Goal: Complete application form: Complete application form

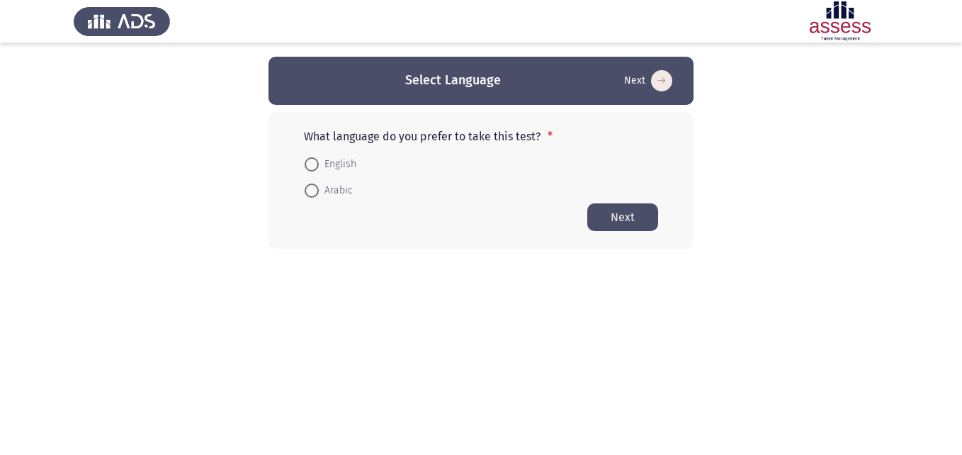
click at [311, 193] on span at bounding box center [312, 191] width 14 height 14
click at [311, 193] on input "Arabic" at bounding box center [312, 191] width 14 height 14
radio input "true"
click at [634, 217] on button "Next" at bounding box center [623, 217] width 71 height 28
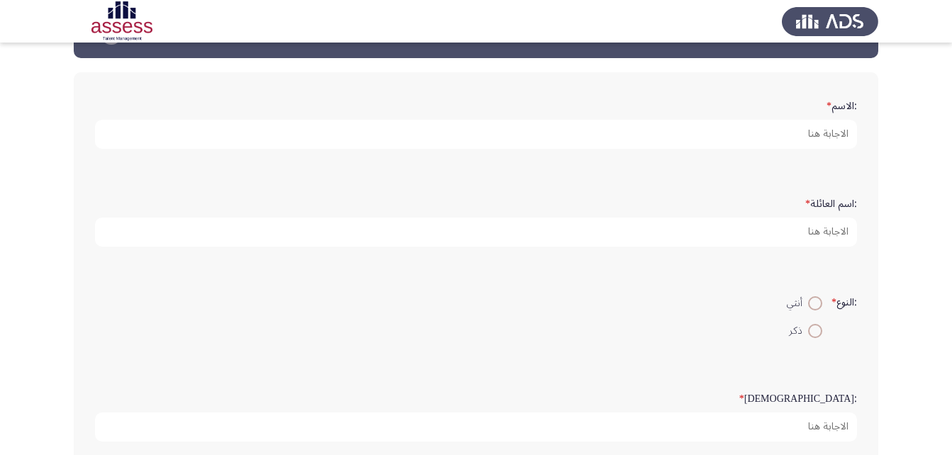
scroll to position [71, 0]
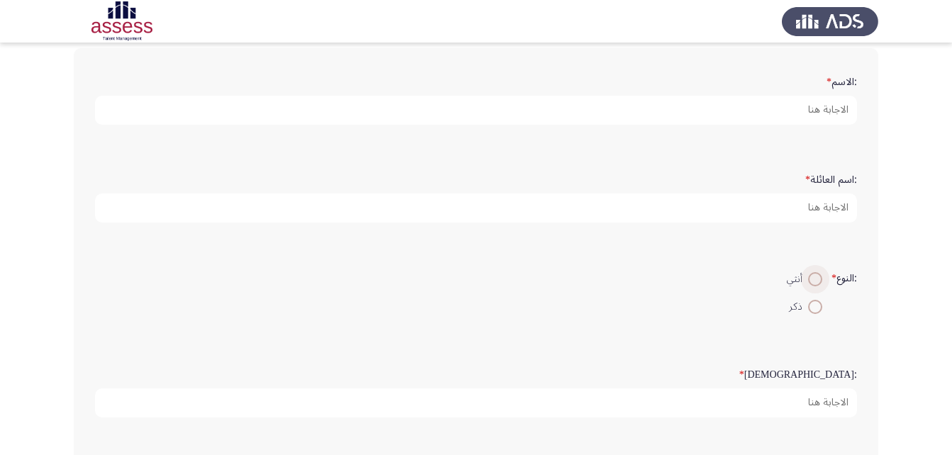
click at [811, 281] on span at bounding box center [815, 279] width 14 height 14
click at [811, 281] on input "أنثي" at bounding box center [815, 279] width 14 height 14
radio input "true"
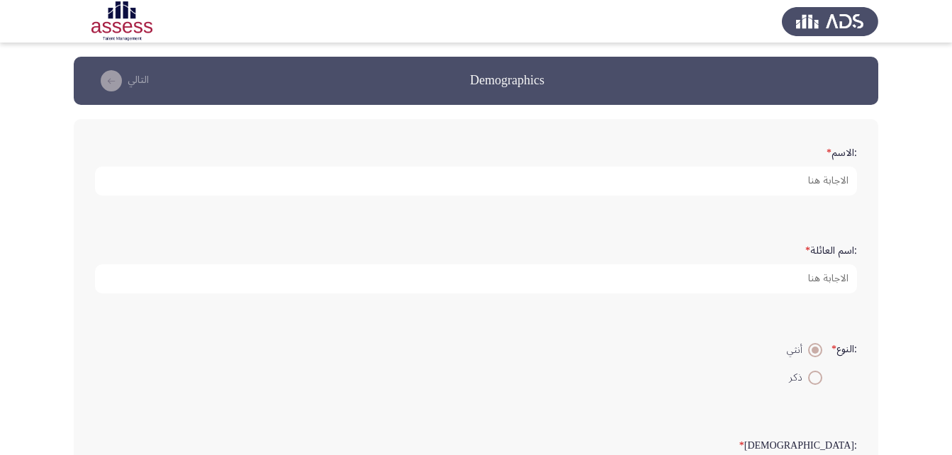
scroll to position [0, 0]
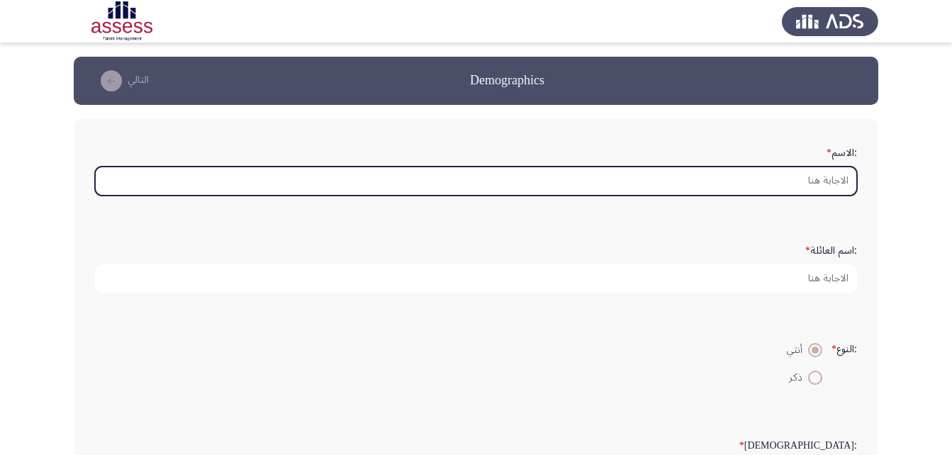
click at [842, 186] on input ":الاسم *" at bounding box center [476, 181] width 762 height 29
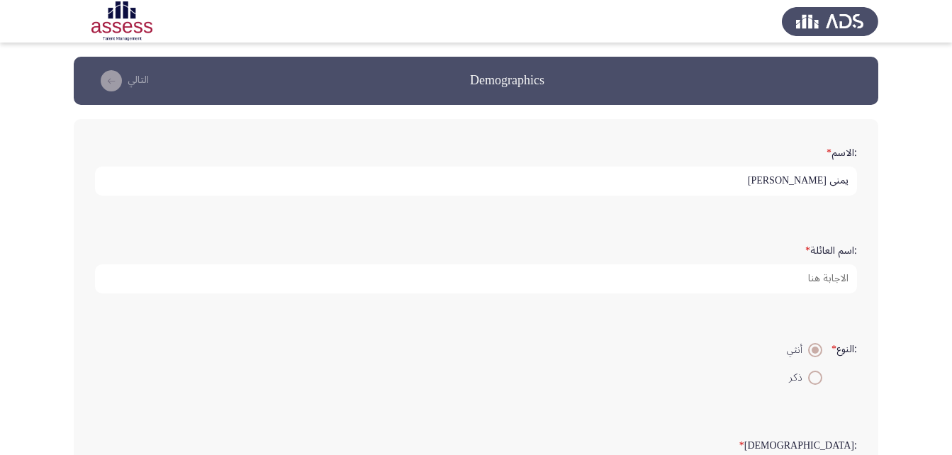
type input "يمني [PERSON_NAME]"
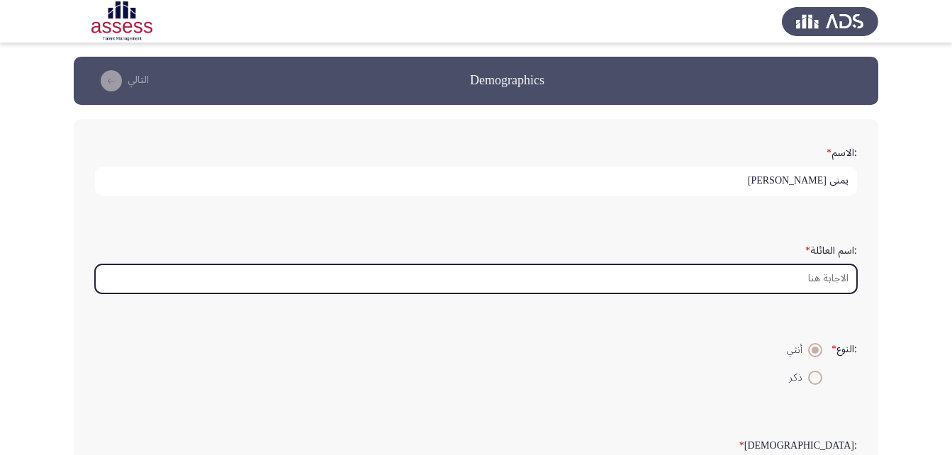
click at [836, 276] on input ":اسم العائلة *" at bounding box center [476, 278] width 762 height 29
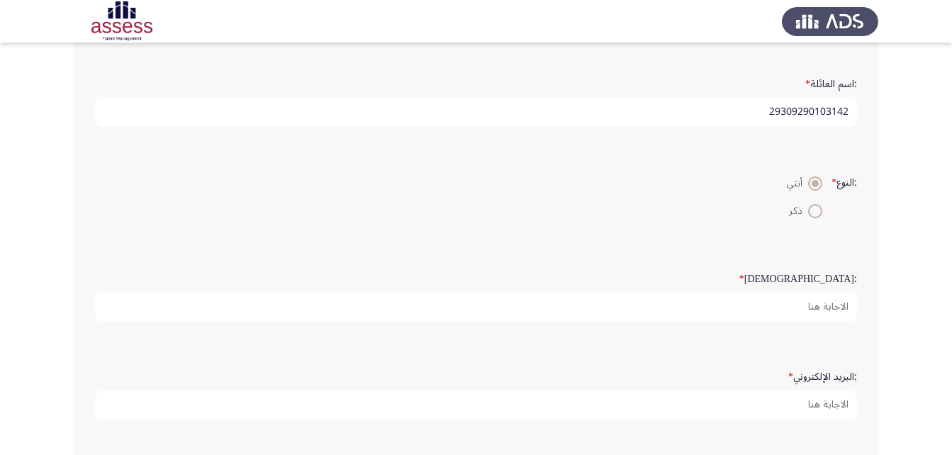
scroll to position [213, 0]
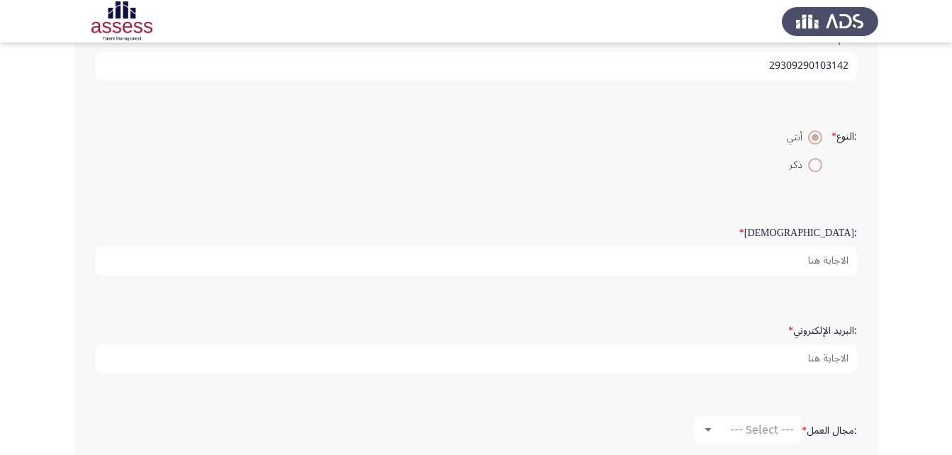
type input "29309290103142"
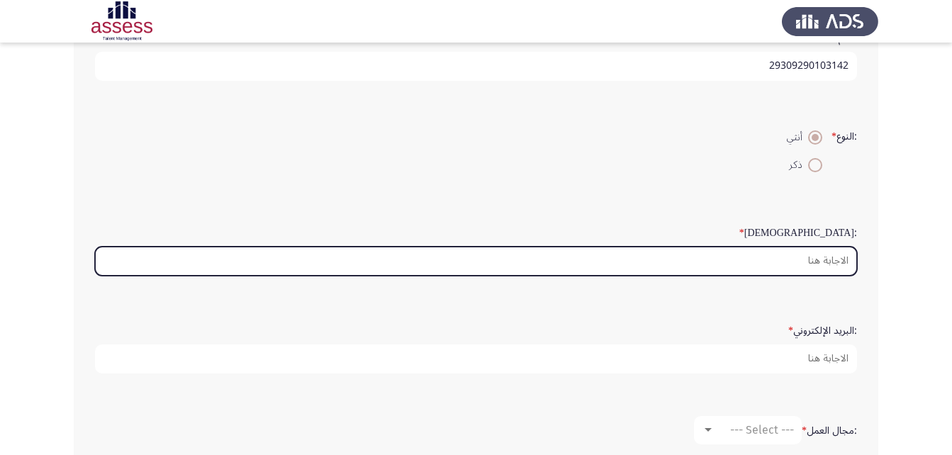
click at [831, 259] on input ":السن *" at bounding box center [476, 261] width 762 height 29
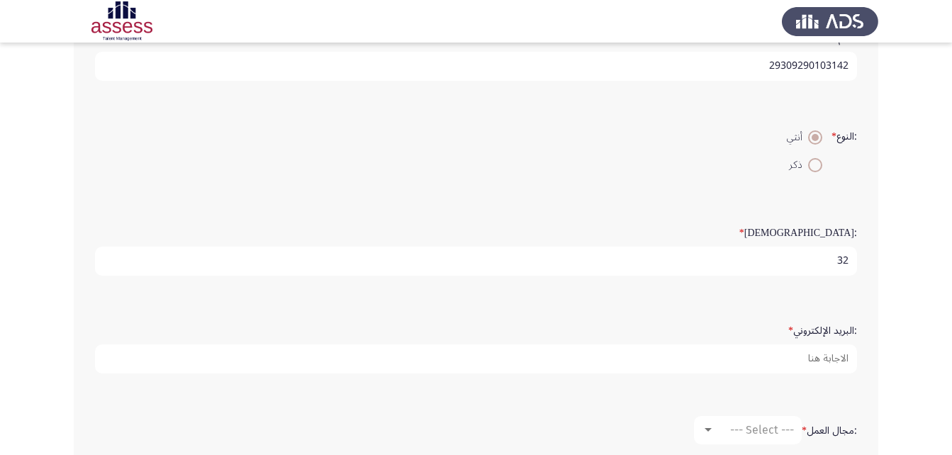
type input "32"
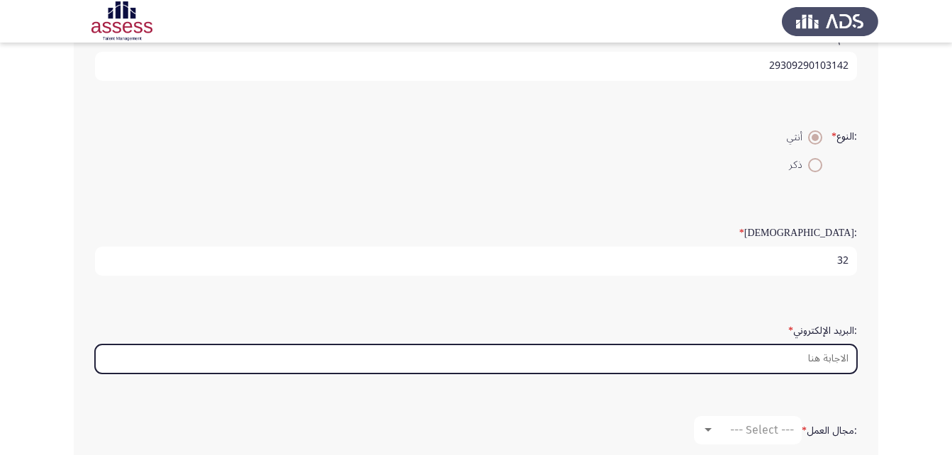
click at [823, 367] on input ":البريد الإلكتروني *" at bounding box center [476, 358] width 762 height 29
type input "غ"
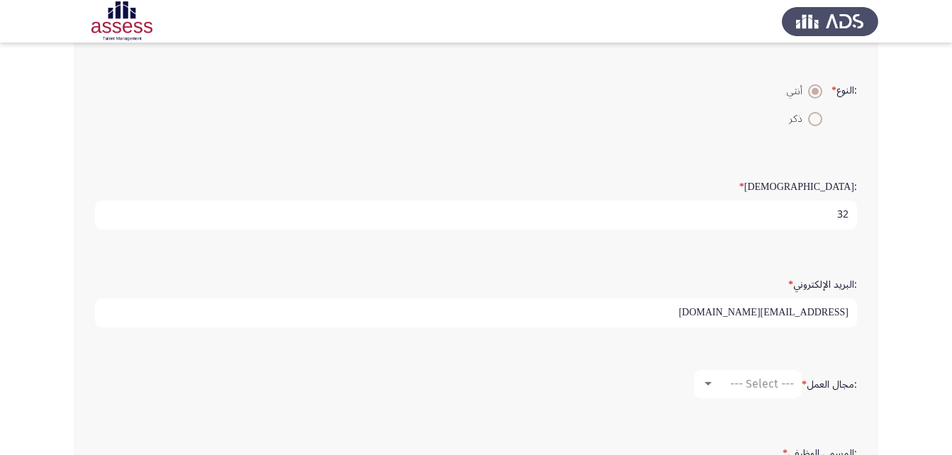
scroll to position [283, 0]
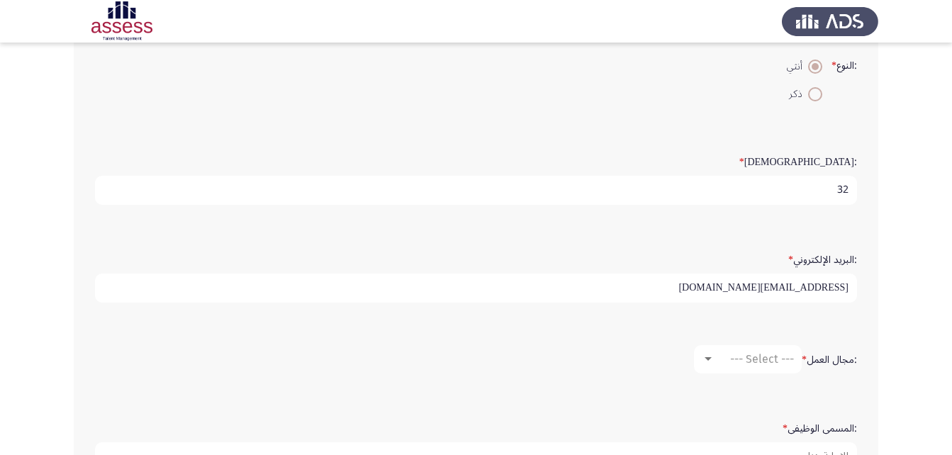
type input "[EMAIL_ADDRESS][DOMAIN_NAME]"
click at [699, 364] on mat-select "--- Select ---" at bounding box center [748, 359] width 108 height 28
click at [714, 361] on div "--- Select ---" at bounding box center [753, 358] width 79 height 13
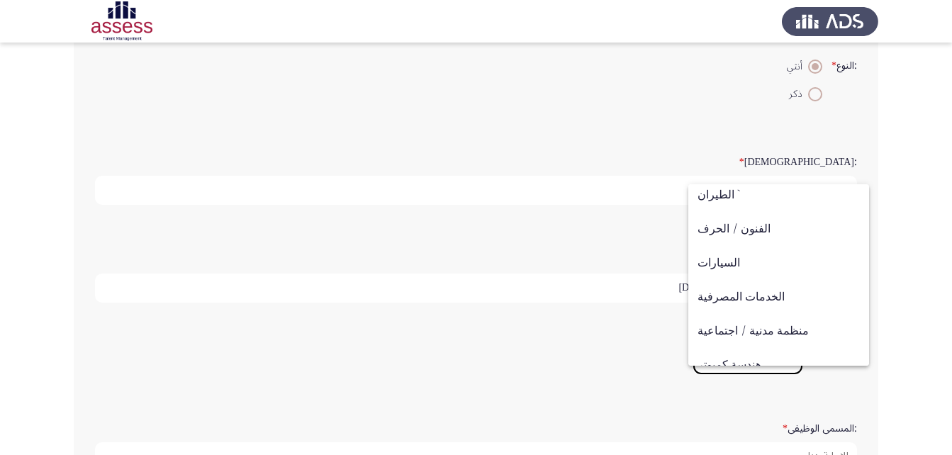
scroll to position [0, 0]
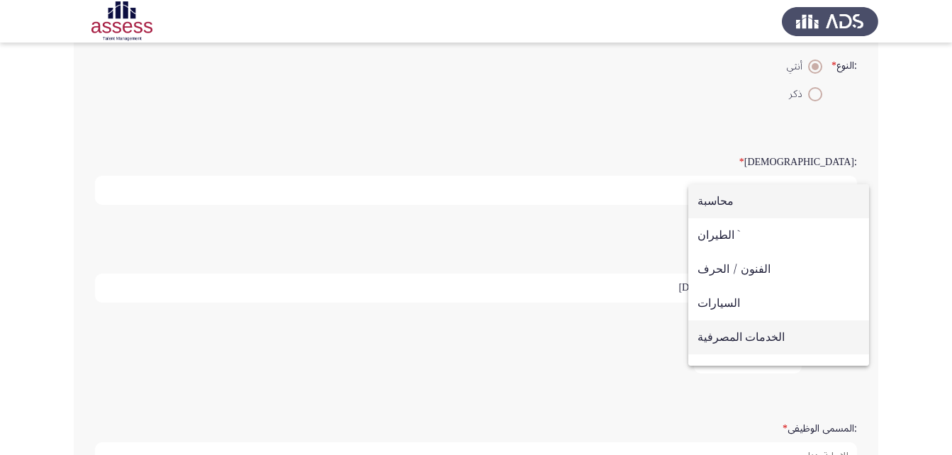
click at [754, 337] on span "الخدمات المصرفية" at bounding box center [778, 337] width 162 height 34
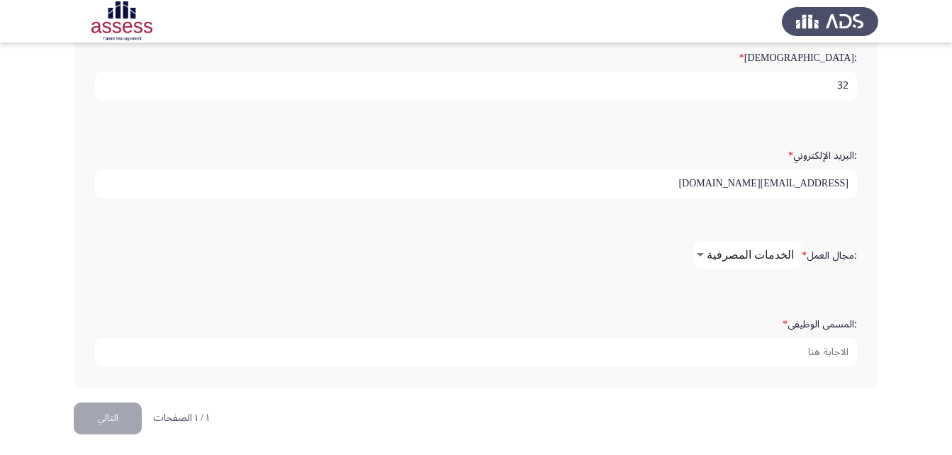
scroll to position [392, 0]
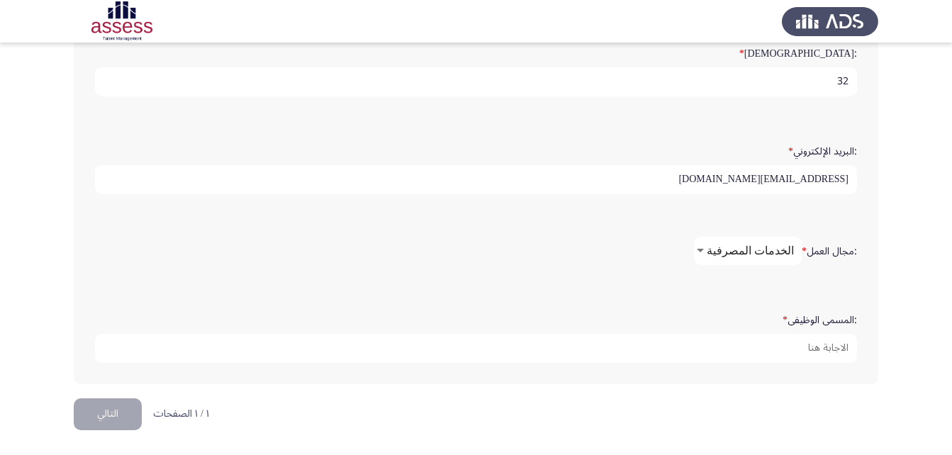
click at [707, 245] on div at bounding box center [700, 250] width 13 height 11
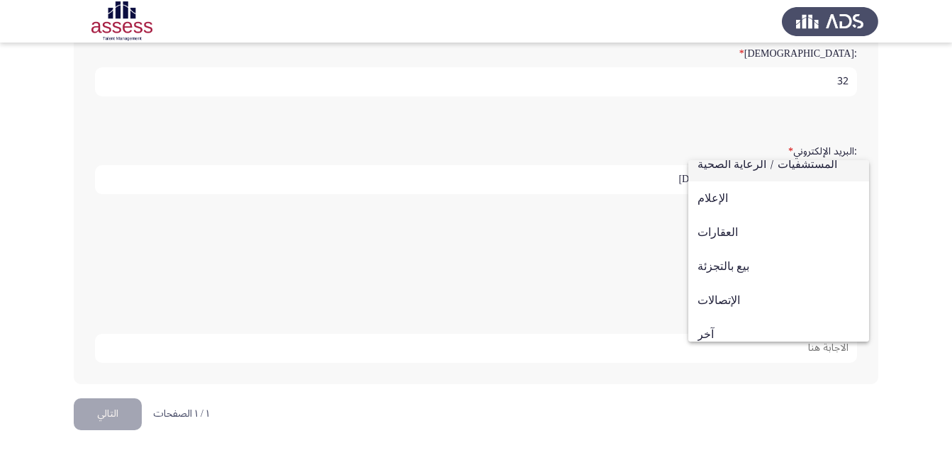
scroll to position [465, 0]
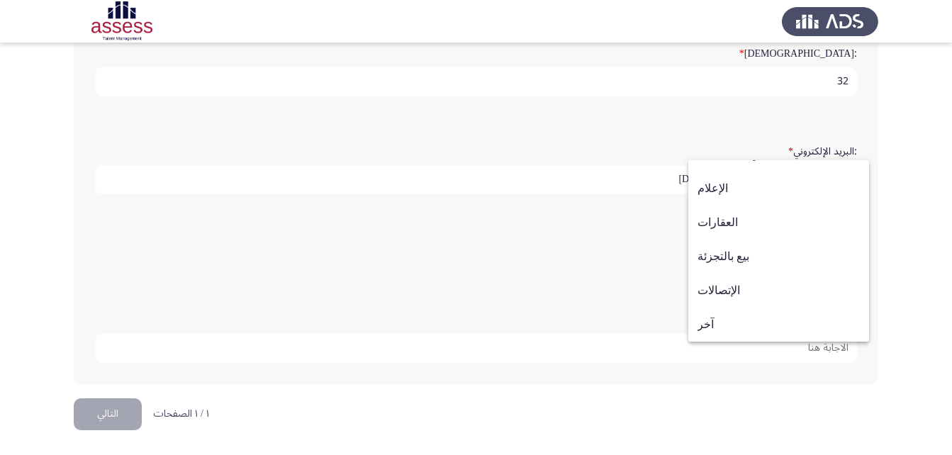
click at [512, 273] on div at bounding box center [476, 227] width 952 height 455
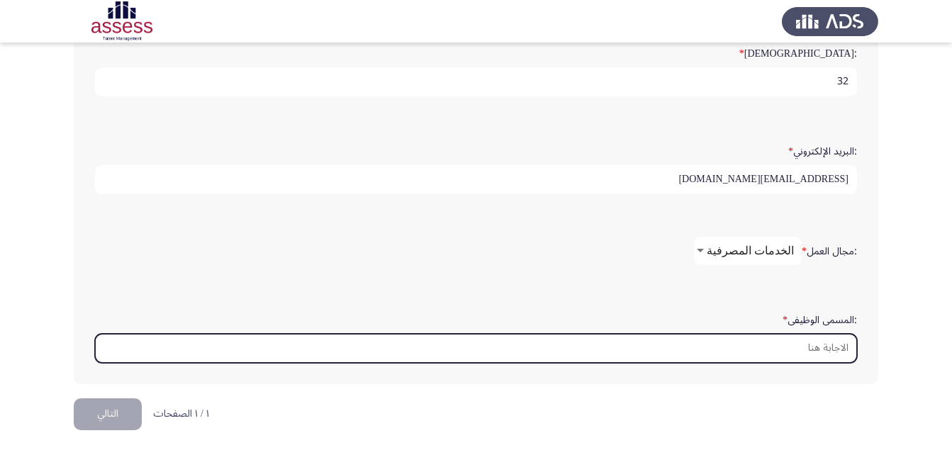
click at [829, 342] on input ":المسمى الوظيفى *" at bounding box center [476, 348] width 762 height 29
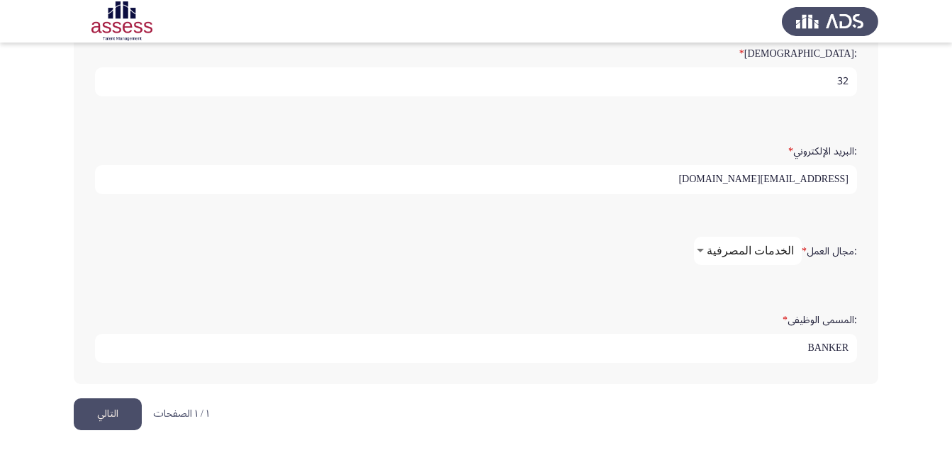
type input "BANKER"
click at [114, 417] on button "التالي" at bounding box center [108, 414] width 68 height 32
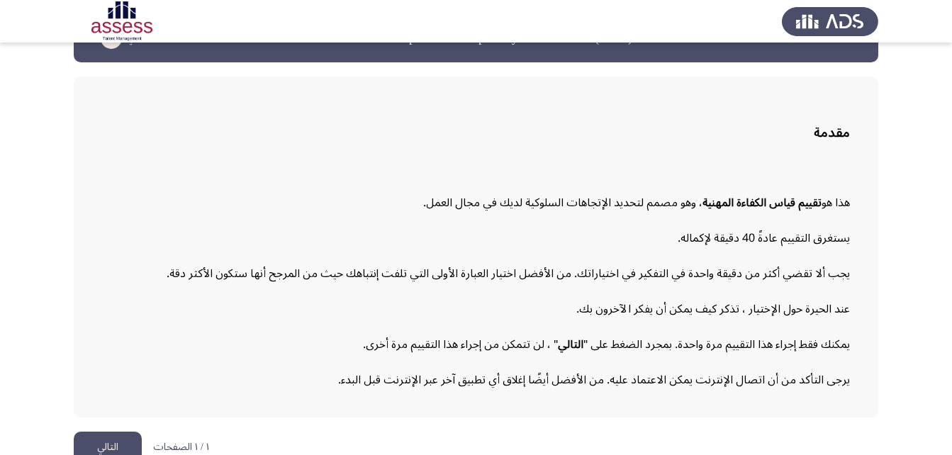
scroll to position [65, 0]
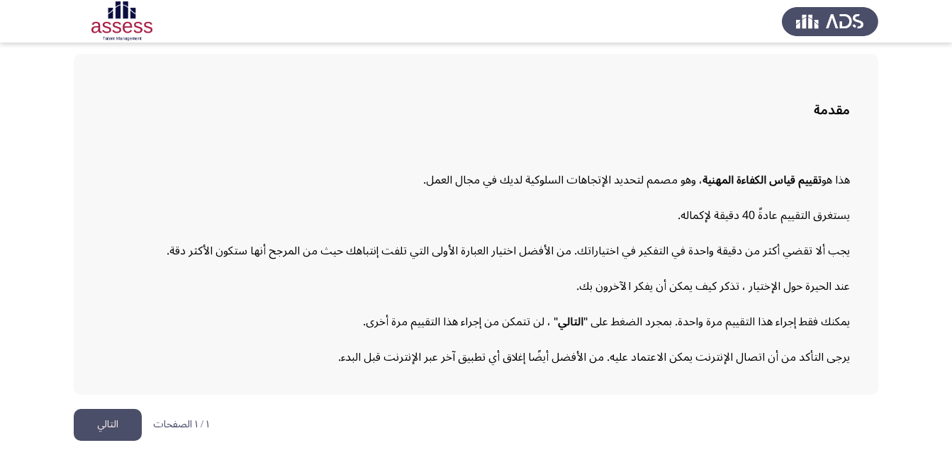
click at [107, 427] on button "التالي" at bounding box center [108, 425] width 68 height 32
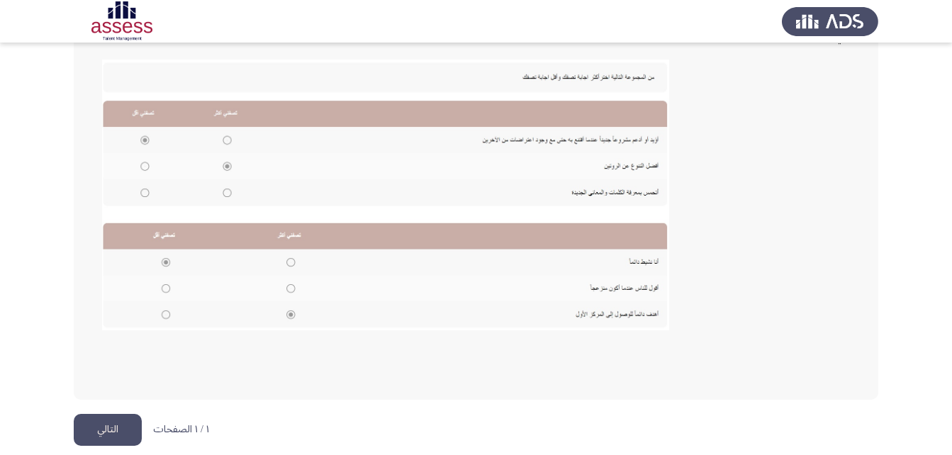
scroll to position [308, 0]
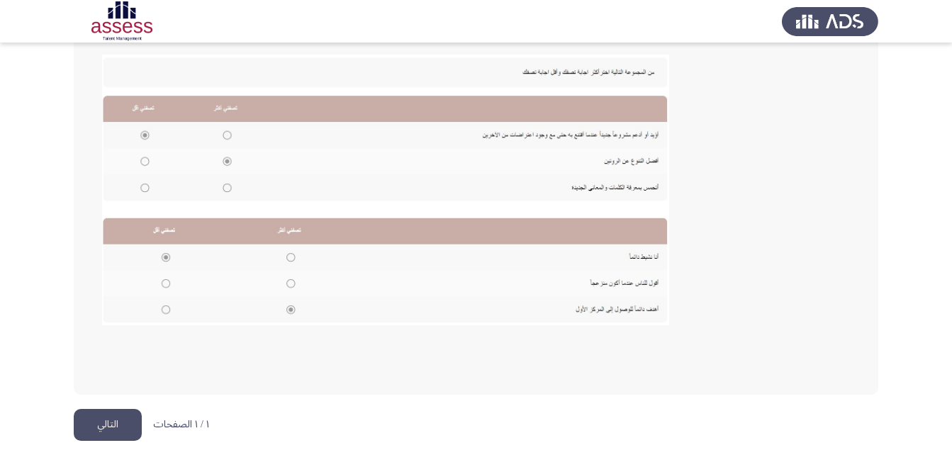
click at [124, 428] on button "التالي" at bounding box center [108, 425] width 68 height 32
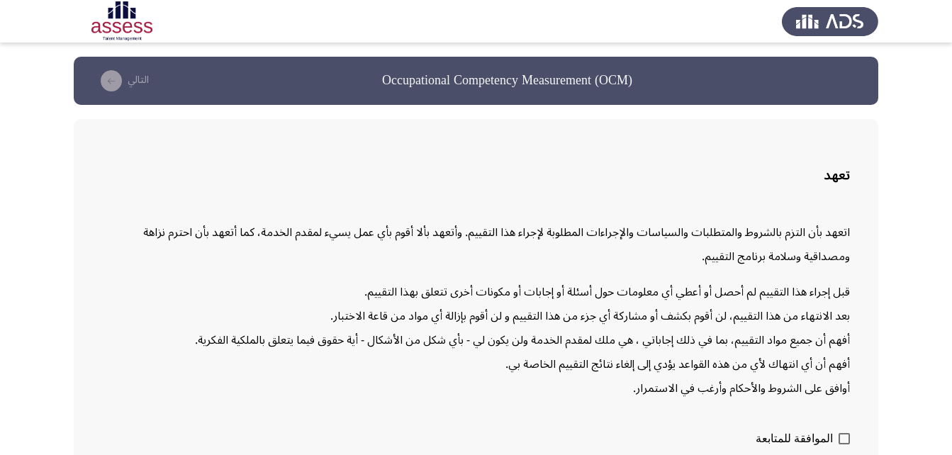
scroll to position [69, 0]
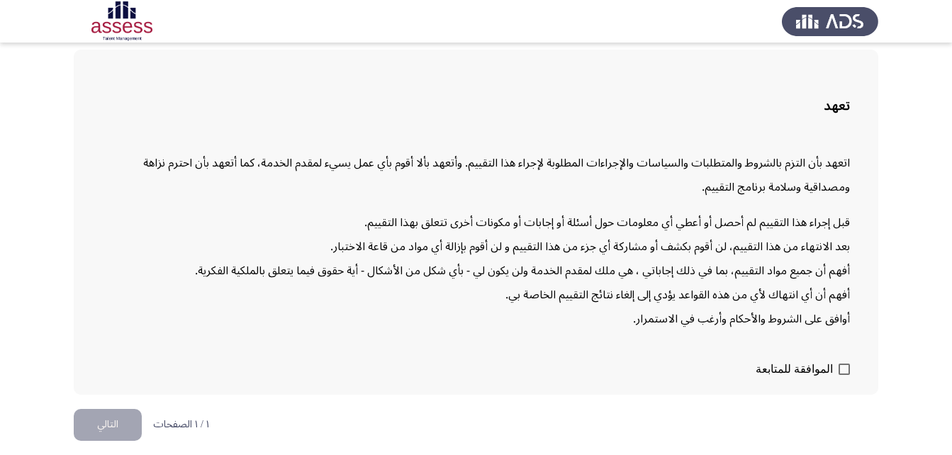
click at [844, 369] on span at bounding box center [843, 369] width 11 height 11
click at [844, 375] on input "الموافقة للمتابعة" at bounding box center [843, 375] width 1 height 1
checkbox input "true"
click at [108, 421] on button "التالي" at bounding box center [108, 425] width 68 height 32
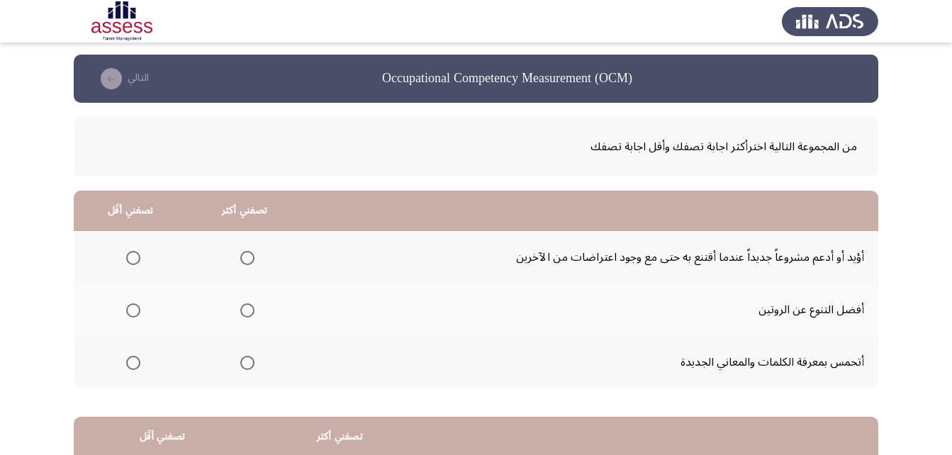
scroll to position [0, 0]
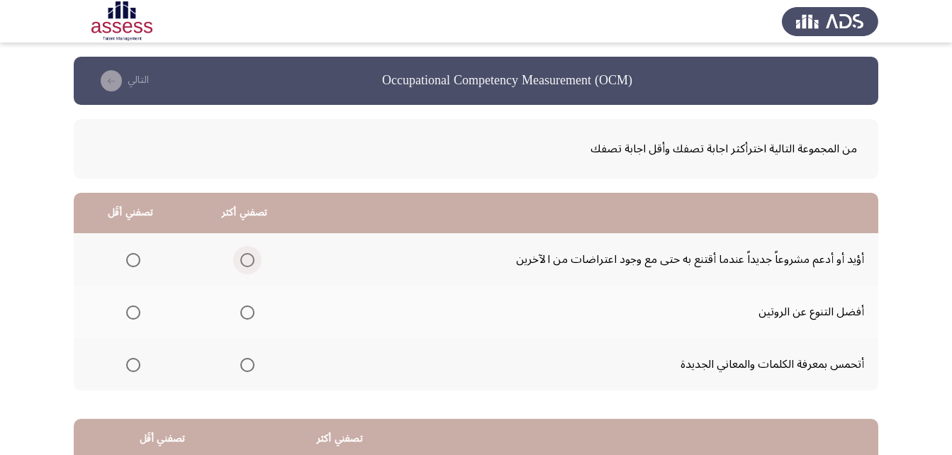
click at [248, 258] on span "Select an option" at bounding box center [247, 260] width 14 height 14
click at [248, 258] on input "Select an option" at bounding box center [247, 260] width 14 height 14
click at [128, 365] on span "Select an option" at bounding box center [133, 365] width 14 height 14
click at [128, 365] on input "Select an option" at bounding box center [133, 365] width 14 height 14
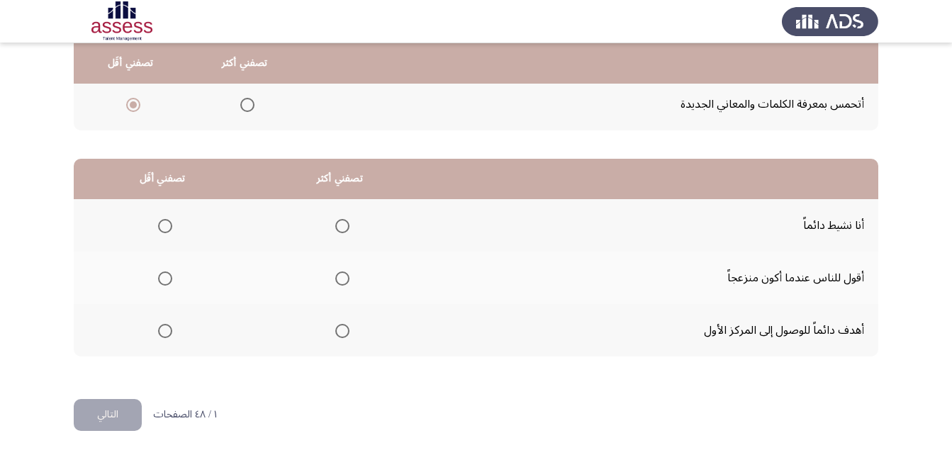
scroll to position [261, 0]
click at [337, 330] on span "Select an option" at bounding box center [342, 330] width 14 height 14
click at [337, 330] on input "Select an option" at bounding box center [342, 330] width 14 height 14
click at [167, 278] on span "Select an option" at bounding box center [165, 278] width 14 height 14
click at [167, 278] on input "Select an option" at bounding box center [165, 278] width 14 height 14
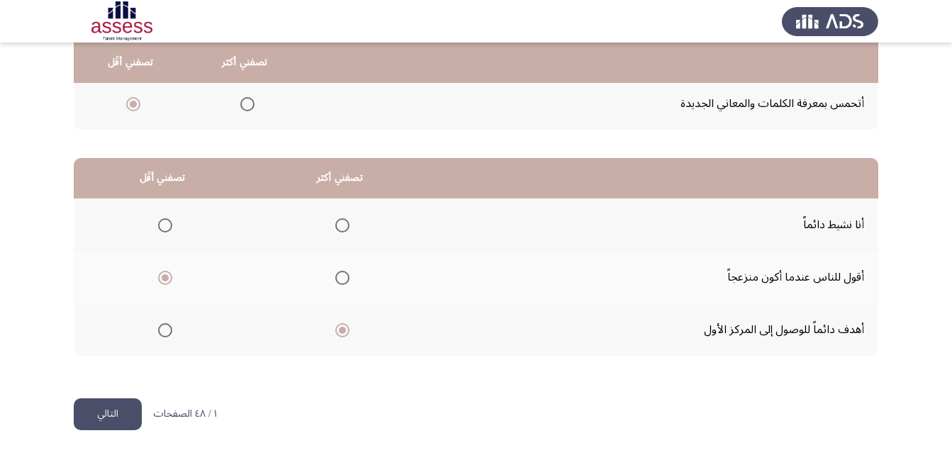
click at [106, 409] on button "التالي" at bounding box center [108, 414] width 68 height 32
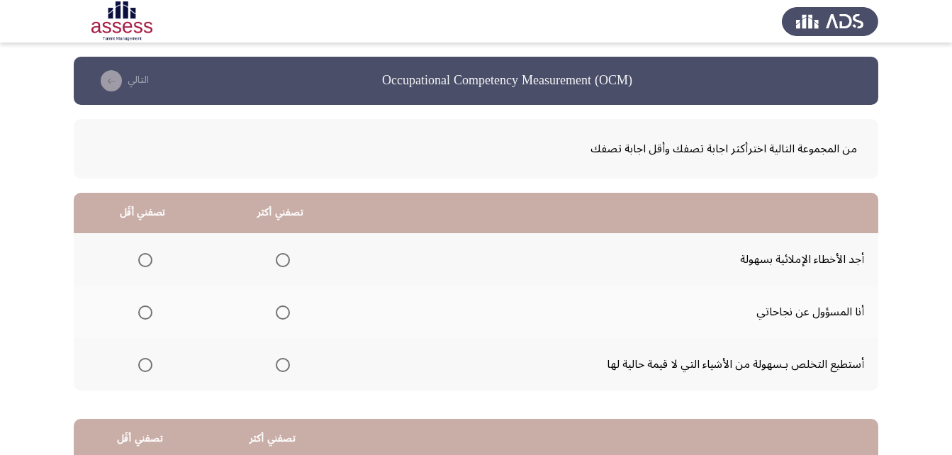
click at [281, 316] on span "Select an option" at bounding box center [283, 312] width 14 height 14
click at [281, 316] on input "Select an option" at bounding box center [283, 312] width 14 height 14
click at [144, 364] on span "Select an option" at bounding box center [145, 365] width 14 height 14
click at [144, 364] on input "Select an option" at bounding box center [145, 365] width 14 height 14
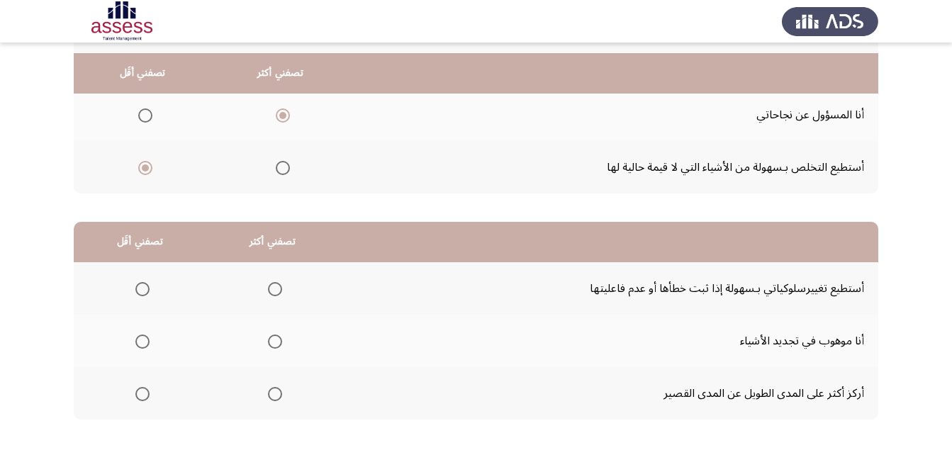
scroll to position [213, 0]
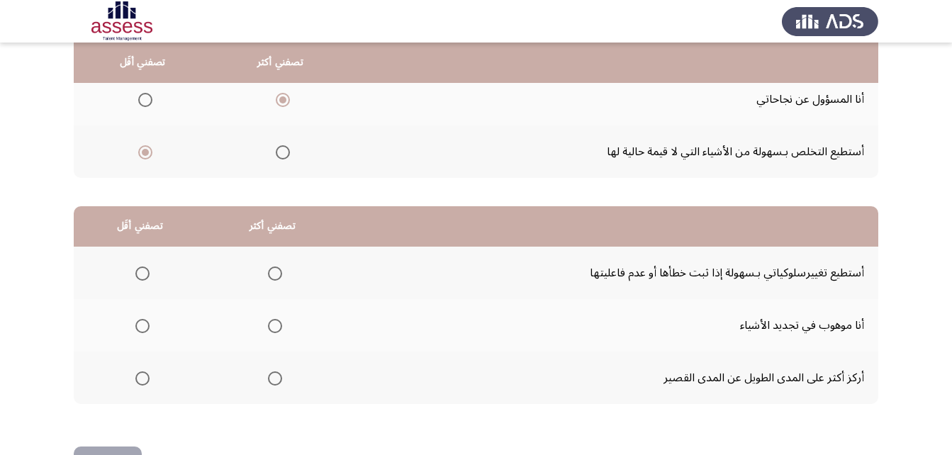
click at [273, 275] on span "Select an option" at bounding box center [275, 273] width 14 height 14
click at [273, 275] on input "Select an option" at bounding box center [275, 273] width 14 height 14
click at [135, 325] on span "Select an option" at bounding box center [142, 326] width 14 height 14
click at [135, 325] on input "Select an option" at bounding box center [142, 326] width 14 height 14
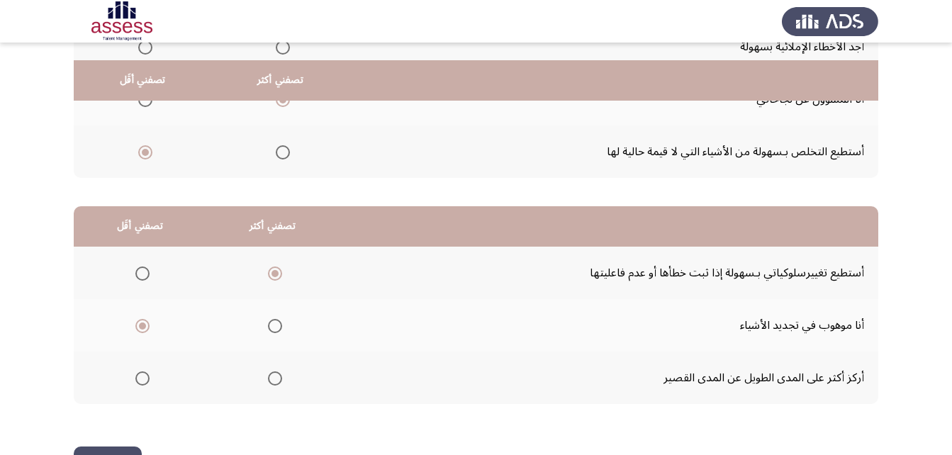
scroll to position [261, 0]
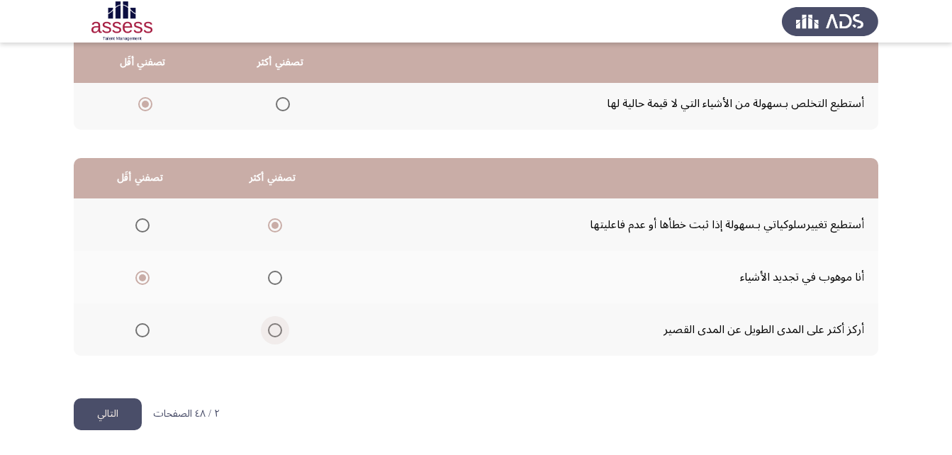
click at [272, 330] on span "Select an option" at bounding box center [275, 330] width 14 height 14
click at [272, 330] on input "Select an option" at bounding box center [275, 330] width 14 height 14
click at [119, 412] on button "التالي" at bounding box center [108, 414] width 68 height 32
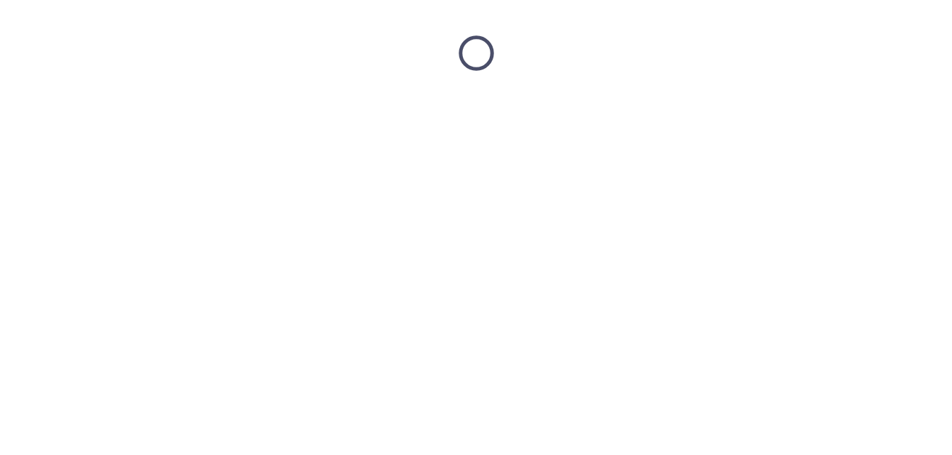
scroll to position [0, 0]
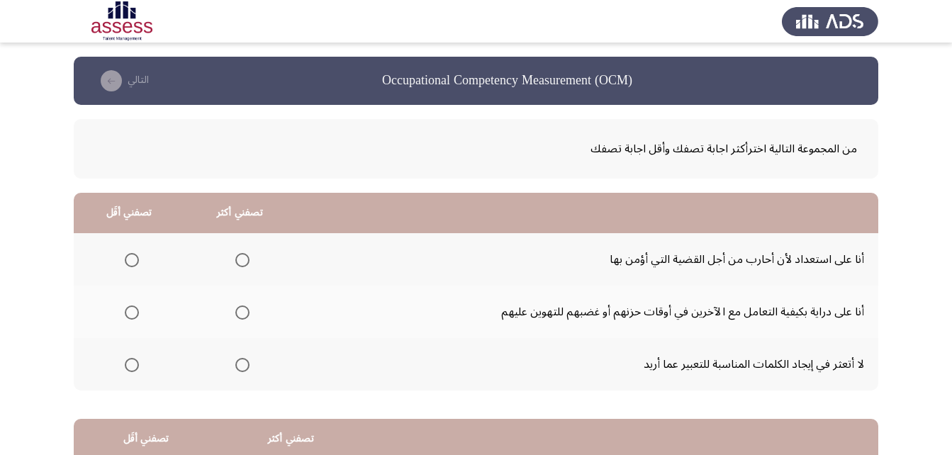
click at [238, 361] on span "Select an option" at bounding box center [242, 365] width 14 height 14
click at [238, 361] on input "Select an option" at bounding box center [242, 365] width 14 height 14
click at [130, 310] on span "Select an option" at bounding box center [132, 312] width 14 height 14
click at [130, 310] on input "Select an option" at bounding box center [132, 312] width 14 height 14
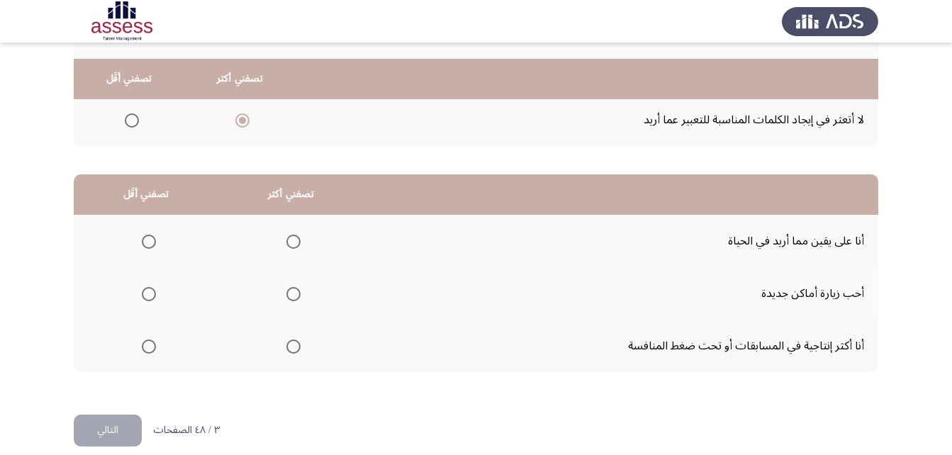
scroll to position [261, 0]
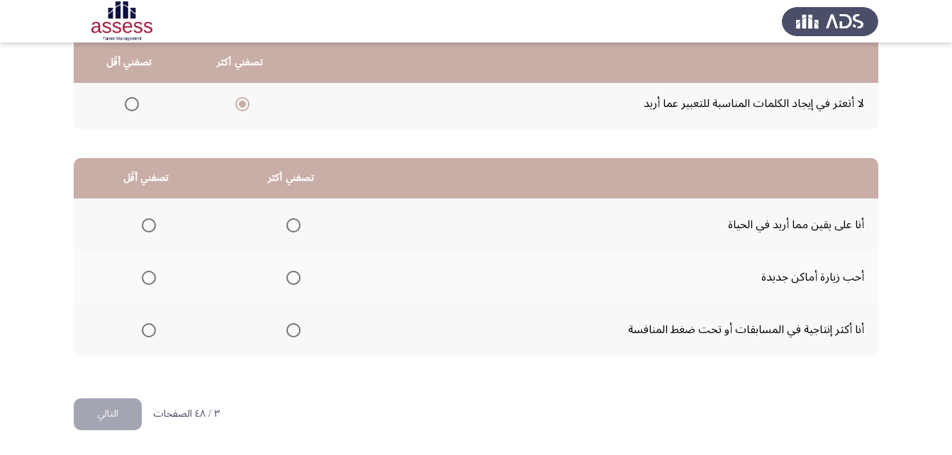
click at [290, 330] on span "Select an option" at bounding box center [293, 330] width 14 height 14
click at [290, 330] on input "Select an option" at bounding box center [293, 330] width 14 height 14
click at [149, 276] on span "Select an option" at bounding box center [149, 278] width 14 height 14
click at [149, 276] on input "Select an option" at bounding box center [149, 278] width 14 height 14
click at [116, 424] on button "التالي" at bounding box center [108, 414] width 68 height 32
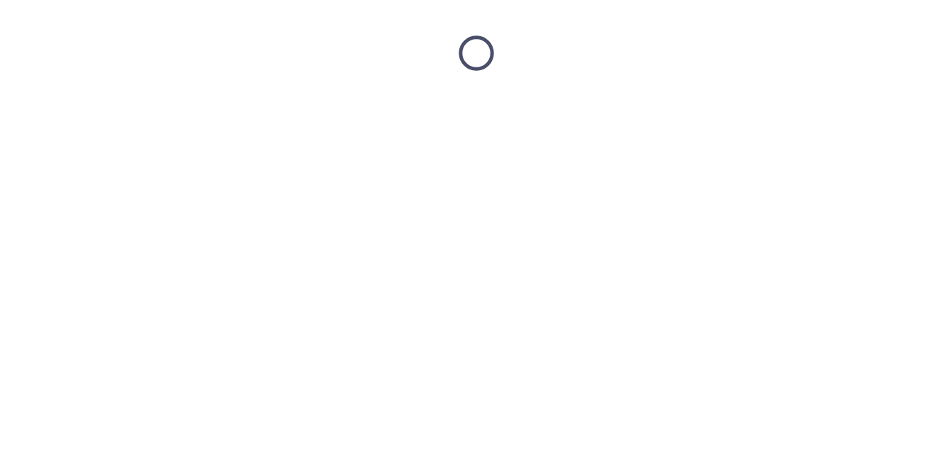
scroll to position [0, 0]
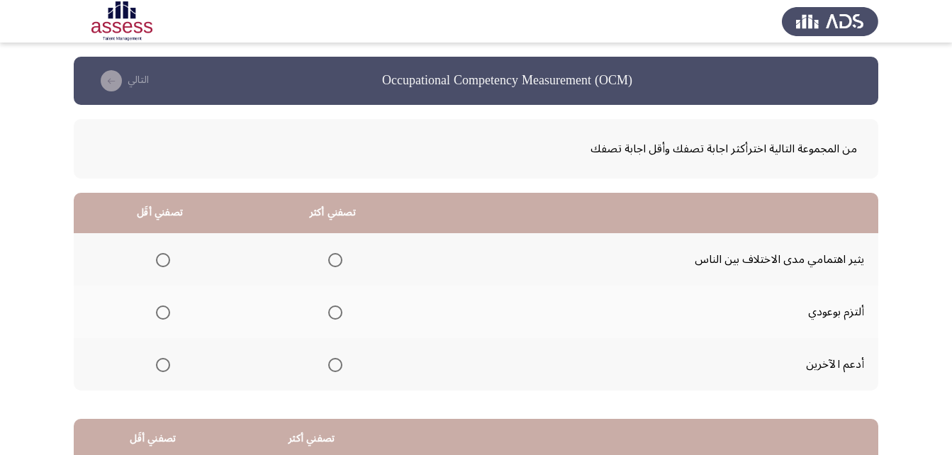
click at [159, 258] on span "Select an option" at bounding box center [163, 260] width 14 height 14
click at [159, 258] on input "Select an option" at bounding box center [163, 260] width 14 height 14
click at [328, 312] on span "Select an option" at bounding box center [335, 312] width 14 height 14
click at [328, 312] on input "Select an option" at bounding box center [335, 312] width 14 height 14
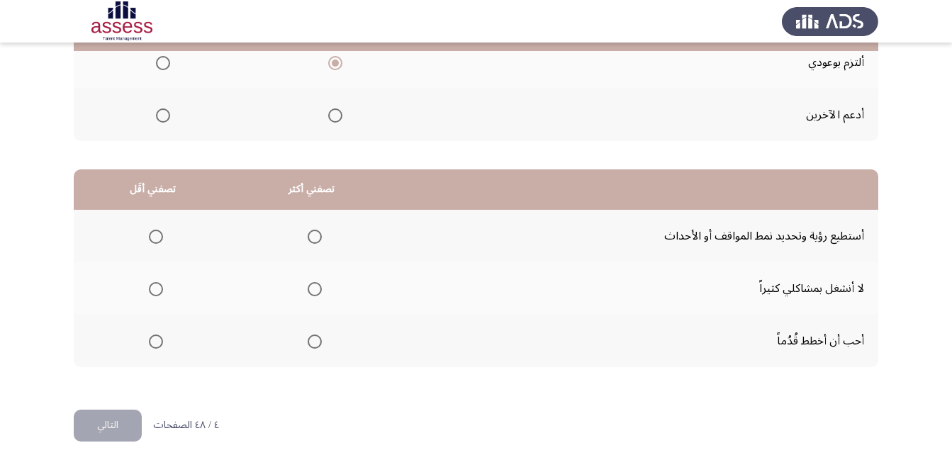
scroll to position [261, 0]
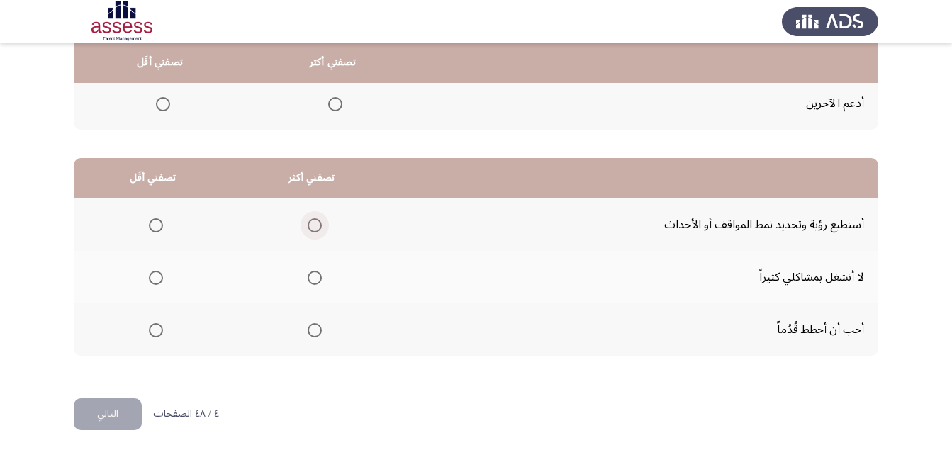
click at [312, 224] on span "Select an option" at bounding box center [315, 225] width 14 height 14
click at [312, 224] on input "Select an option" at bounding box center [315, 225] width 14 height 14
click at [154, 276] on span "Select an option" at bounding box center [156, 278] width 14 height 14
click at [154, 276] on input "Select an option" at bounding box center [156, 278] width 14 height 14
click at [124, 407] on button "التالي" at bounding box center [108, 414] width 68 height 32
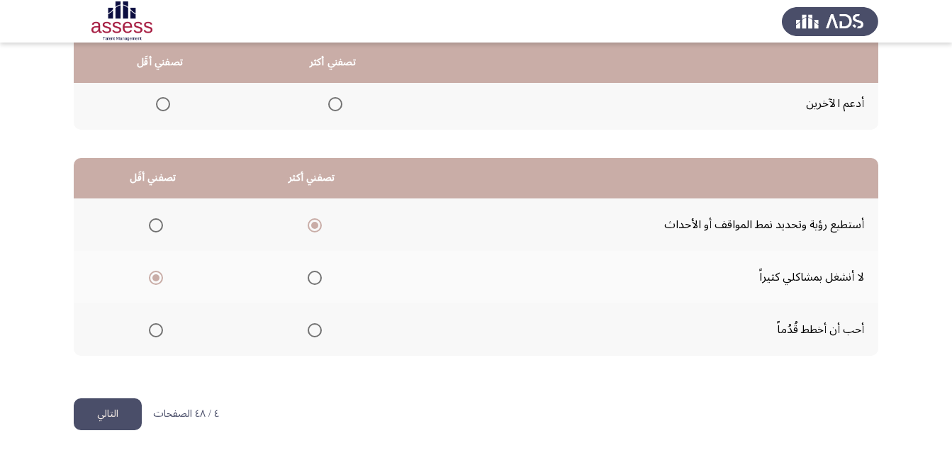
scroll to position [0, 0]
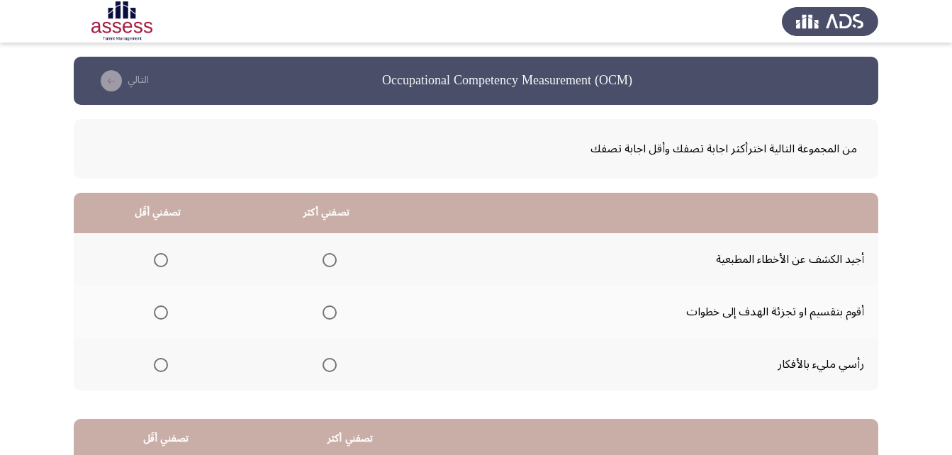
click at [325, 314] on span "Select an option" at bounding box center [329, 312] width 14 height 14
click at [325, 314] on input "Select an option" at bounding box center [329, 312] width 14 height 14
click at [157, 362] on span "Select an option" at bounding box center [161, 365] width 14 height 14
click at [157, 362] on input "Select an option" at bounding box center [161, 365] width 14 height 14
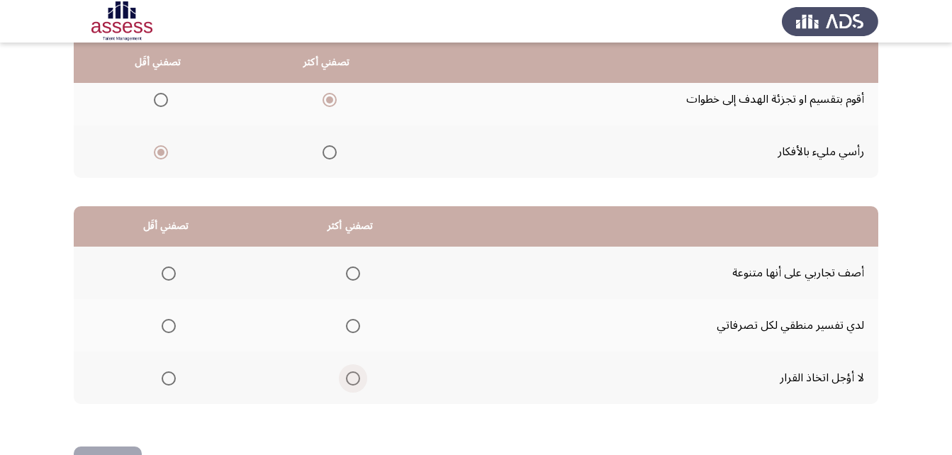
click at [352, 377] on span "Select an option" at bounding box center [353, 378] width 14 height 14
click at [352, 377] on input "Select an option" at bounding box center [353, 378] width 14 height 14
click at [167, 274] on span "Select an option" at bounding box center [169, 273] width 14 height 14
click at [167, 274] on input "Select an option" at bounding box center [169, 273] width 14 height 14
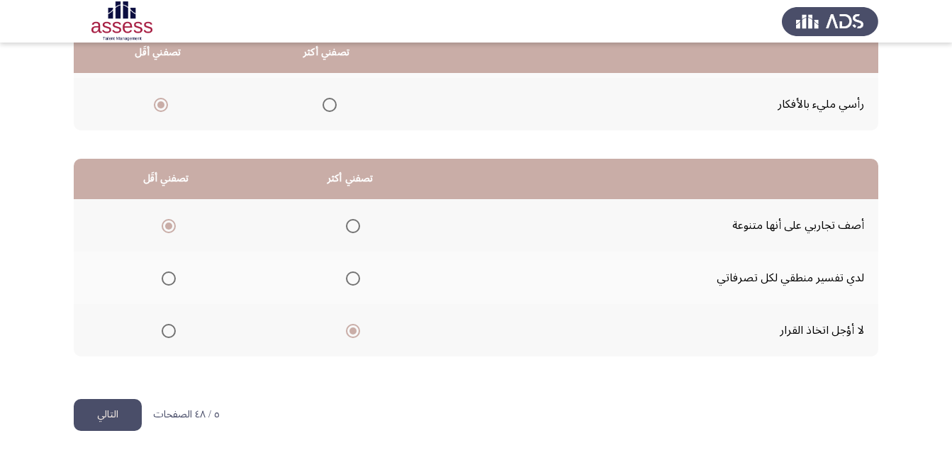
scroll to position [261, 0]
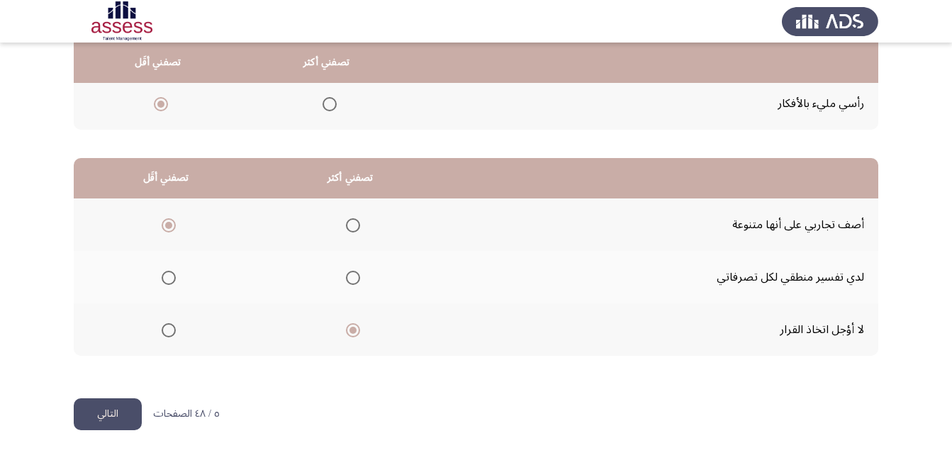
click at [124, 413] on button "التالي" at bounding box center [108, 414] width 68 height 32
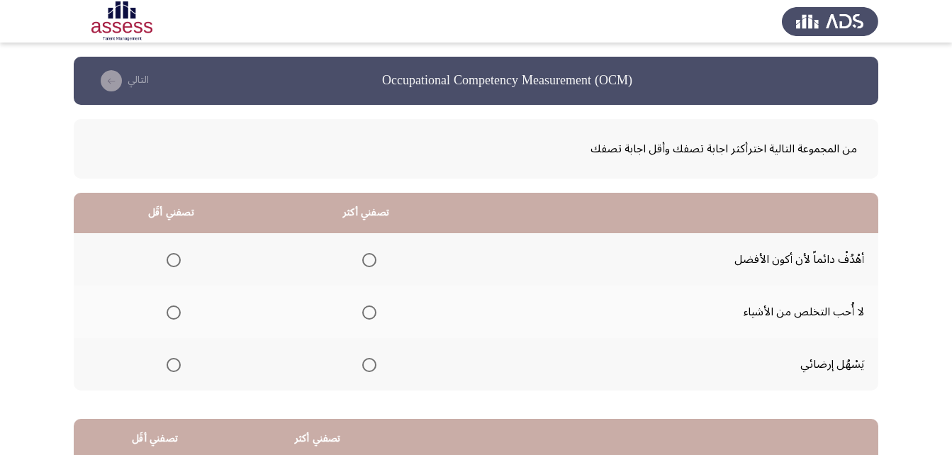
click at [371, 258] on span "Select an option" at bounding box center [369, 260] width 14 height 14
click at [371, 258] on input "Select an option" at bounding box center [369, 260] width 14 height 14
click at [177, 313] on span "Select an option" at bounding box center [174, 312] width 14 height 14
click at [177, 313] on input "Select an option" at bounding box center [174, 312] width 14 height 14
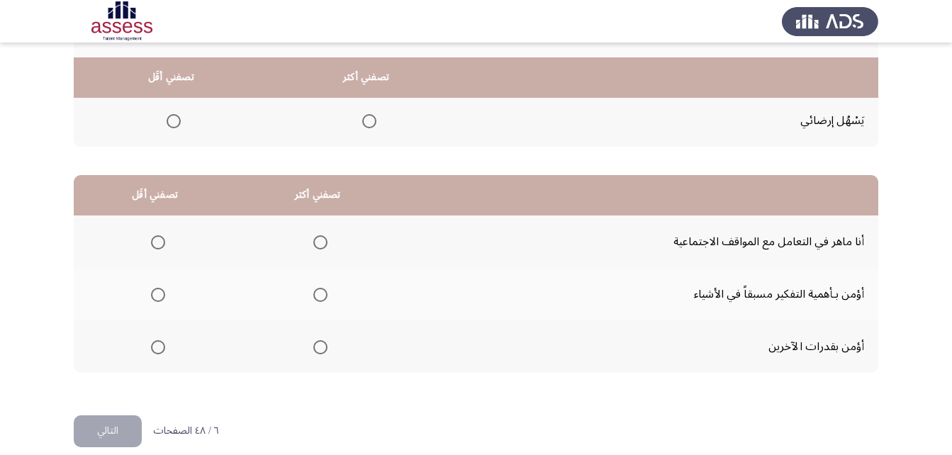
scroll to position [261, 0]
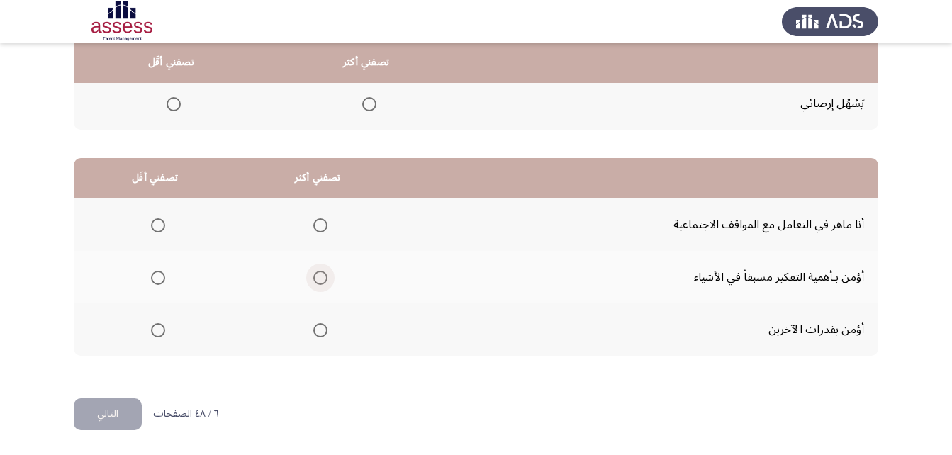
click at [315, 276] on span "Select an option" at bounding box center [320, 278] width 14 height 14
click at [315, 276] on input "Select an option" at bounding box center [320, 278] width 14 height 14
click at [158, 335] on span "Select an option" at bounding box center [158, 330] width 14 height 14
click at [158, 335] on input "Select an option" at bounding box center [158, 330] width 14 height 14
click at [103, 420] on button "التالي" at bounding box center [108, 414] width 68 height 32
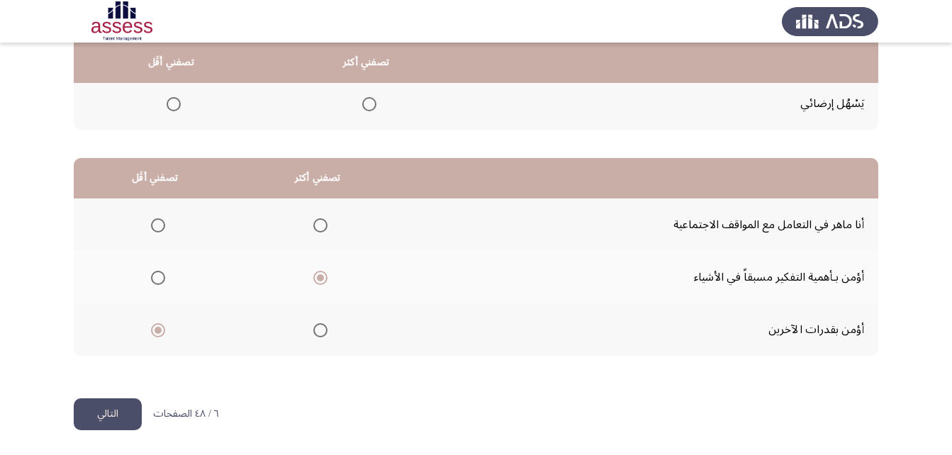
scroll to position [0, 0]
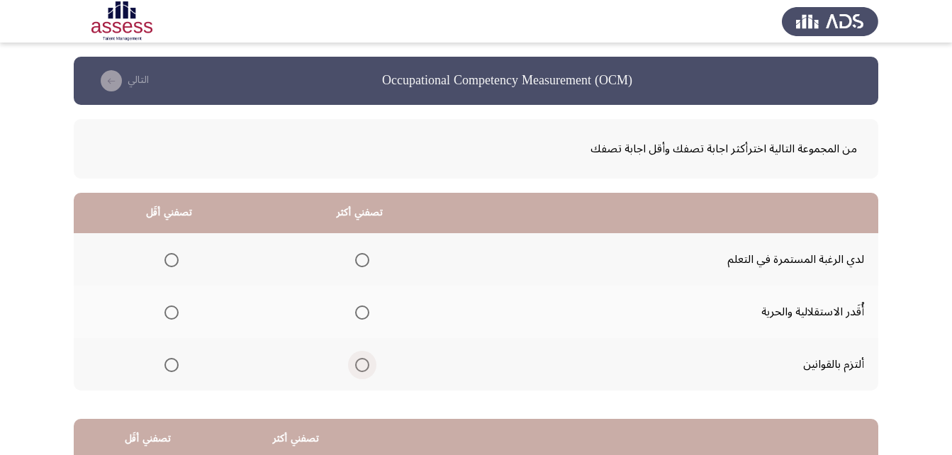
click at [359, 359] on span "Select an option" at bounding box center [362, 365] width 14 height 14
click at [359, 359] on input "Select an option" at bounding box center [362, 365] width 14 height 14
click at [169, 312] on span "Select an option" at bounding box center [171, 312] width 14 height 14
click at [169, 312] on input "Select an option" at bounding box center [171, 312] width 14 height 14
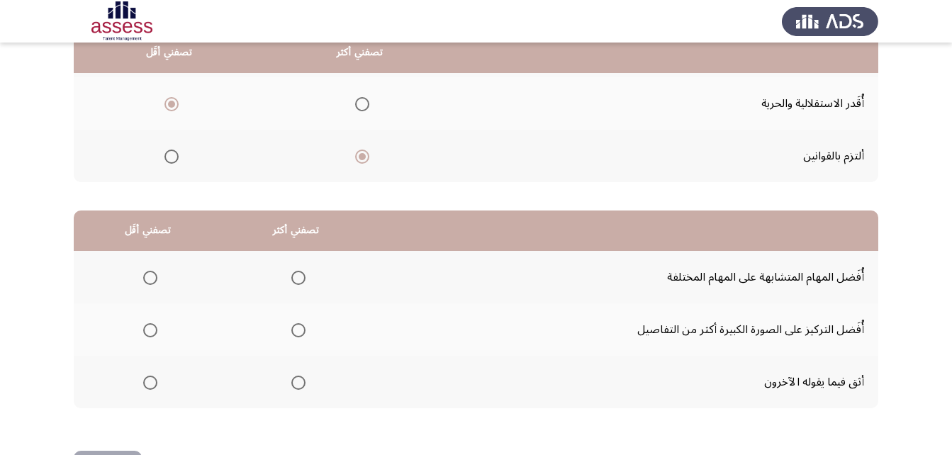
scroll to position [213, 0]
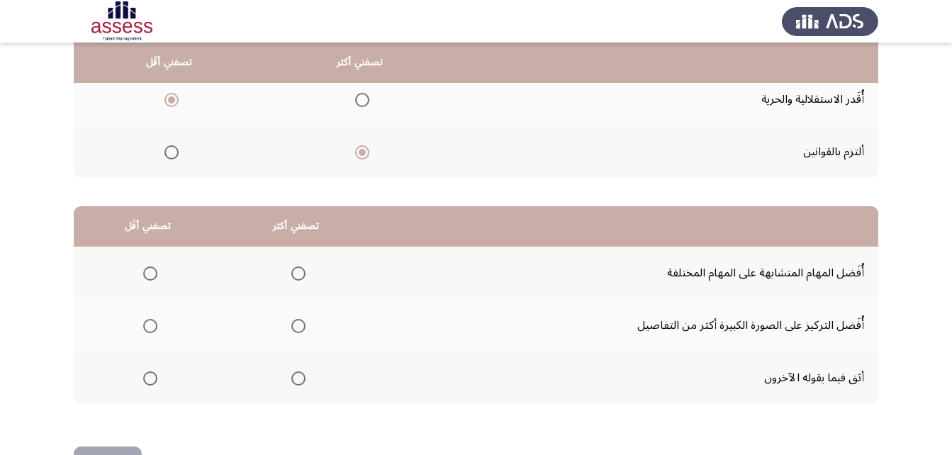
click at [153, 379] on span "Select an option" at bounding box center [150, 378] width 14 height 14
click at [153, 379] on input "Select an option" at bounding box center [150, 378] width 14 height 14
click at [300, 324] on span "Select an option" at bounding box center [298, 326] width 14 height 14
click at [300, 324] on input "Select an option" at bounding box center [298, 326] width 14 height 14
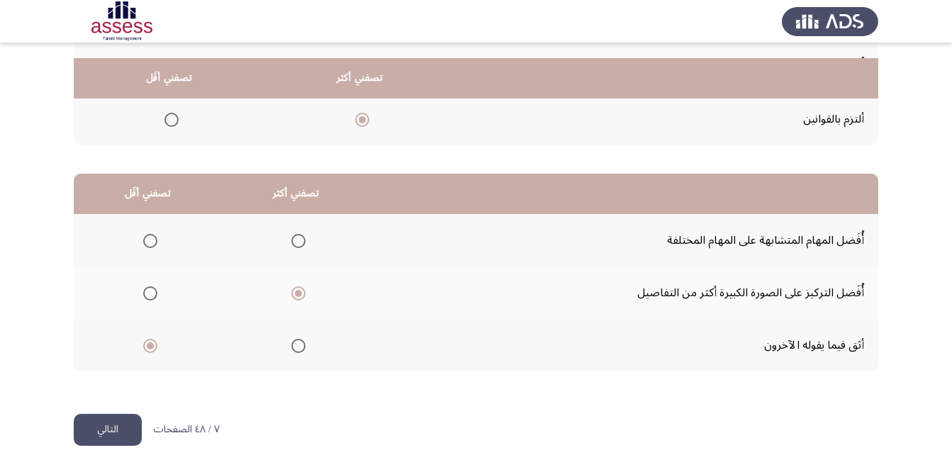
scroll to position [261, 0]
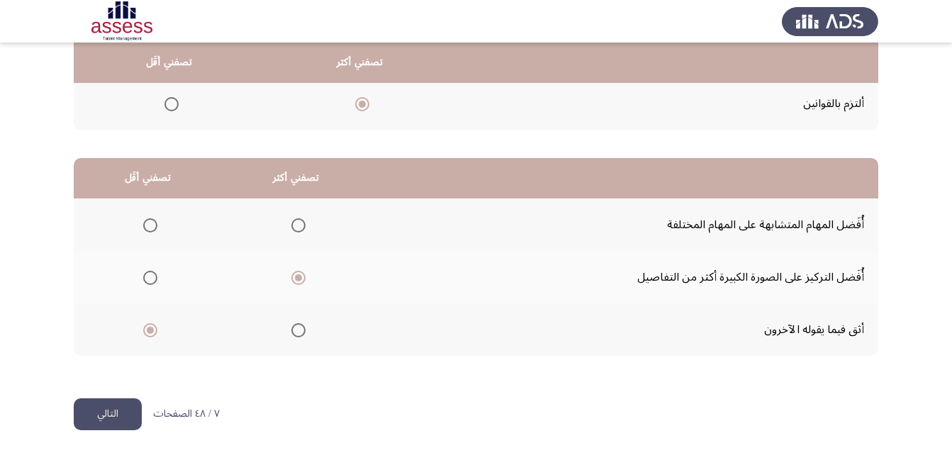
click at [113, 412] on button "التالي" at bounding box center [108, 414] width 68 height 32
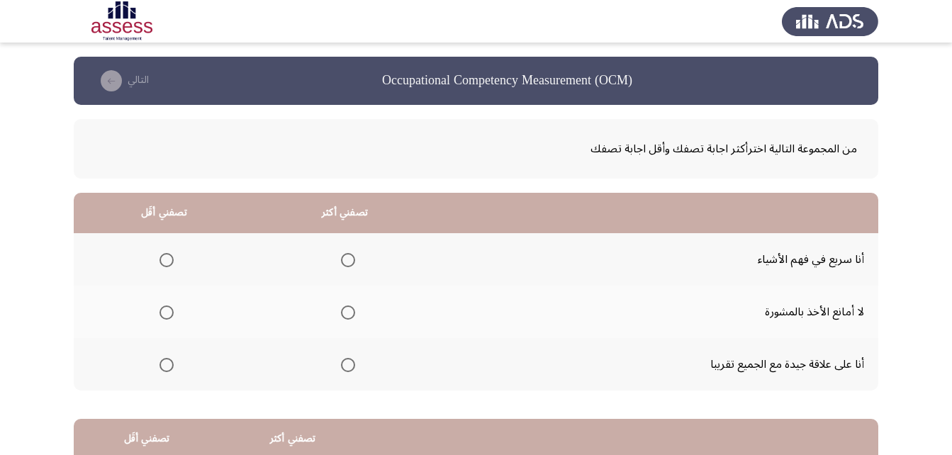
click at [165, 311] on span "Select an option" at bounding box center [166, 312] width 14 height 14
click at [165, 311] on input "Select an option" at bounding box center [166, 312] width 14 height 14
click at [345, 259] on span "Select an option" at bounding box center [348, 260] width 14 height 14
click at [345, 259] on input "Select an option" at bounding box center [348, 260] width 14 height 14
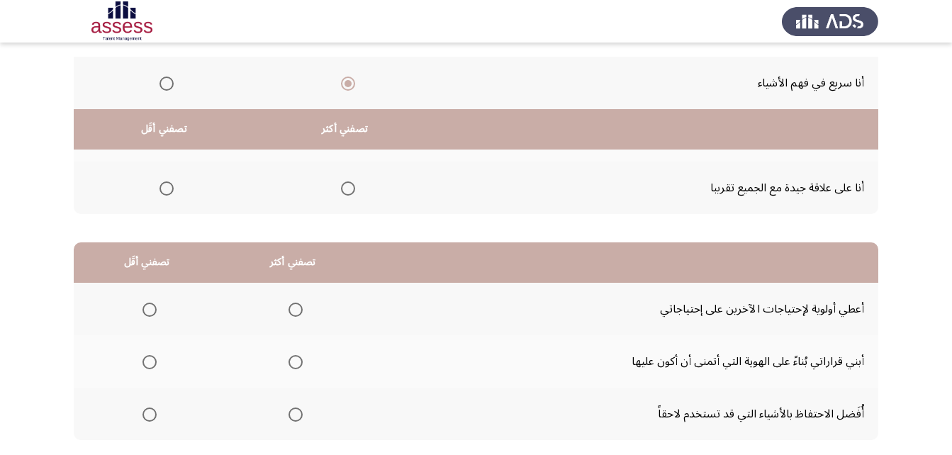
scroll to position [261, 0]
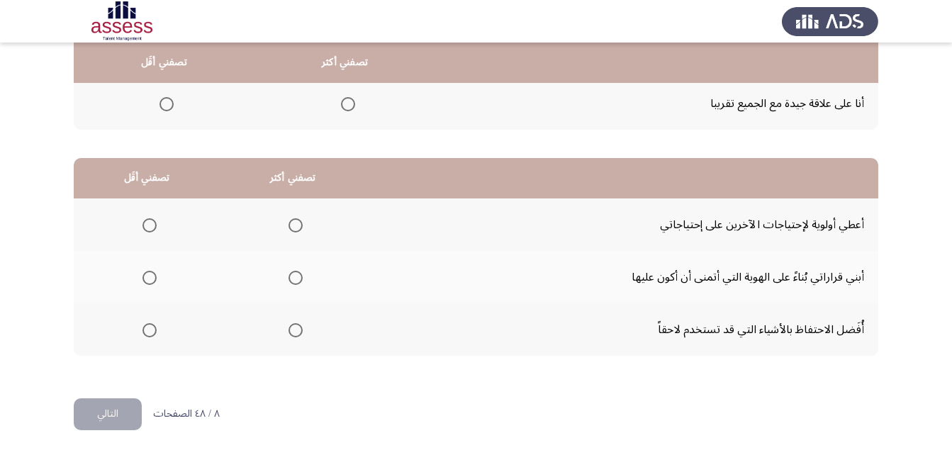
click at [299, 327] on span "Select an option" at bounding box center [295, 330] width 14 height 14
click at [299, 327] on input "Select an option" at bounding box center [295, 330] width 14 height 14
click at [149, 229] on span "Select an option" at bounding box center [149, 225] width 14 height 14
click at [149, 229] on input "Select an option" at bounding box center [149, 225] width 14 height 14
click at [120, 412] on button "التالي" at bounding box center [108, 414] width 68 height 32
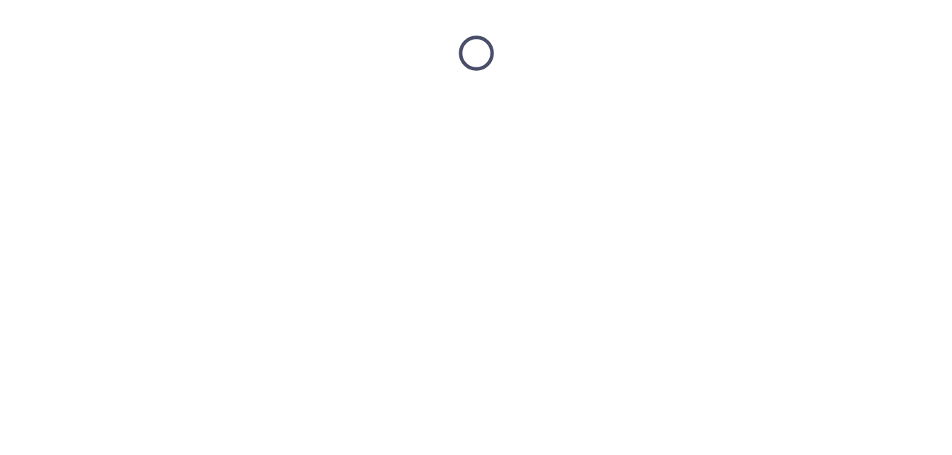
scroll to position [0, 0]
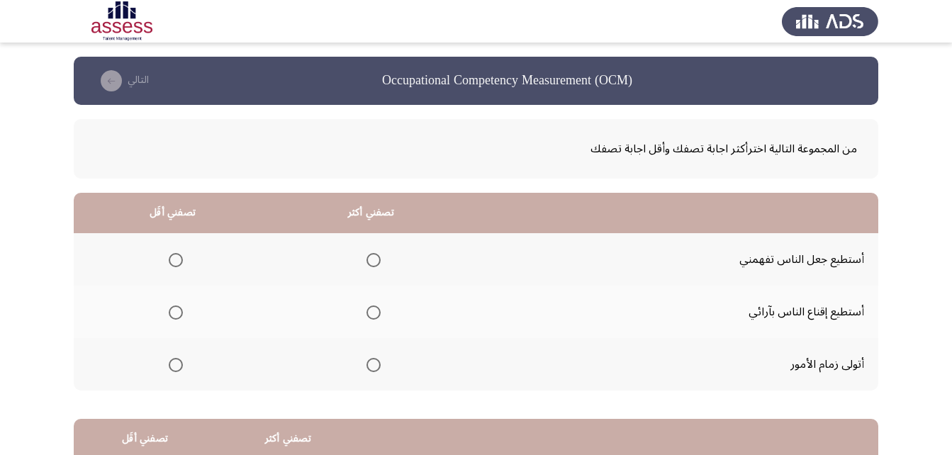
click at [369, 368] on span "Select an option" at bounding box center [373, 365] width 14 height 14
click at [369, 368] on input "Select an option" at bounding box center [373, 365] width 14 height 14
click at [180, 262] on span "Select an option" at bounding box center [176, 260] width 14 height 14
click at [180, 262] on input "Select an option" at bounding box center [176, 260] width 14 height 14
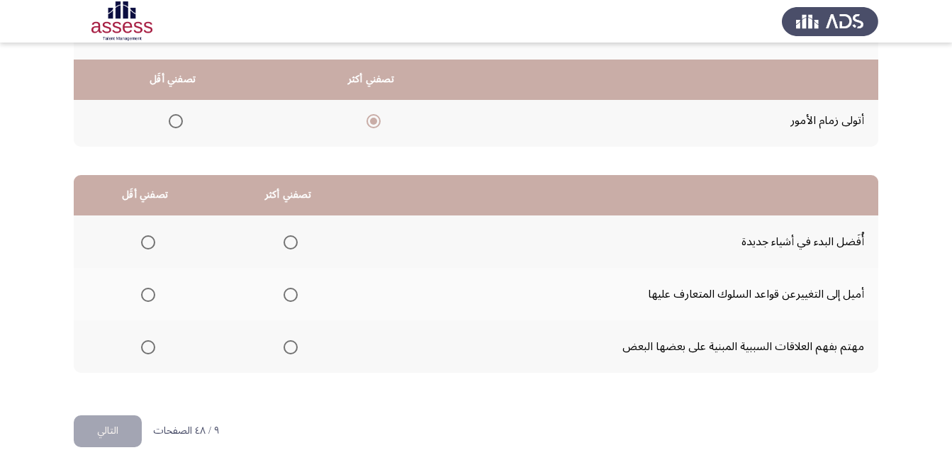
scroll to position [261, 0]
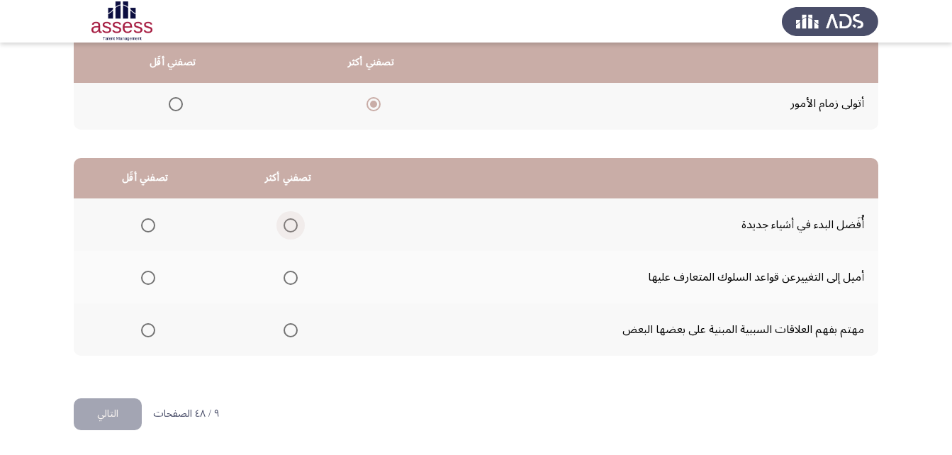
click at [283, 227] on span "Select an option" at bounding box center [290, 225] width 14 height 14
click at [283, 227] on input "Select an option" at bounding box center [290, 225] width 14 height 14
click at [144, 330] on span "Select an option" at bounding box center [148, 330] width 14 height 14
click at [144, 330] on input "Select an option" at bounding box center [148, 330] width 14 height 14
click at [119, 411] on button "التالي" at bounding box center [108, 414] width 68 height 32
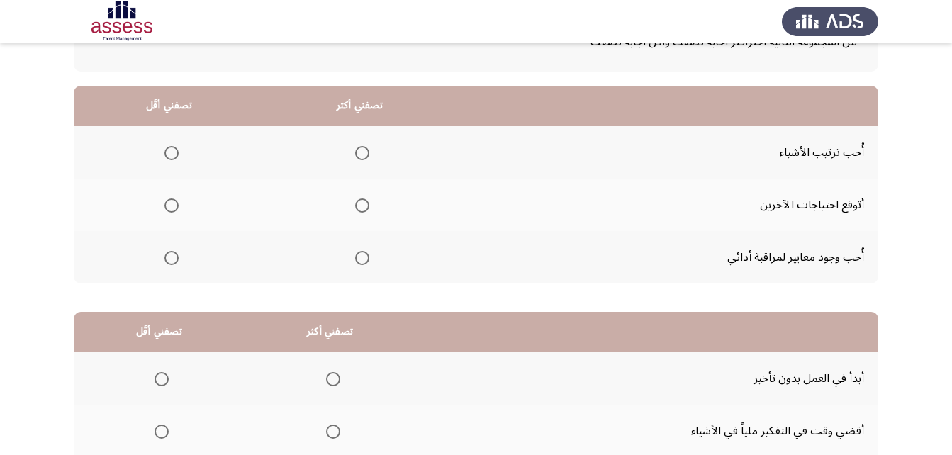
scroll to position [48, 0]
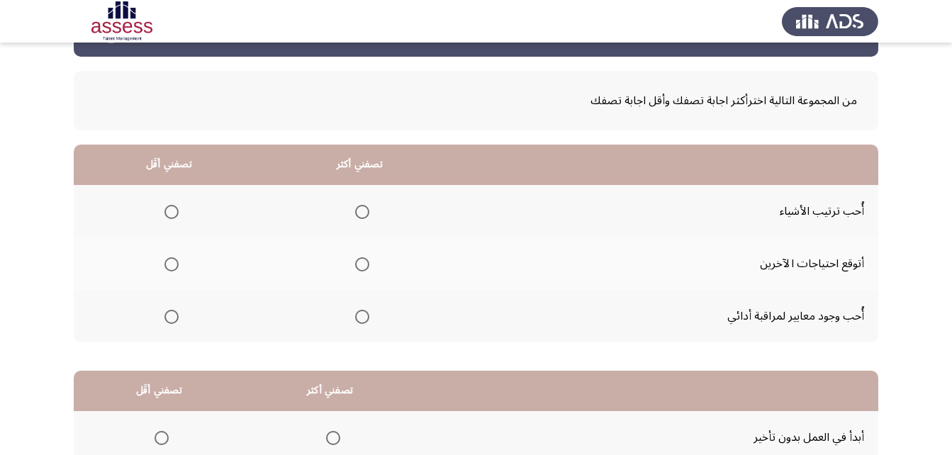
click at [355, 320] on span "Select an option" at bounding box center [362, 317] width 14 height 14
click at [355, 320] on input "Select an option" at bounding box center [362, 317] width 14 height 14
click at [171, 268] on span "Select an option" at bounding box center [171, 264] width 14 height 14
click at [171, 268] on input "Select an option" at bounding box center [171, 264] width 14 height 14
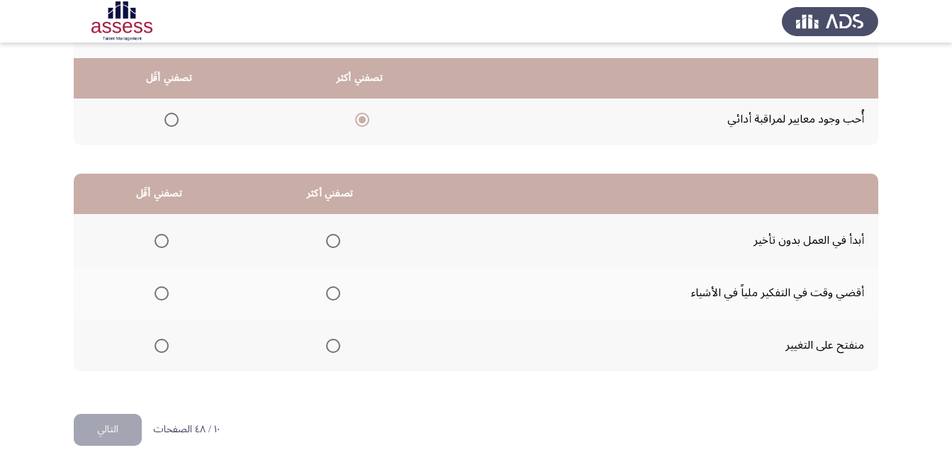
scroll to position [261, 0]
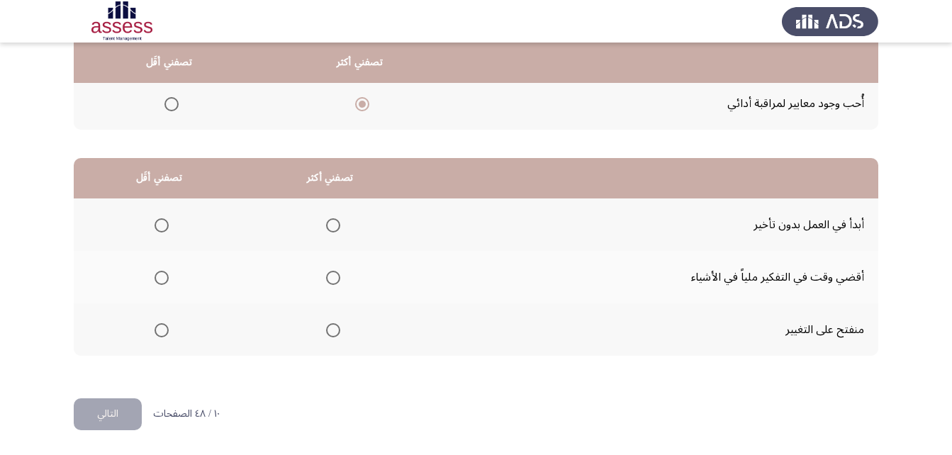
click at [333, 225] on span "Select an option" at bounding box center [333, 225] width 0 height 0
click at [331, 225] on input "Select an option" at bounding box center [333, 225] width 14 height 14
click at [162, 279] on span "Select an option" at bounding box center [161, 278] width 14 height 14
click at [162, 279] on input "Select an option" at bounding box center [161, 278] width 14 height 14
click at [103, 417] on button "التالي" at bounding box center [108, 414] width 68 height 32
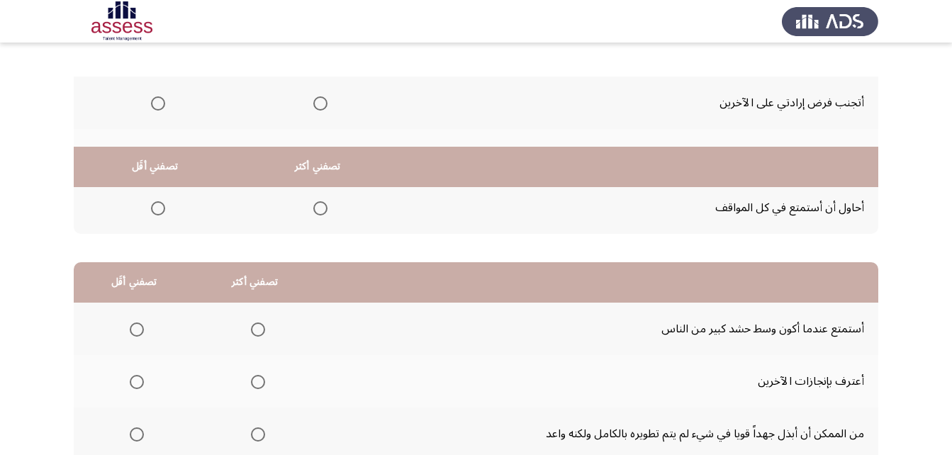
scroll to position [48, 0]
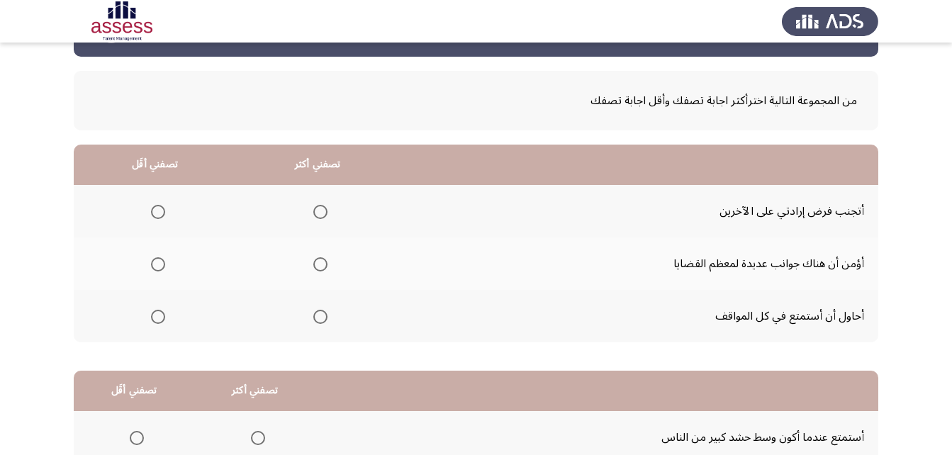
click at [320, 264] on span "Select an option" at bounding box center [320, 264] width 14 height 14
click at [320, 264] on input "Select an option" at bounding box center [320, 264] width 14 height 14
click at [154, 215] on span "Select an option" at bounding box center [158, 212] width 14 height 14
click at [154, 215] on input "Select an option" at bounding box center [158, 212] width 14 height 14
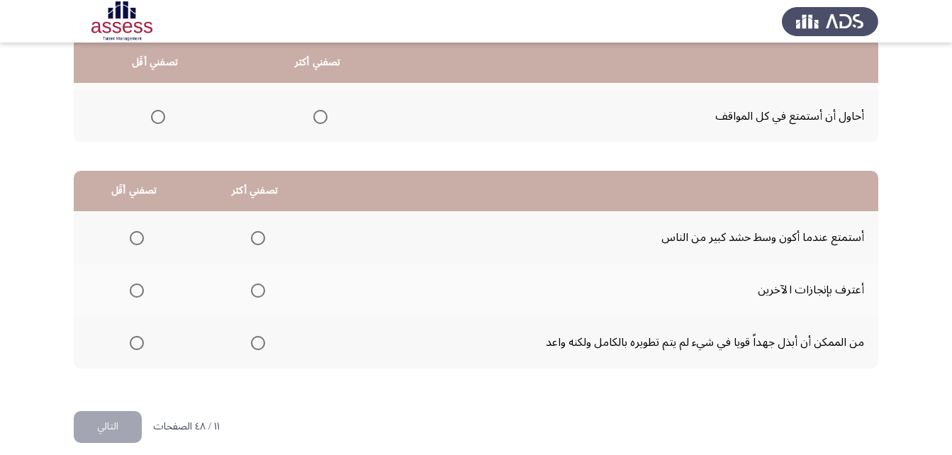
scroll to position [261, 0]
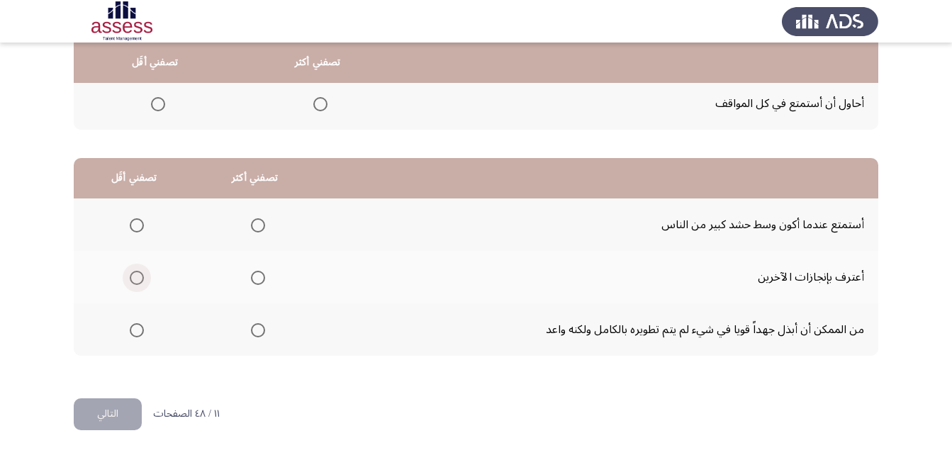
click at [135, 276] on span "Select an option" at bounding box center [137, 278] width 14 height 14
click at [135, 276] on input "Select an option" at bounding box center [137, 278] width 14 height 14
click at [259, 333] on span "Select an option" at bounding box center [258, 330] width 14 height 14
click at [259, 333] on input "Select an option" at bounding box center [258, 330] width 14 height 14
click at [121, 420] on button "التالي" at bounding box center [108, 414] width 68 height 32
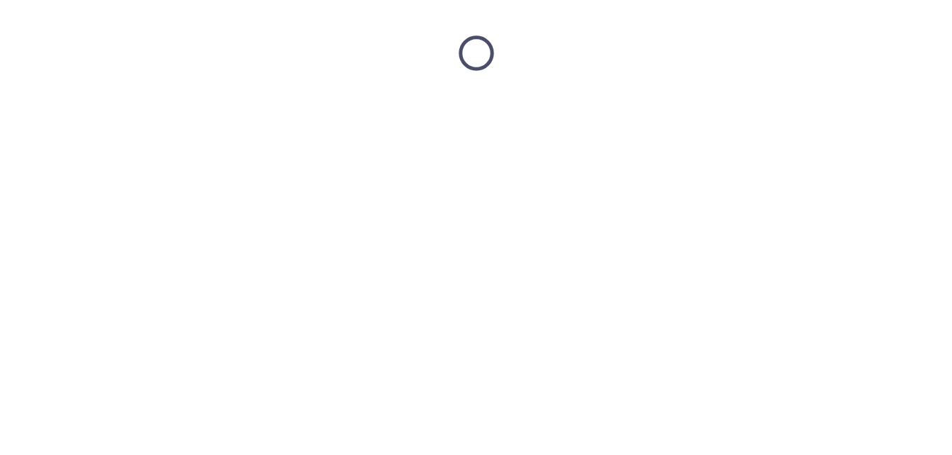
scroll to position [0, 0]
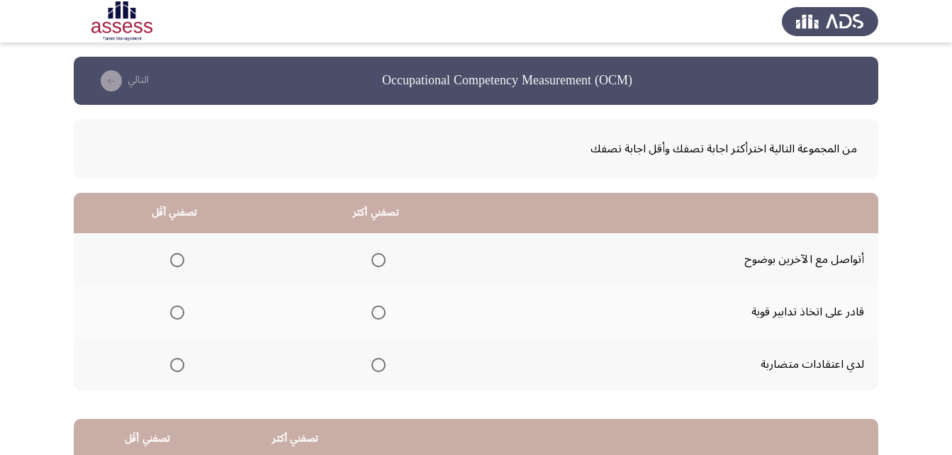
click at [376, 307] on span "Select an option" at bounding box center [378, 312] width 14 height 14
click at [376, 307] on input "Select an option" at bounding box center [378, 312] width 14 height 14
click at [176, 371] on span "Select an option" at bounding box center [177, 365] width 14 height 14
click at [176, 371] on input "Select an option" at bounding box center [177, 365] width 14 height 14
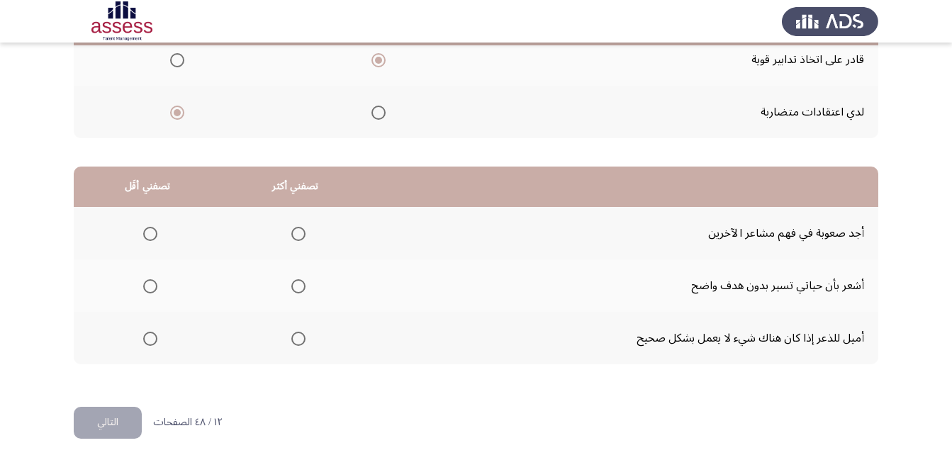
scroll to position [261, 0]
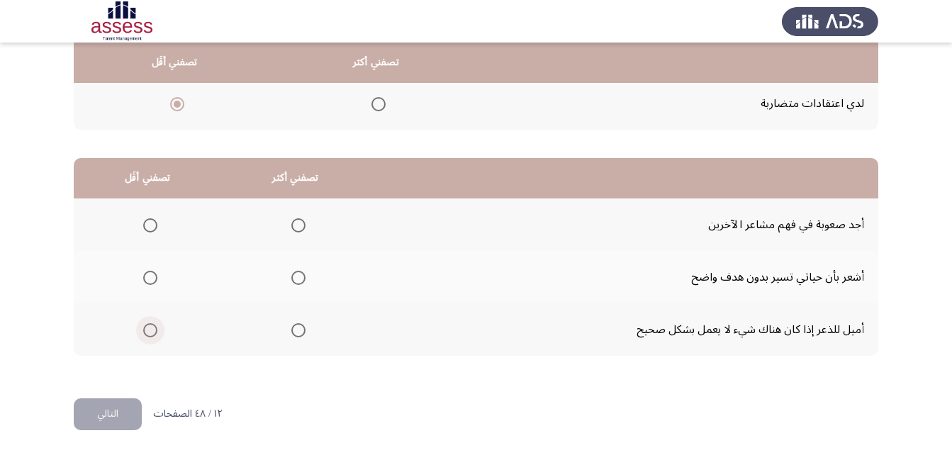
click at [150, 330] on span "Select an option" at bounding box center [150, 330] width 0 height 0
click at [150, 330] on input "Select an option" at bounding box center [150, 330] width 14 height 14
click at [298, 225] on span "Select an option" at bounding box center [298, 225] width 0 height 0
click at [295, 225] on input "Select an option" at bounding box center [298, 225] width 14 height 14
click at [111, 417] on button "التالي" at bounding box center [108, 414] width 68 height 32
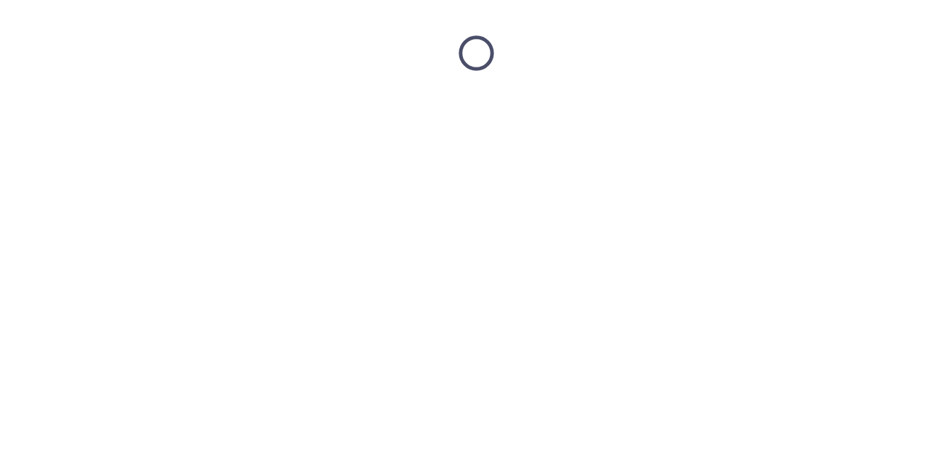
scroll to position [0, 0]
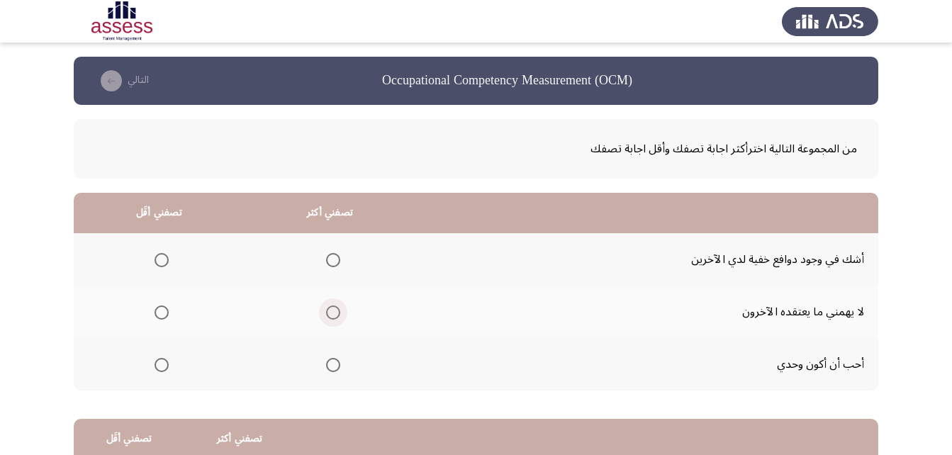
click at [330, 311] on span "Select an option" at bounding box center [333, 312] width 14 height 14
click at [330, 311] on input "Select an option" at bounding box center [333, 312] width 14 height 14
click at [161, 366] on span "Select an option" at bounding box center [161, 365] width 14 height 14
click at [161, 366] on input "Select an option" at bounding box center [161, 365] width 14 height 14
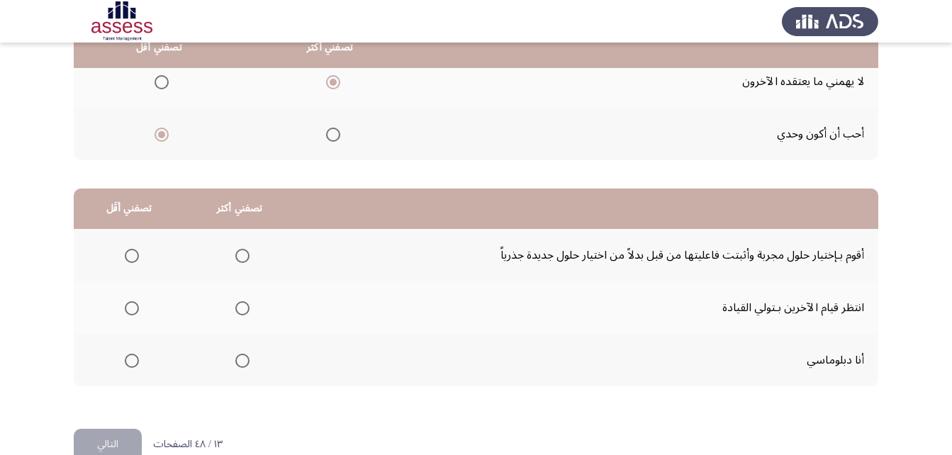
scroll to position [261, 0]
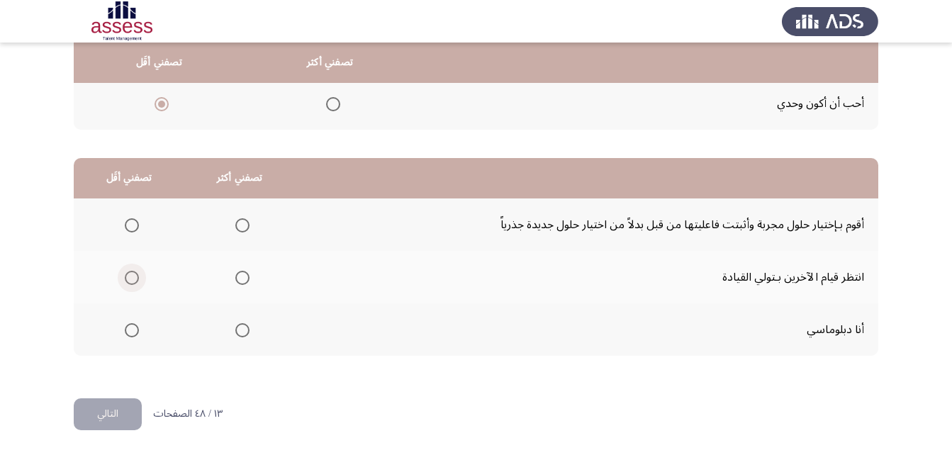
click at [128, 281] on span "Select an option" at bounding box center [132, 278] width 14 height 14
click at [128, 281] on input "Select an option" at bounding box center [132, 278] width 14 height 14
click at [243, 228] on span "Select an option" at bounding box center [242, 225] width 14 height 14
click at [243, 228] on input "Select an option" at bounding box center [242, 225] width 14 height 14
click at [103, 418] on button "التالي" at bounding box center [108, 414] width 68 height 32
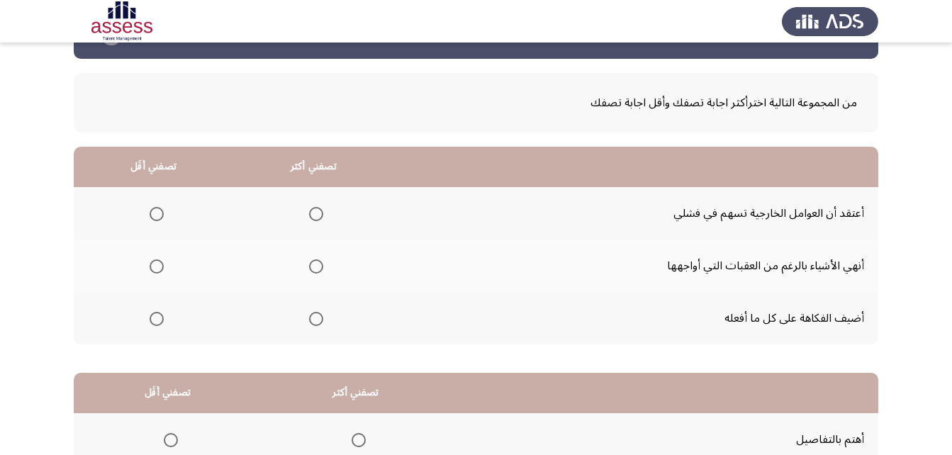
scroll to position [71, 0]
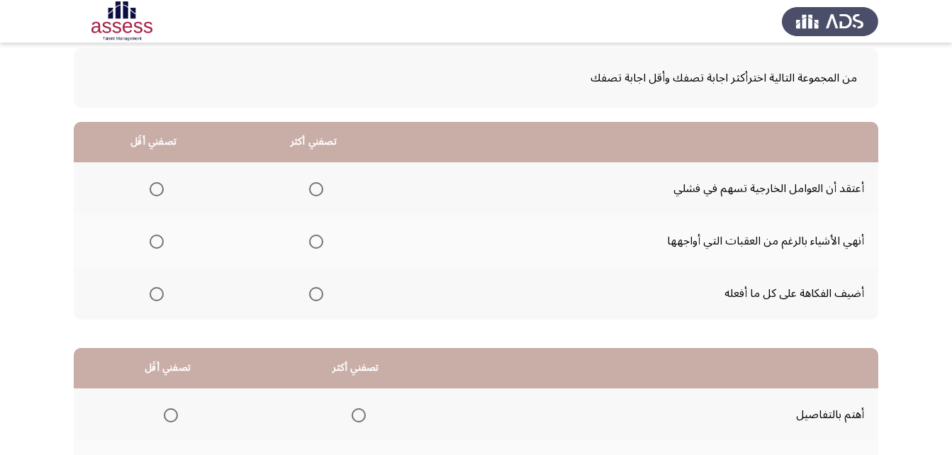
click at [312, 242] on span "Select an option" at bounding box center [316, 242] width 14 height 14
click at [312, 242] on input "Select an option" at bounding box center [316, 242] width 14 height 14
click at [158, 288] on span "Select an option" at bounding box center [157, 294] width 14 height 14
click at [158, 288] on input "Select an option" at bounding box center [157, 294] width 14 height 14
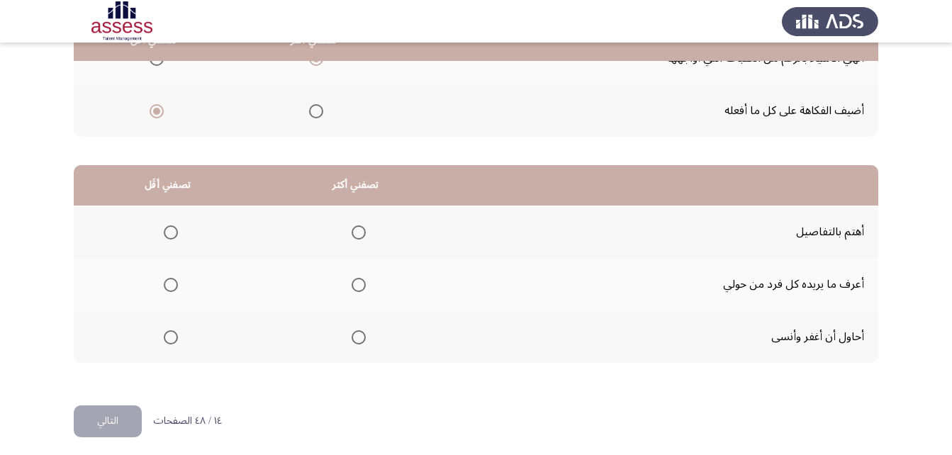
scroll to position [261, 0]
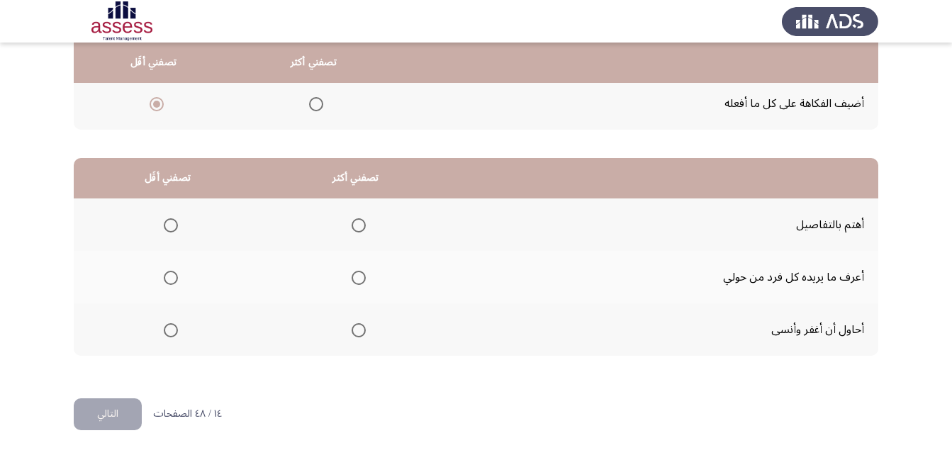
click at [356, 222] on span "Select an option" at bounding box center [359, 225] width 14 height 14
click at [356, 222] on input "Select an option" at bounding box center [359, 225] width 14 height 14
click at [169, 276] on span "Select an option" at bounding box center [171, 278] width 14 height 14
click at [169, 276] on input "Select an option" at bounding box center [171, 278] width 14 height 14
click at [113, 410] on button "التالي" at bounding box center [108, 414] width 68 height 32
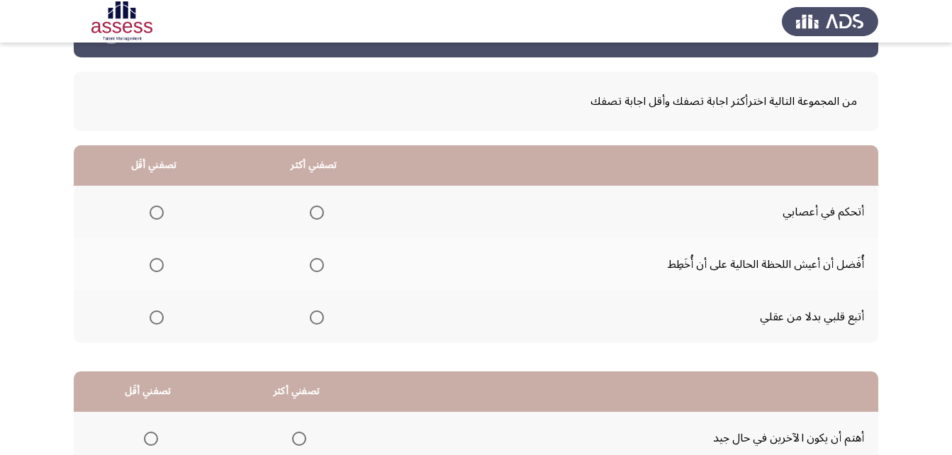
scroll to position [71, 0]
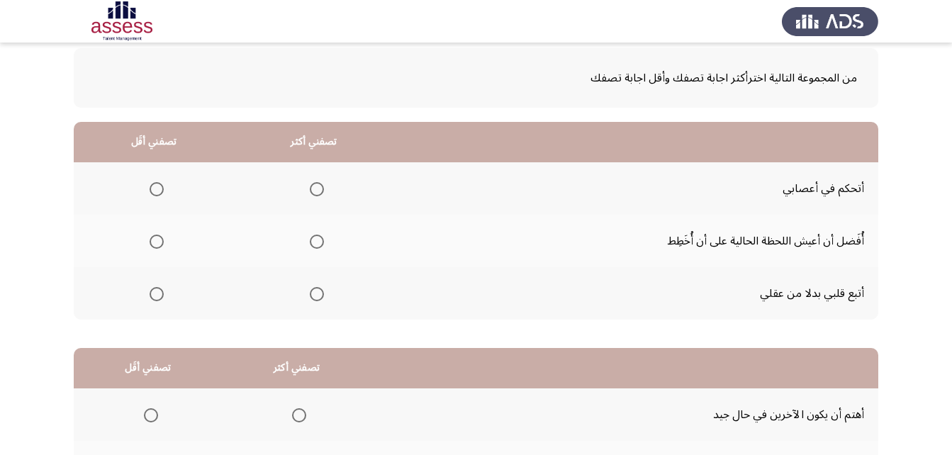
click at [157, 295] on span "Select an option" at bounding box center [157, 294] width 14 height 14
click at [157, 295] on input "Select an option" at bounding box center [157, 294] width 14 height 14
click at [310, 189] on span "Select an option" at bounding box center [317, 189] width 14 height 14
click at [310, 189] on input "Select an option" at bounding box center [317, 189] width 14 height 14
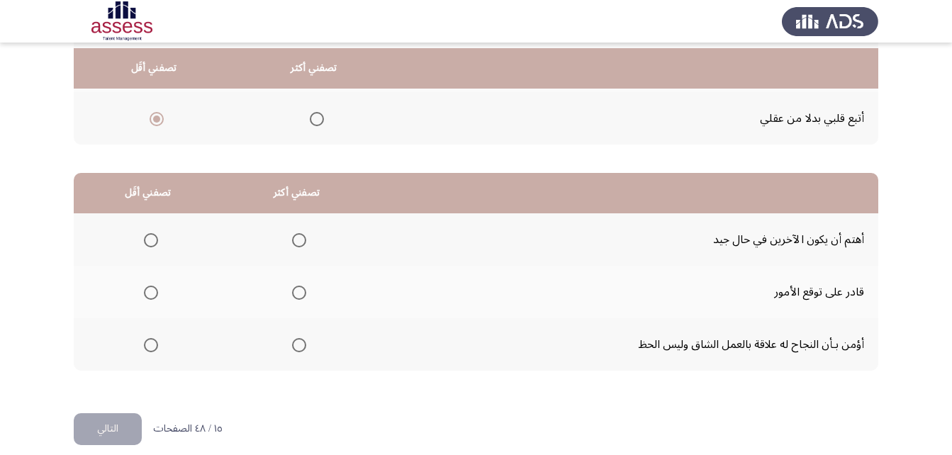
scroll to position [261, 0]
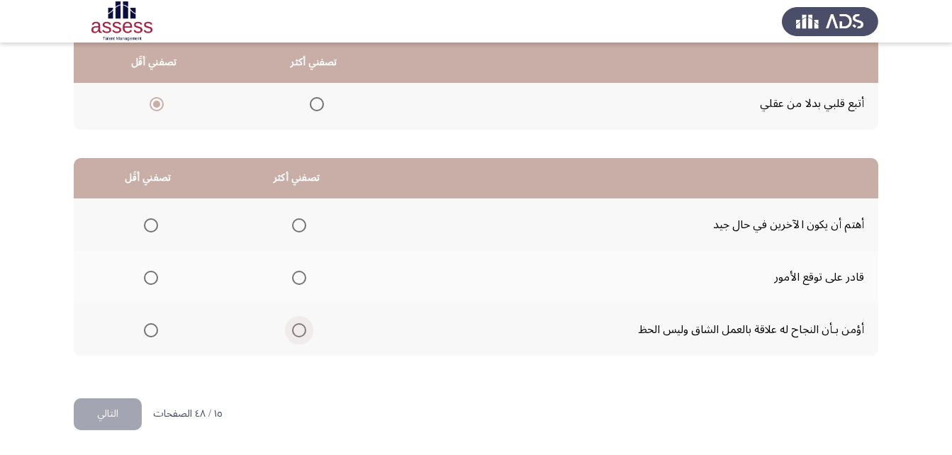
click at [294, 327] on span "Select an option" at bounding box center [299, 330] width 14 height 14
click at [294, 327] on input "Select an option" at bounding box center [299, 330] width 14 height 14
click at [149, 282] on span "Select an option" at bounding box center [151, 278] width 14 height 14
click at [149, 282] on input "Select an option" at bounding box center [151, 278] width 14 height 14
click at [150, 275] on span "Select an option" at bounding box center [150, 277] width 7 height 7
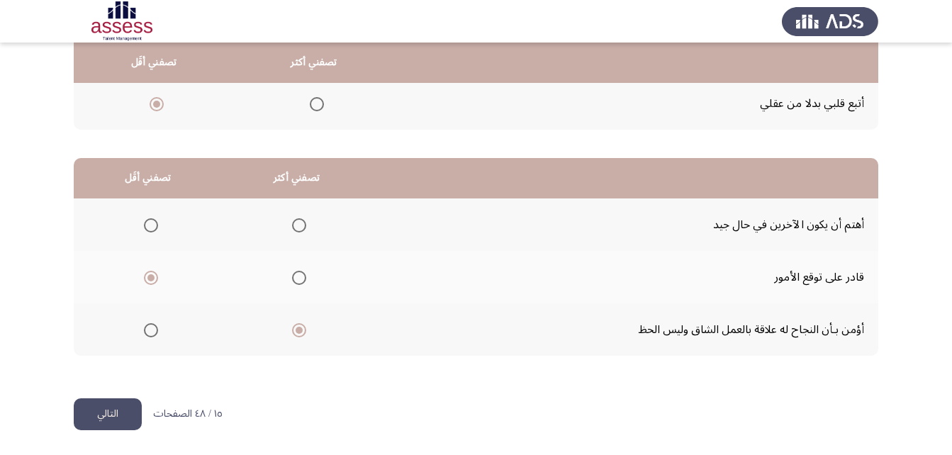
click at [150, 275] on input "Select an option" at bounding box center [151, 278] width 14 height 14
click at [148, 234] on mat-radio-group "Select an option" at bounding box center [148, 225] width 20 height 24
click at [148, 227] on span "Select an option" at bounding box center [151, 225] width 14 height 14
click at [148, 227] on input "Select an option" at bounding box center [151, 225] width 14 height 14
click at [100, 416] on button "التالي" at bounding box center [108, 414] width 68 height 32
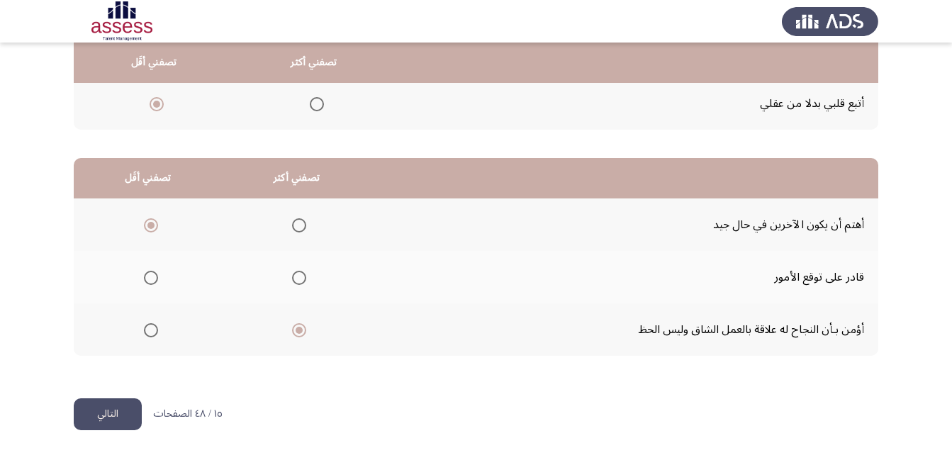
scroll to position [0, 0]
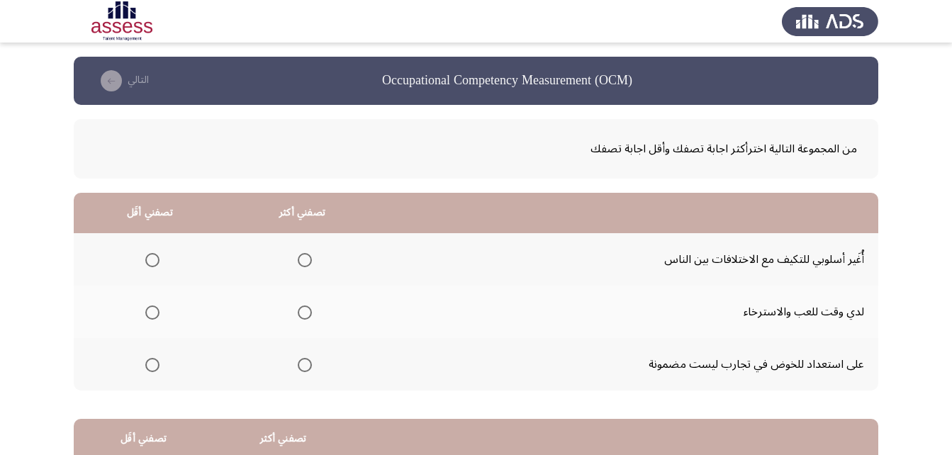
click at [305, 364] on span "Select an option" at bounding box center [305, 365] width 14 height 14
click at [305, 364] on input "Select an option" at bounding box center [305, 365] width 14 height 14
click at [153, 260] on span "Select an option" at bounding box center [152, 260] width 14 height 14
click at [153, 260] on input "Select an option" at bounding box center [152, 260] width 14 height 14
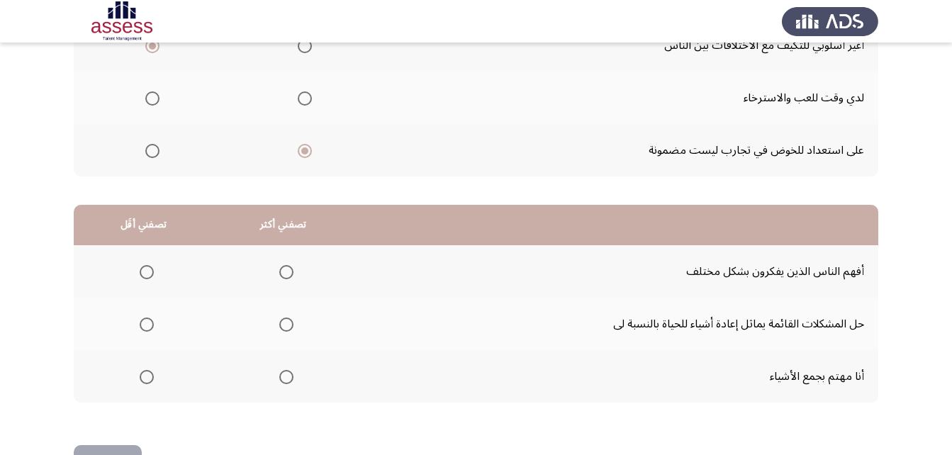
scroll to position [261, 0]
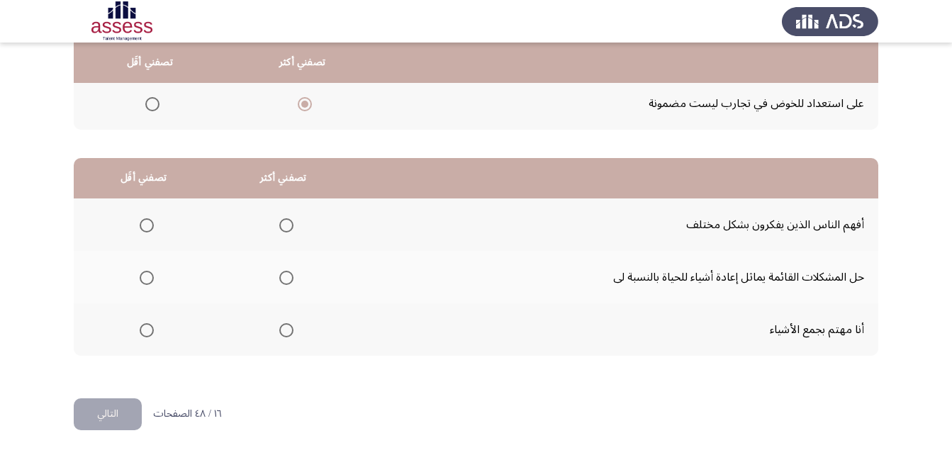
click at [280, 276] on span "Select an option" at bounding box center [286, 278] width 14 height 14
click at [280, 276] on input "Select an option" at bounding box center [286, 278] width 14 height 14
click at [147, 331] on span "Select an option" at bounding box center [147, 330] width 14 height 14
click at [147, 331] on input "Select an option" at bounding box center [147, 330] width 14 height 14
click at [145, 226] on span "Select an option" at bounding box center [147, 225] width 14 height 14
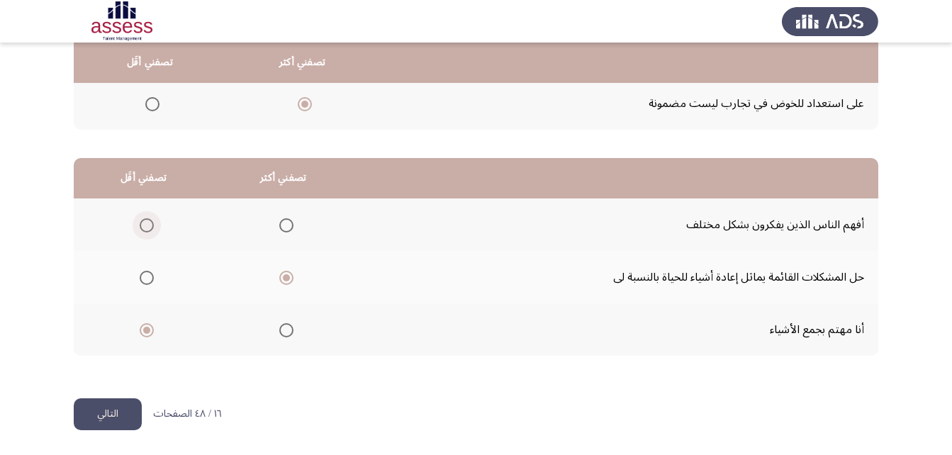
click at [145, 226] on input "Select an option" at bounding box center [147, 225] width 14 height 14
click at [112, 411] on button "التالي" at bounding box center [108, 414] width 68 height 32
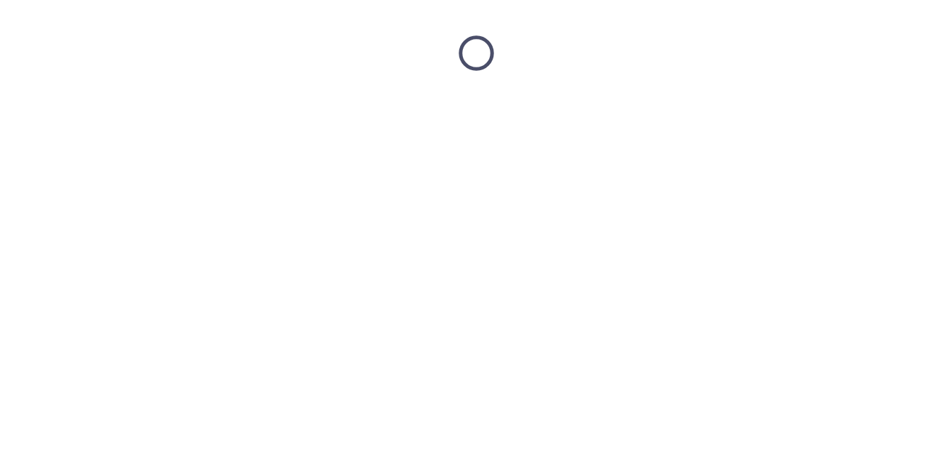
scroll to position [0, 0]
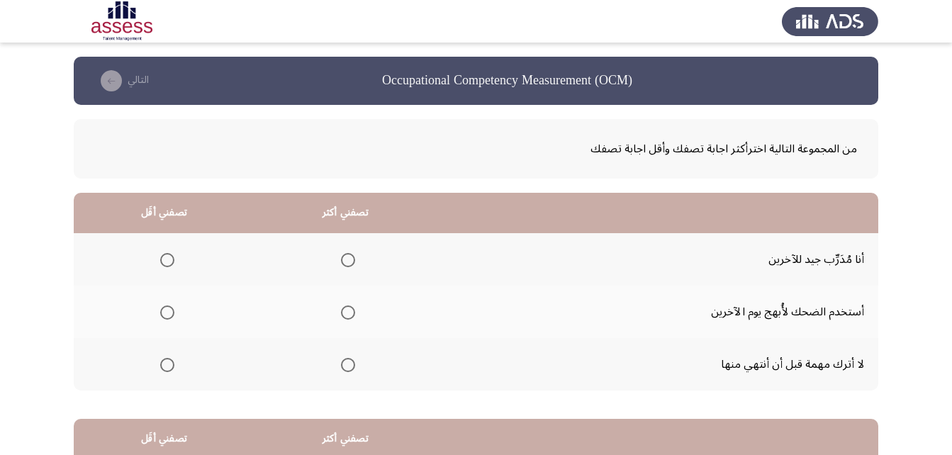
click at [170, 315] on span "Select an option" at bounding box center [167, 312] width 14 height 14
click at [170, 315] on input "Select an option" at bounding box center [167, 312] width 14 height 14
click at [347, 262] on span "Select an option" at bounding box center [348, 260] width 14 height 14
click at [347, 262] on input "Select an option" at bounding box center [348, 260] width 14 height 14
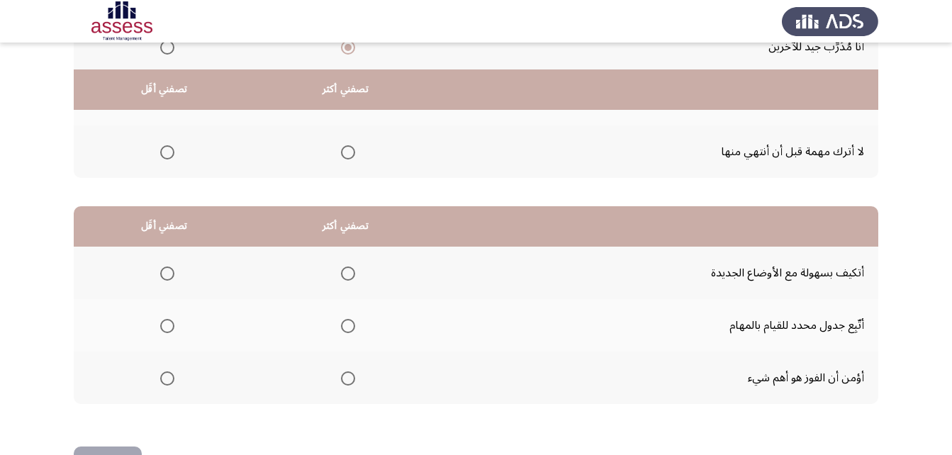
scroll to position [261, 0]
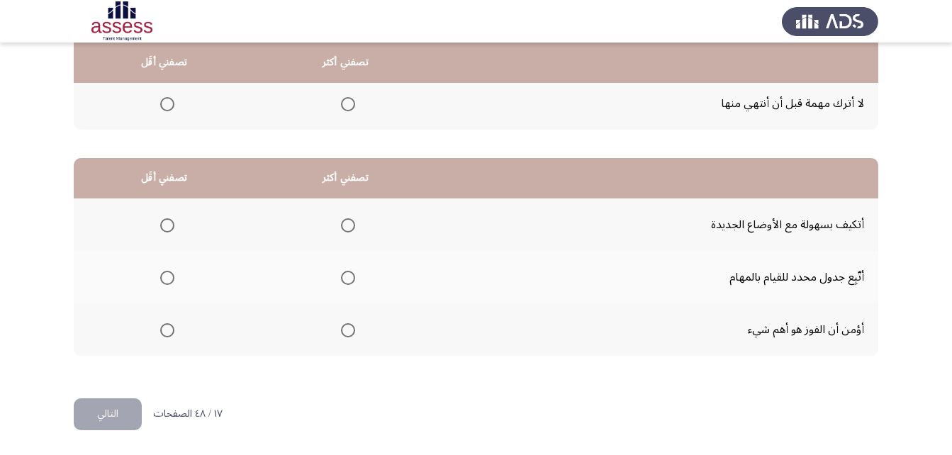
click at [349, 274] on span "Select an option" at bounding box center [348, 278] width 14 height 14
click at [349, 274] on input "Select an option" at bounding box center [348, 278] width 14 height 14
click at [169, 325] on span "Select an option" at bounding box center [167, 330] width 14 height 14
click at [169, 325] on input "Select an option" at bounding box center [167, 330] width 14 height 14
click at [111, 419] on button "التالي" at bounding box center [108, 414] width 68 height 32
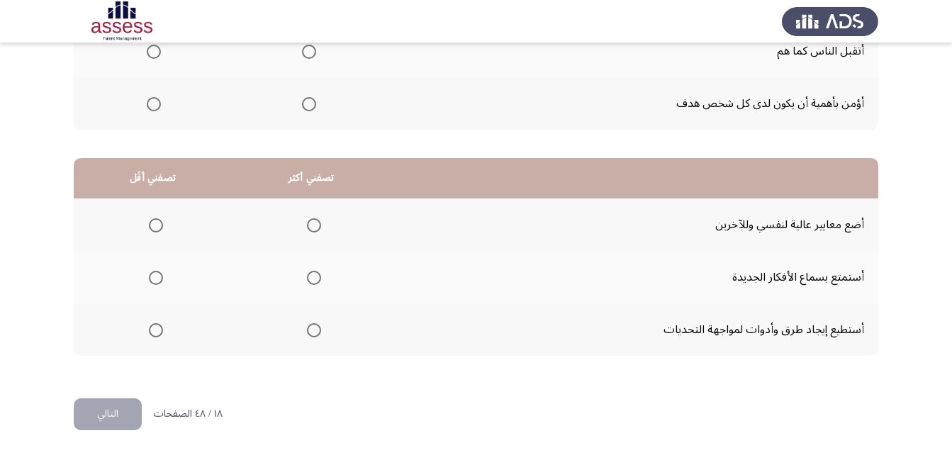
scroll to position [119, 0]
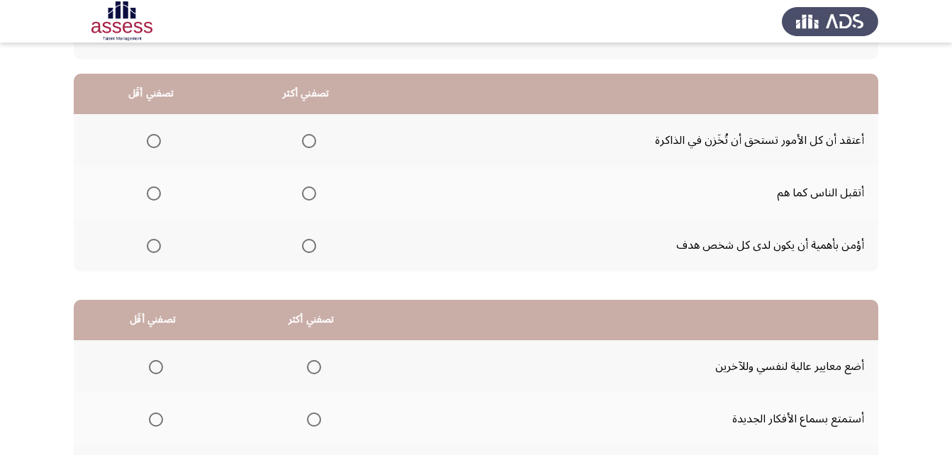
click at [305, 247] on span "Select an option" at bounding box center [309, 246] width 14 height 14
click at [305, 247] on input "Select an option" at bounding box center [309, 246] width 14 height 14
click at [159, 145] on span "Select an option" at bounding box center [154, 141] width 14 height 14
click at [159, 145] on input "Select an option" at bounding box center [154, 141] width 14 height 14
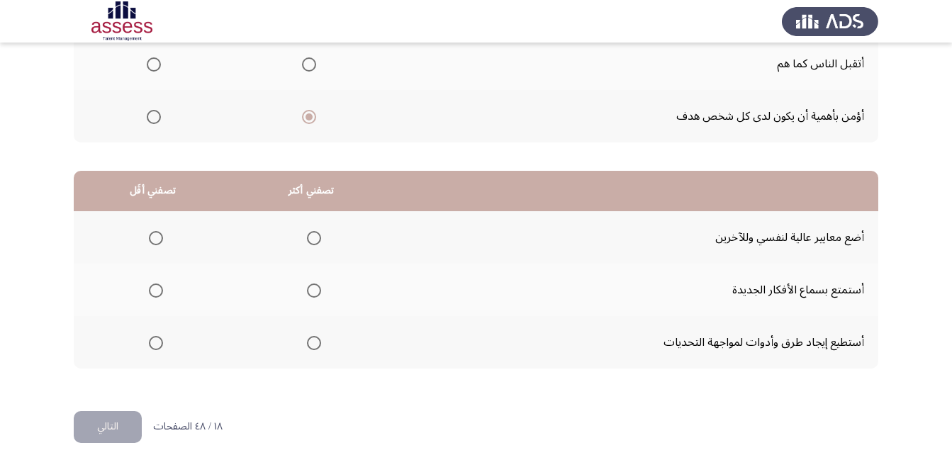
scroll to position [261, 0]
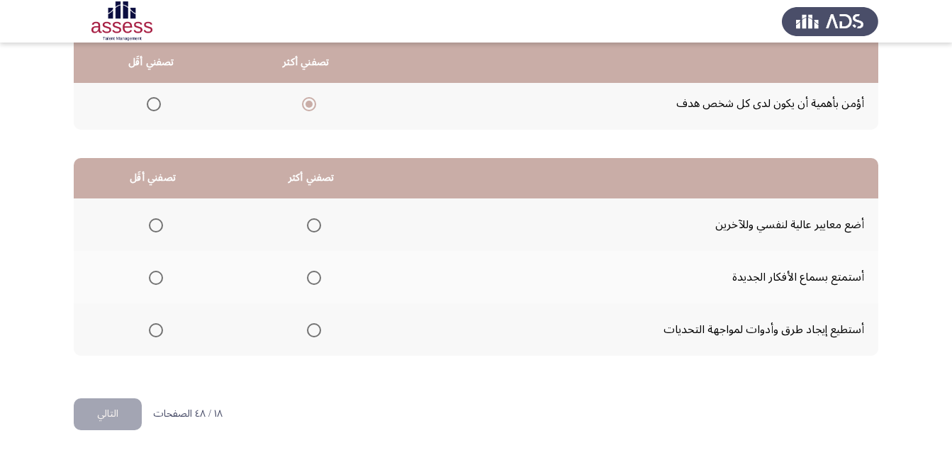
click at [314, 332] on span "Select an option" at bounding box center [314, 330] width 14 height 14
click at [314, 332] on input "Select an option" at bounding box center [314, 330] width 14 height 14
click at [156, 225] on span "Select an option" at bounding box center [156, 225] width 0 height 0
click at [154, 225] on input "Select an option" at bounding box center [156, 225] width 14 height 14
click at [111, 411] on button "التالي" at bounding box center [108, 414] width 68 height 32
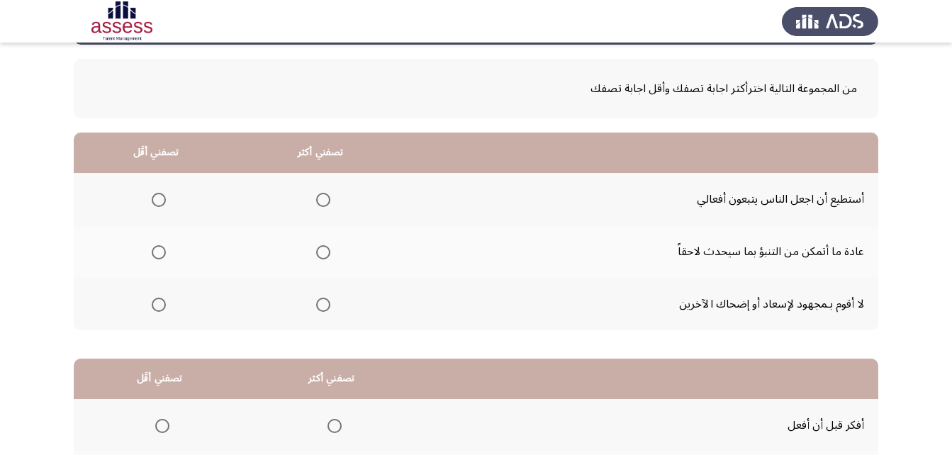
scroll to position [48, 0]
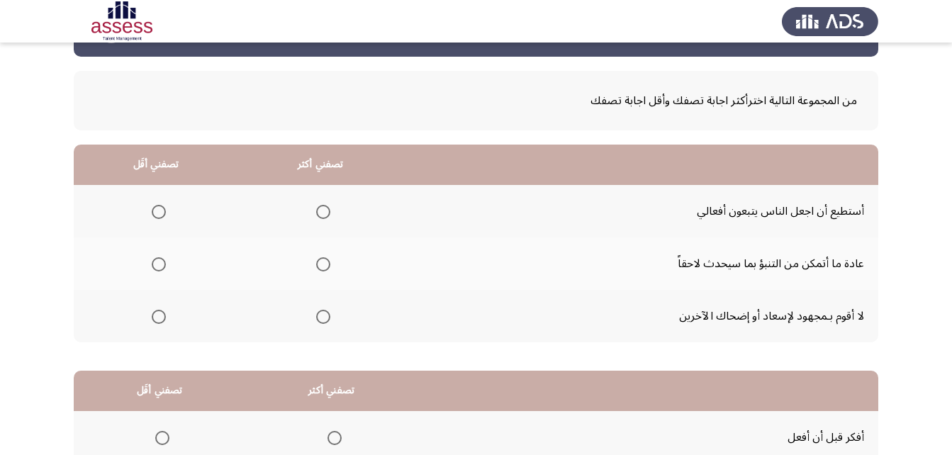
click at [158, 318] on span "Select an option" at bounding box center [159, 317] width 14 height 14
click at [158, 318] on input "Select an option" at bounding box center [159, 317] width 14 height 14
click at [324, 207] on span "Select an option" at bounding box center [323, 212] width 14 height 14
click at [324, 207] on input "Select an option" at bounding box center [323, 212] width 14 height 14
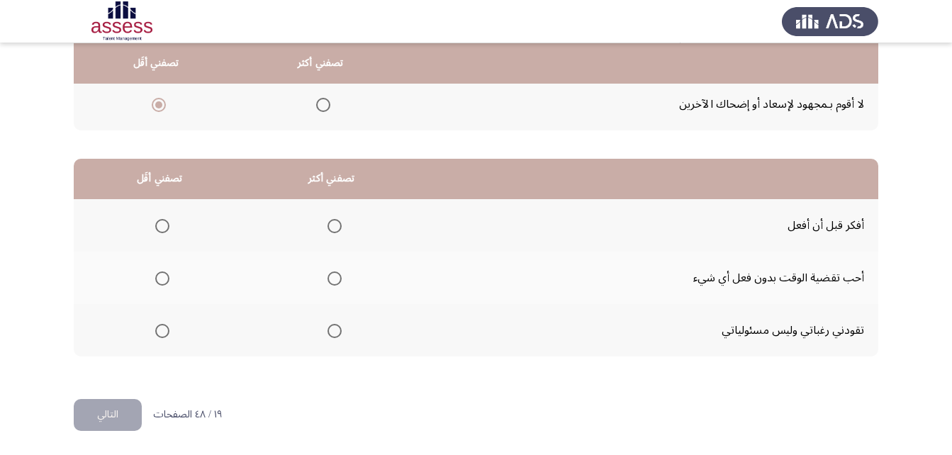
scroll to position [261, 0]
click at [164, 281] on span "Select an option" at bounding box center [162, 278] width 14 height 14
click at [164, 281] on input "Select an option" at bounding box center [162, 278] width 14 height 14
click at [332, 225] on span "Select an option" at bounding box center [334, 225] width 14 height 14
click at [332, 225] on input "Select an option" at bounding box center [334, 225] width 14 height 14
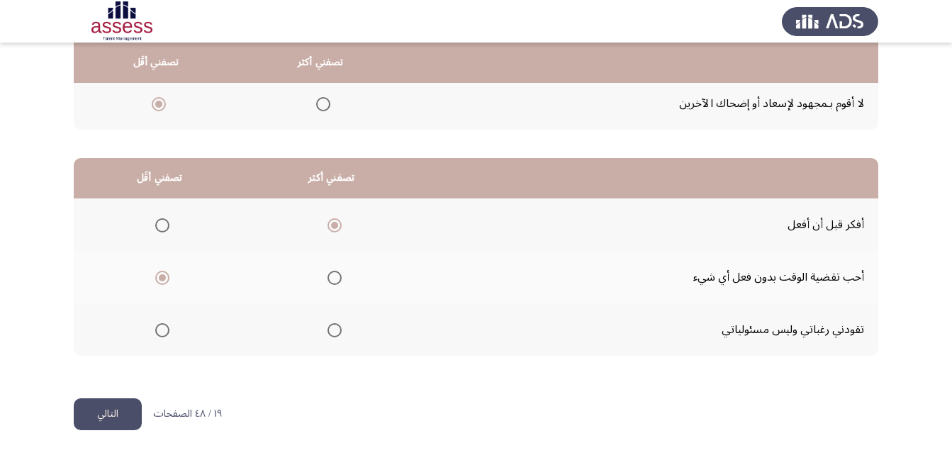
click at [109, 409] on button "التالي" at bounding box center [108, 414] width 68 height 32
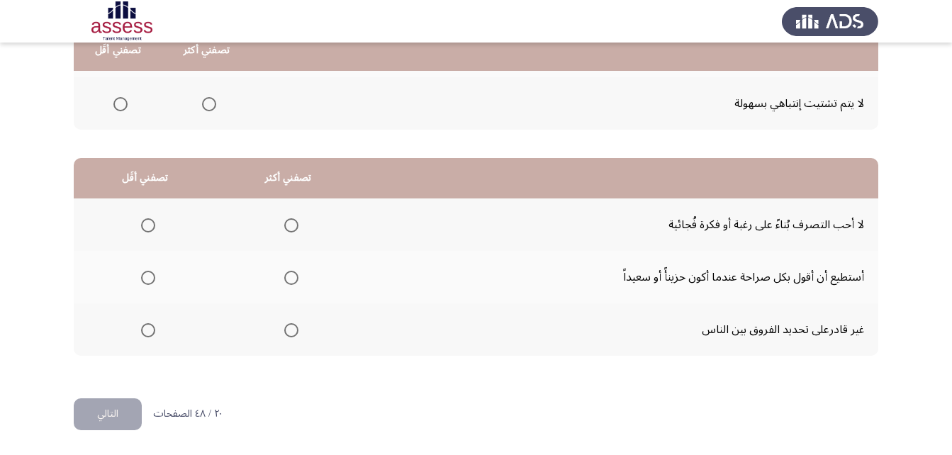
scroll to position [48, 0]
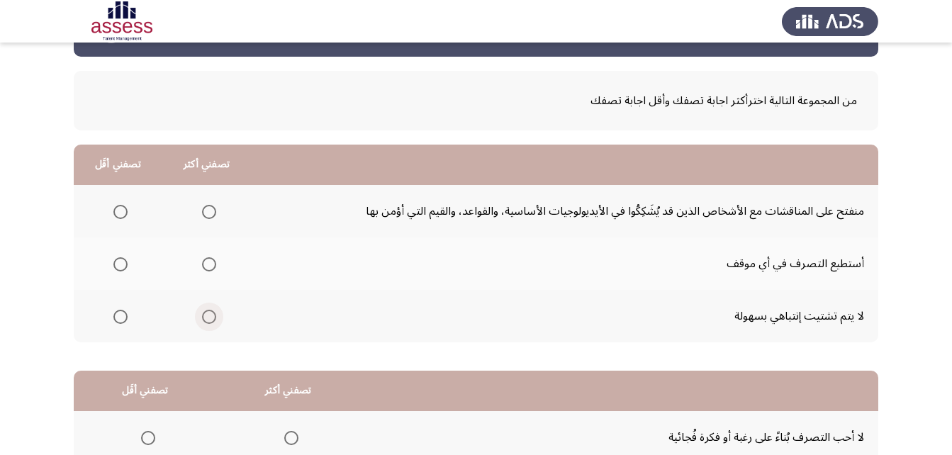
click at [202, 318] on span "Select an option" at bounding box center [209, 317] width 14 height 14
click at [202, 318] on input "Select an option" at bounding box center [209, 317] width 14 height 14
click at [121, 214] on span "Select an option" at bounding box center [120, 212] width 14 height 14
click at [121, 214] on input "Select an option" at bounding box center [120, 212] width 14 height 14
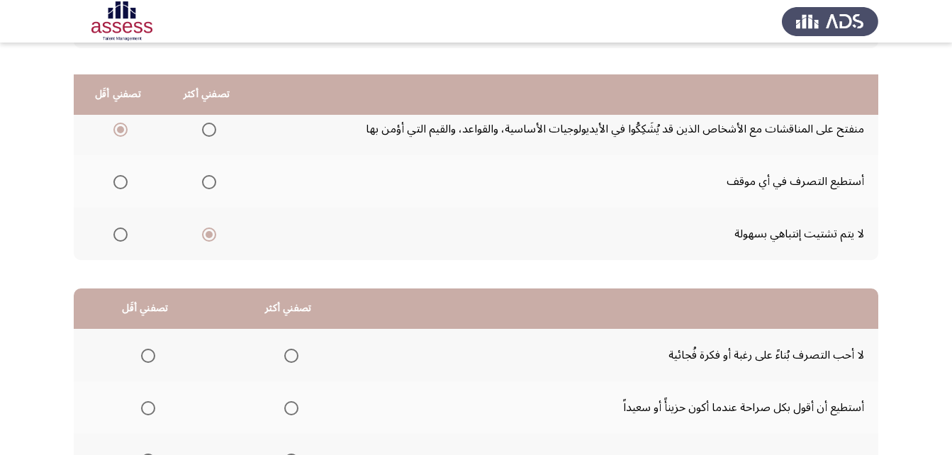
scroll to position [261, 0]
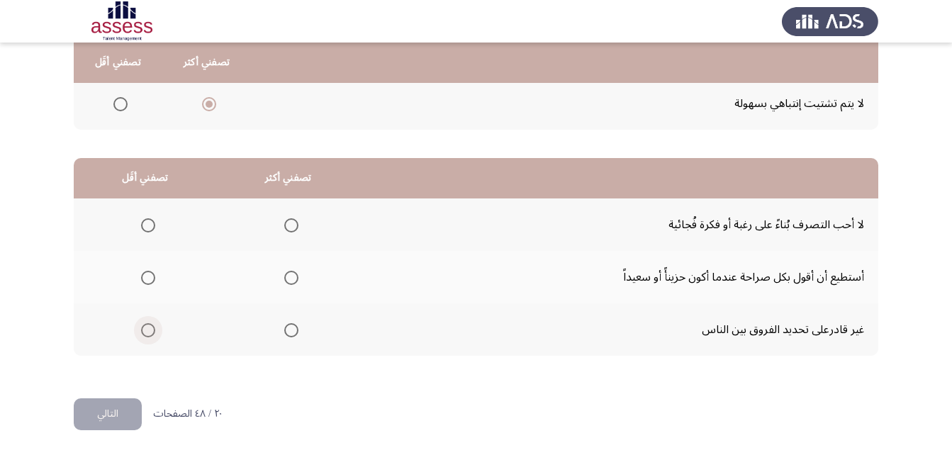
click at [145, 331] on span "Select an option" at bounding box center [148, 330] width 14 height 14
click at [145, 331] on input "Select an option" at bounding box center [148, 330] width 14 height 14
click at [291, 279] on span "Select an option" at bounding box center [291, 278] width 14 height 14
click at [291, 279] on input "Select an option" at bounding box center [291, 278] width 14 height 14
click at [142, 227] on span "Select an option" at bounding box center [148, 225] width 14 height 14
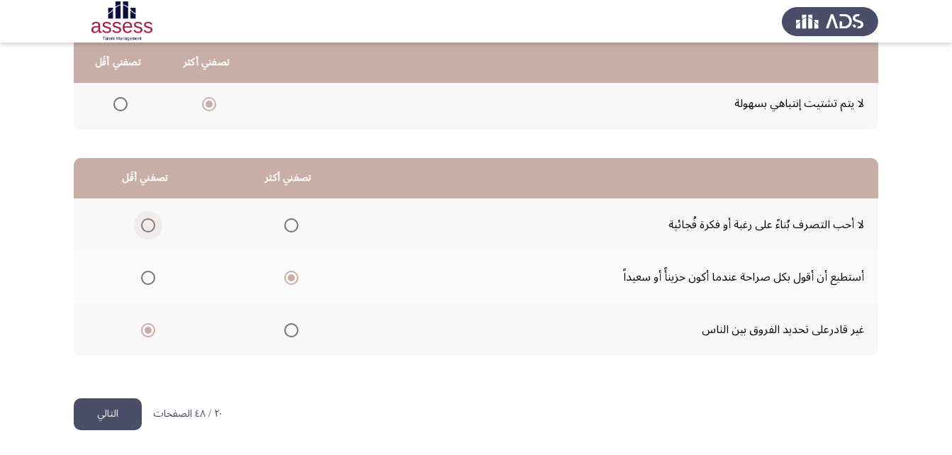
click at [142, 227] on input "Select an option" at bounding box center [148, 225] width 14 height 14
click at [129, 414] on button "التالي" at bounding box center [108, 414] width 68 height 32
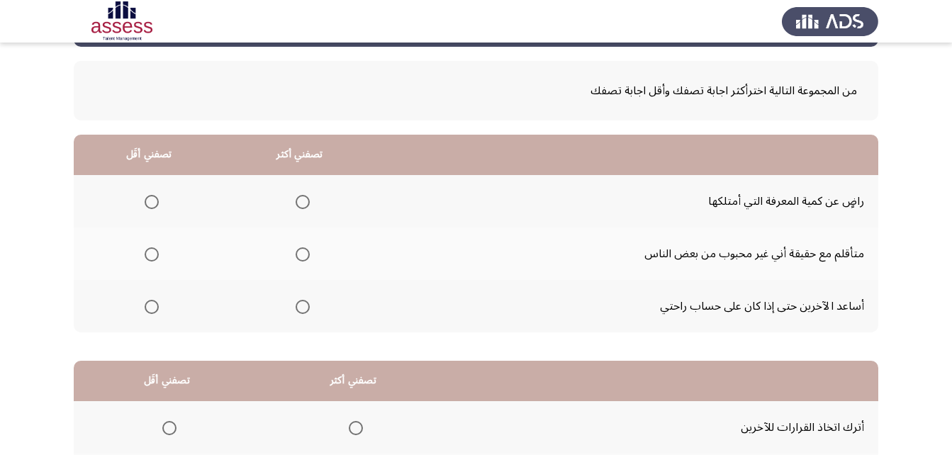
scroll to position [0, 0]
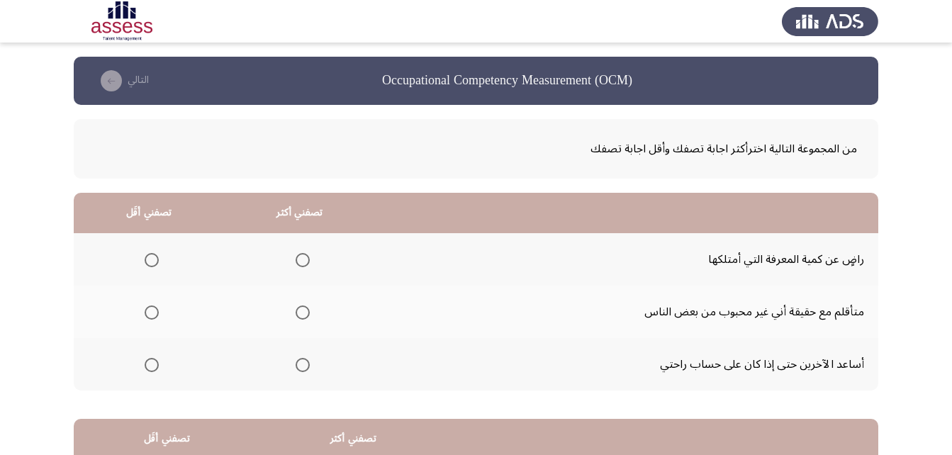
click at [154, 363] on span "Select an option" at bounding box center [152, 365] width 14 height 14
click at [154, 363] on input "Select an option" at bounding box center [152, 365] width 14 height 14
click at [298, 259] on span "Select an option" at bounding box center [303, 260] width 14 height 14
click at [298, 259] on input "Select an option" at bounding box center [303, 260] width 14 height 14
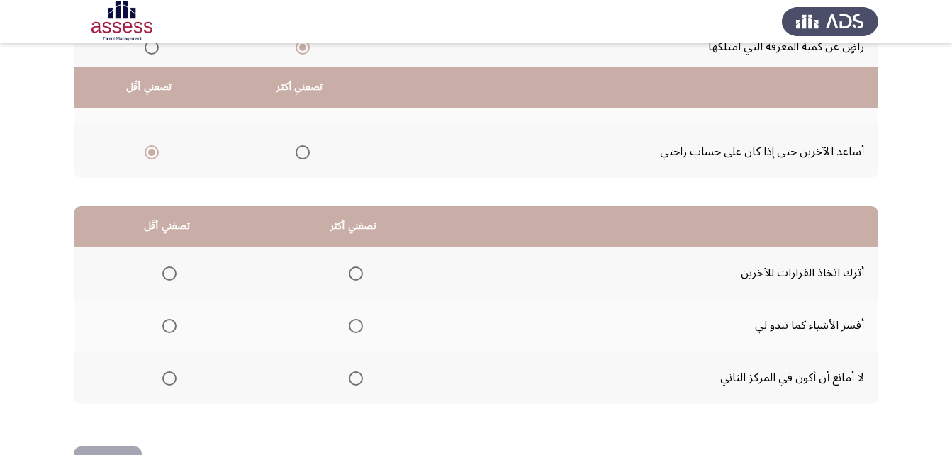
scroll to position [261, 0]
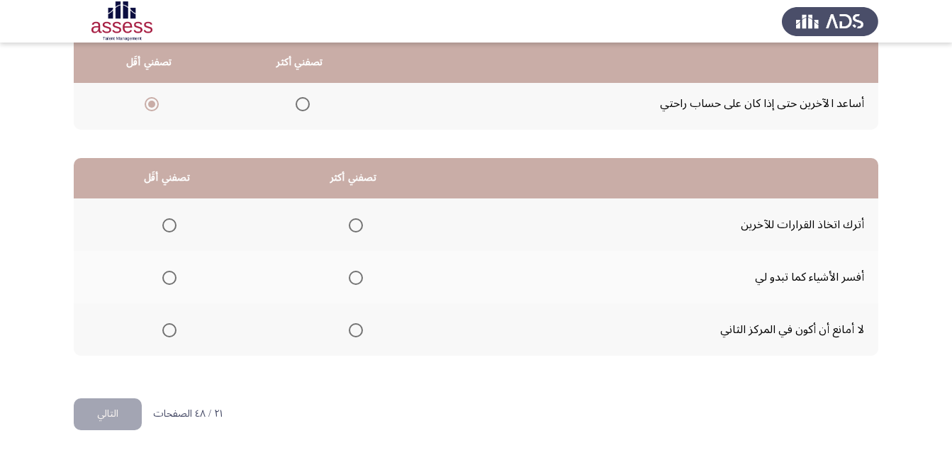
click at [167, 221] on span "Select an option" at bounding box center [169, 225] width 14 height 14
click at [167, 221] on input "Select an option" at bounding box center [169, 225] width 14 height 14
click at [354, 274] on span "Select an option" at bounding box center [356, 278] width 14 height 14
click at [354, 274] on input "Select an option" at bounding box center [356, 278] width 14 height 14
click at [120, 403] on button "التالي" at bounding box center [108, 414] width 68 height 32
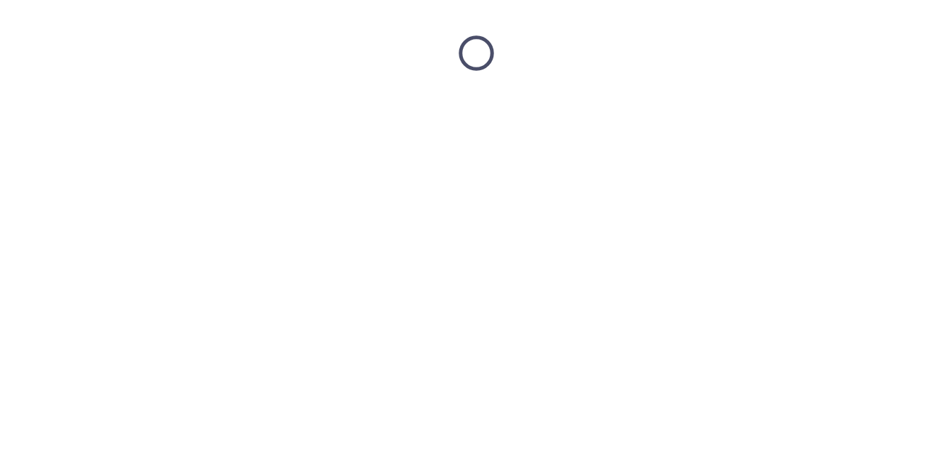
scroll to position [0, 0]
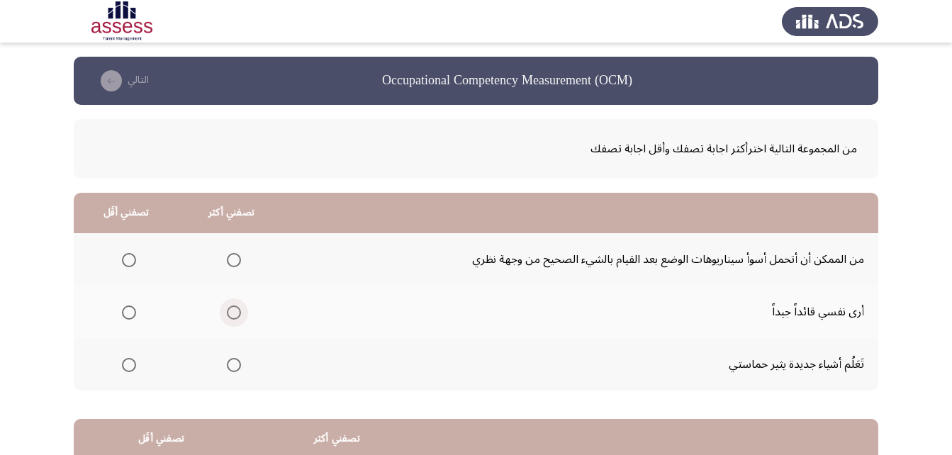
click at [231, 310] on span "Select an option" at bounding box center [234, 312] width 14 height 14
click at [231, 310] on input "Select an option" at bounding box center [234, 312] width 14 height 14
click at [229, 256] on span "Select an option" at bounding box center [234, 260] width 14 height 14
click at [229, 256] on input "Select an option" at bounding box center [234, 260] width 14 height 14
click at [130, 311] on span "Select an option" at bounding box center [129, 312] width 14 height 14
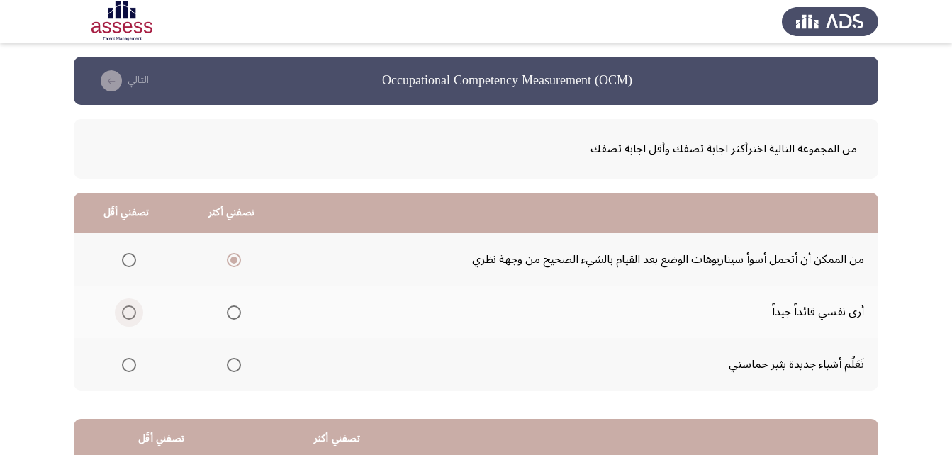
click at [130, 311] on input "Select an option" at bounding box center [129, 312] width 14 height 14
click at [133, 367] on span "Select an option" at bounding box center [129, 365] width 14 height 14
click at [133, 367] on input "Select an option" at bounding box center [129, 365] width 14 height 14
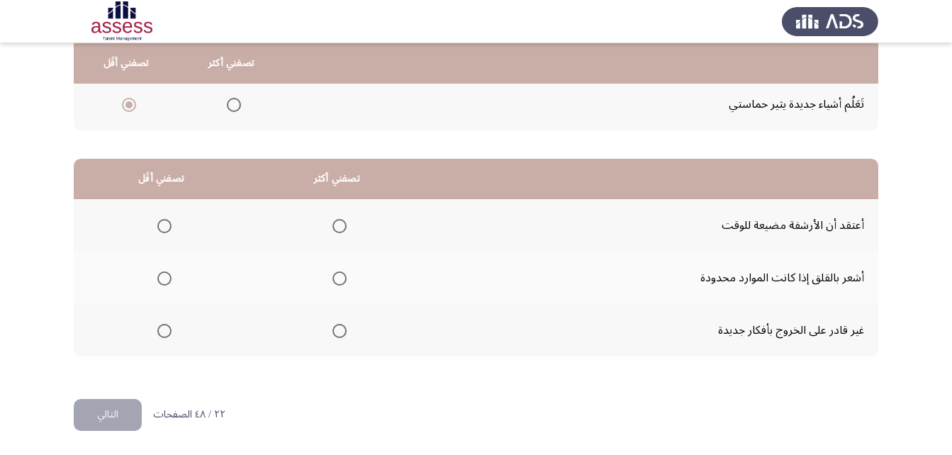
scroll to position [261, 0]
click at [164, 332] on span "Select an option" at bounding box center [164, 330] width 14 height 14
click at [164, 332] on input "Select an option" at bounding box center [164, 330] width 14 height 14
click at [341, 229] on span "Select an option" at bounding box center [339, 225] width 14 height 14
click at [341, 229] on input "Select an option" at bounding box center [339, 225] width 14 height 14
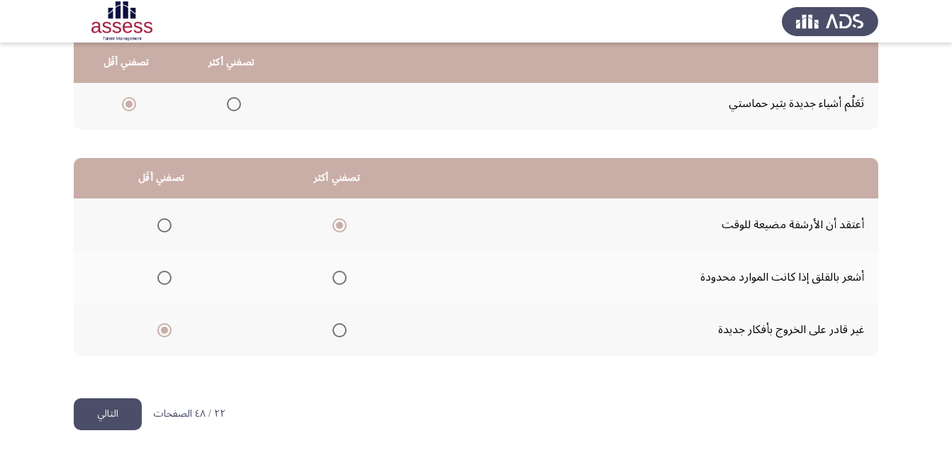
click at [103, 417] on button "التالي" at bounding box center [108, 414] width 68 height 32
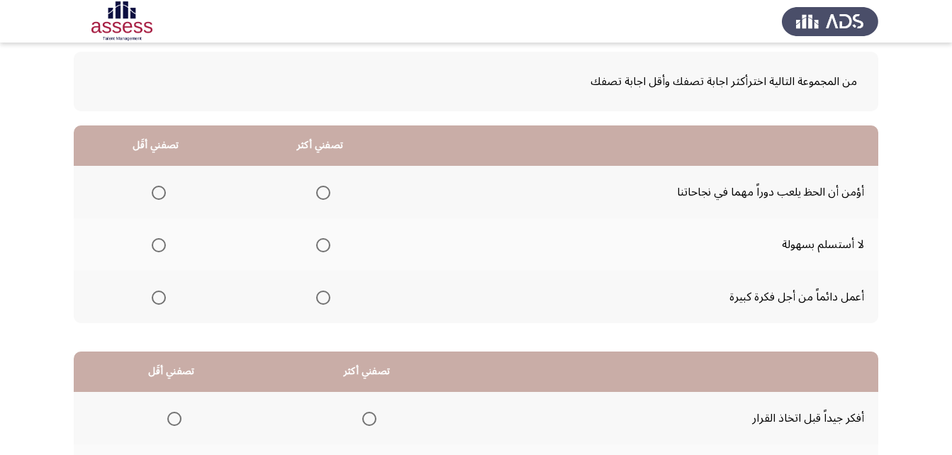
scroll to position [71, 0]
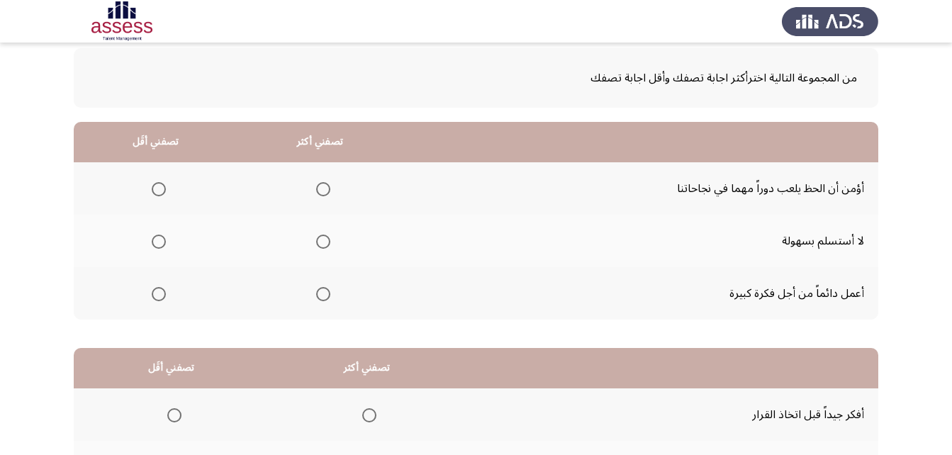
click at [321, 242] on span "Select an option" at bounding box center [323, 242] width 14 height 14
click at [321, 242] on input "Select an option" at bounding box center [323, 242] width 14 height 14
click at [161, 190] on span "Select an option" at bounding box center [159, 189] width 14 height 14
click at [161, 190] on input "Select an option" at bounding box center [159, 189] width 14 height 14
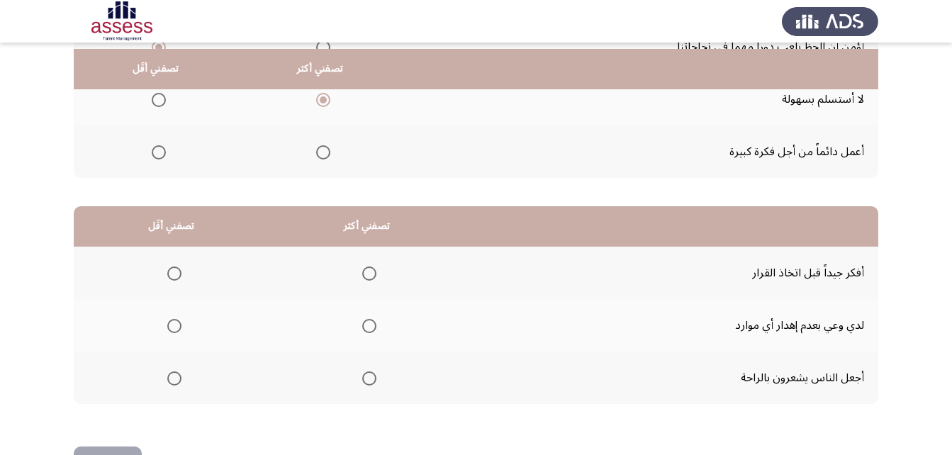
scroll to position [261, 0]
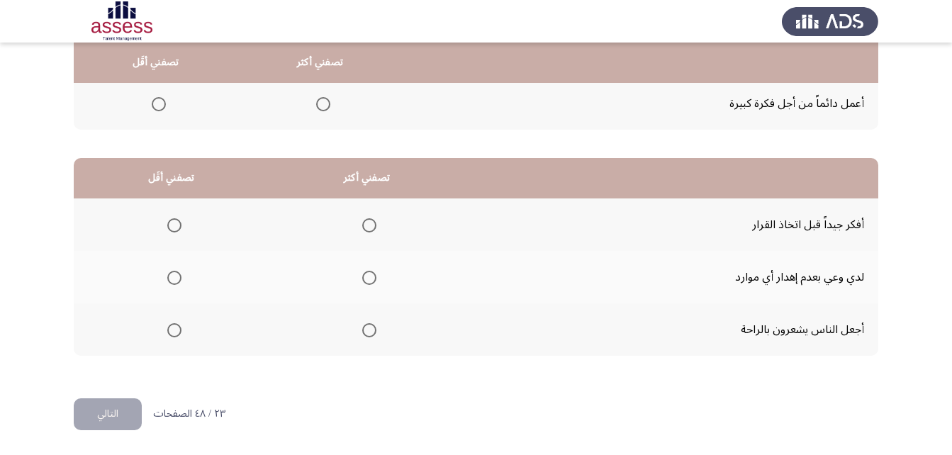
click at [365, 226] on span "Select an option" at bounding box center [369, 225] width 14 height 14
click at [365, 226] on input "Select an option" at bounding box center [369, 225] width 14 height 14
click at [176, 274] on span "Select an option" at bounding box center [174, 278] width 14 height 14
click at [176, 274] on input "Select an option" at bounding box center [174, 278] width 14 height 14
click at [174, 325] on span "Select an option" at bounding box center [174, 330] width 14 height 14
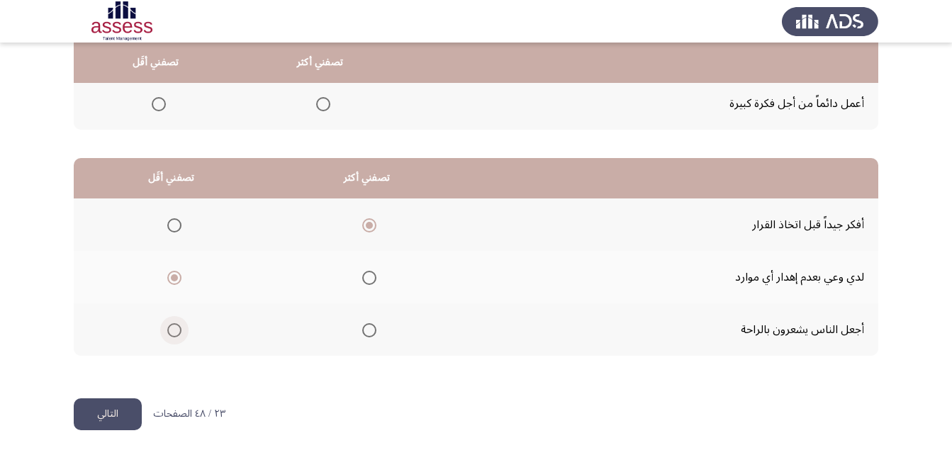
click at [174, 325] on input "Select an option" at bounding box center [174, 330] width 14 height 14
click at [126, 403] on button "التالي" at bounding box center [108, 414] width 68 height 32
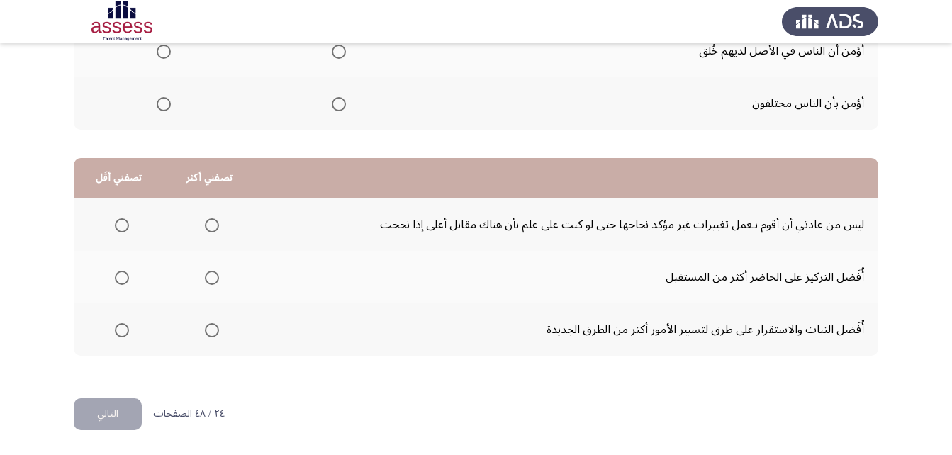
scroll to position [0, 0]
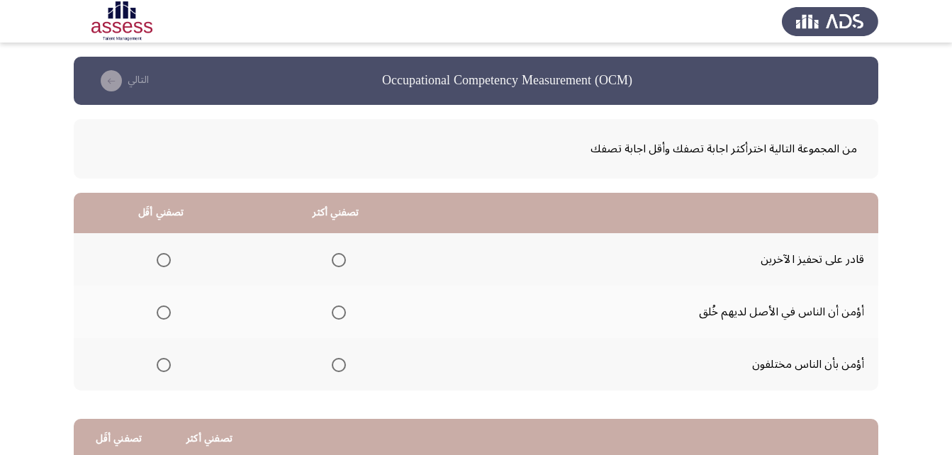
click at [343, 254] on span "Select an option" at bounding box center [339, 260] width 14 height 14
click at [343, 254] on input "Select an option" at bounding box center [339, 260] width 14 height 14
click at [167, 311] on span "Select an option" at bounding box center [164, 312] width 14 height 14
click at [167, 311] on input "Select an option" at bounding box center [164, 312] width 14 height 14
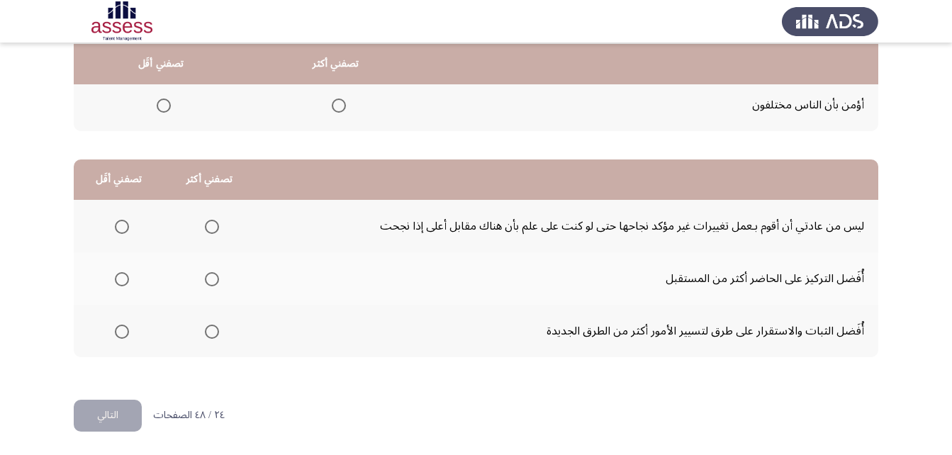
scroll to position [261, 0]
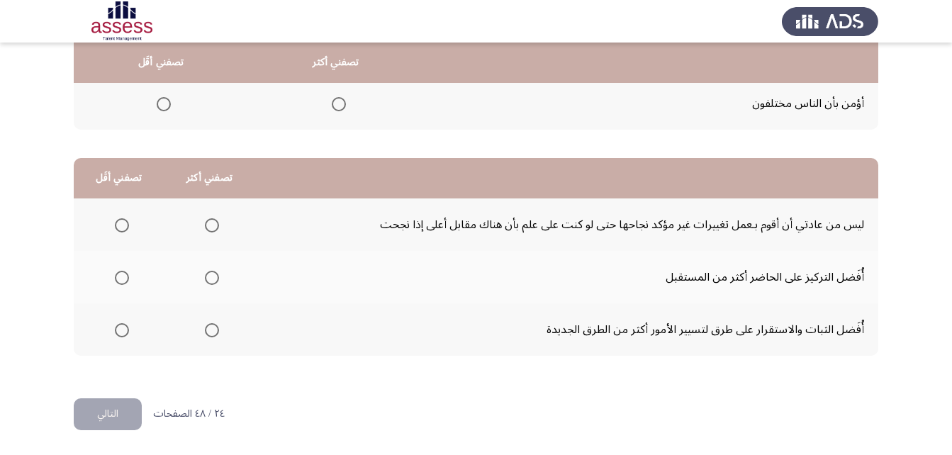
click at [211, 322] on mat-radio-button "Select an option" at bounding box center [209, 329] width 20 height 15
click at [211, 330] on span "Select an option" at bounding box center [212, 330] width 14 height 14
click at [211, 330] on input "Select an option" at bounding box center [212, 330] width 14 height 14
click at [120, 226] on span "Select an option" at bounding box center [122, 225] width 14 height 14
click at [120, 226] on input "Select an option" at bounding box center [122, 225] width 14 height 14
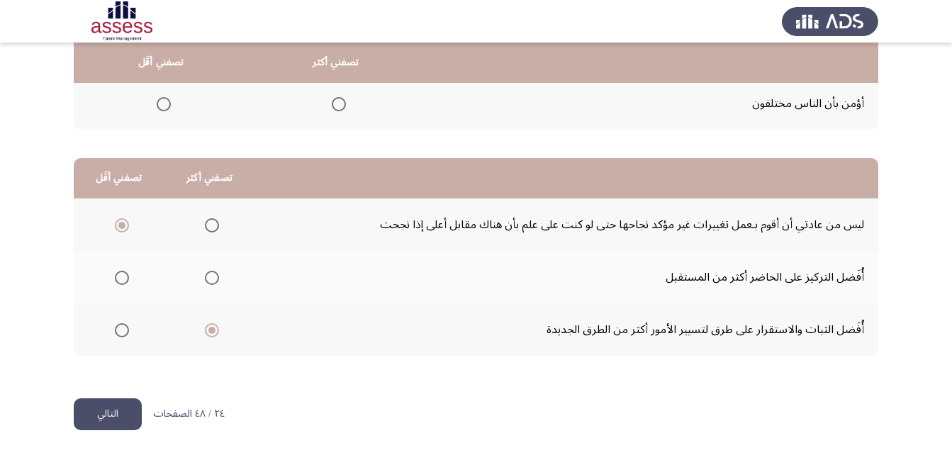
click at [124, 410] on button "التالي" at bounding box center [108, 414] width 68 height 32
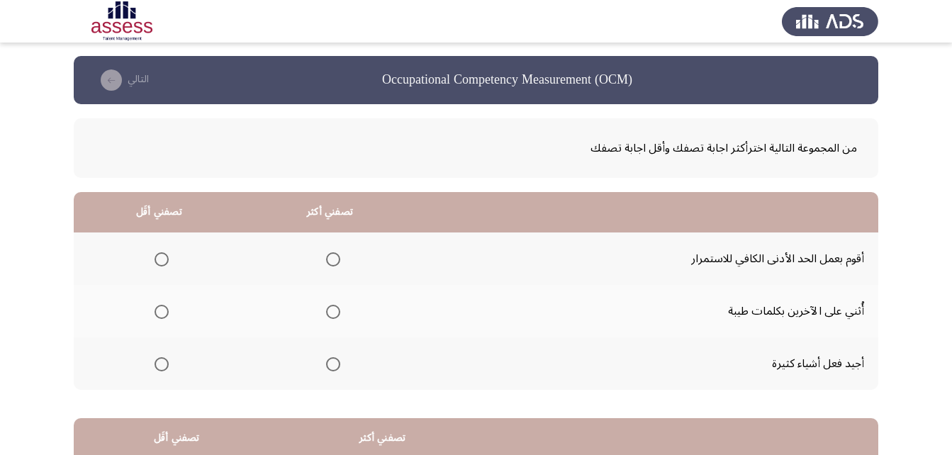
scroll to position [0, 0]
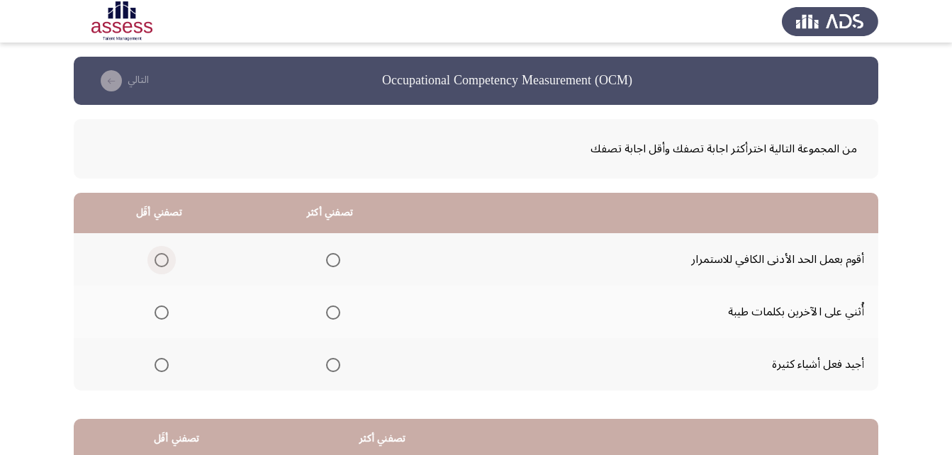
click at [161, 266] on span "Select an option" at bounding box center [161, 260] width 14 height 14
click at [161, 266] on input "Select an option" at bounding box center [161, 260] width 14 height 14
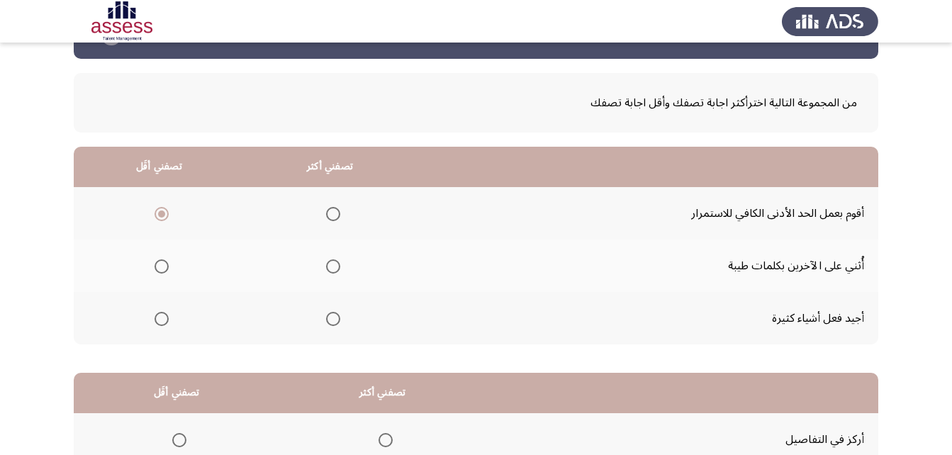
scroll to position [71, 0]
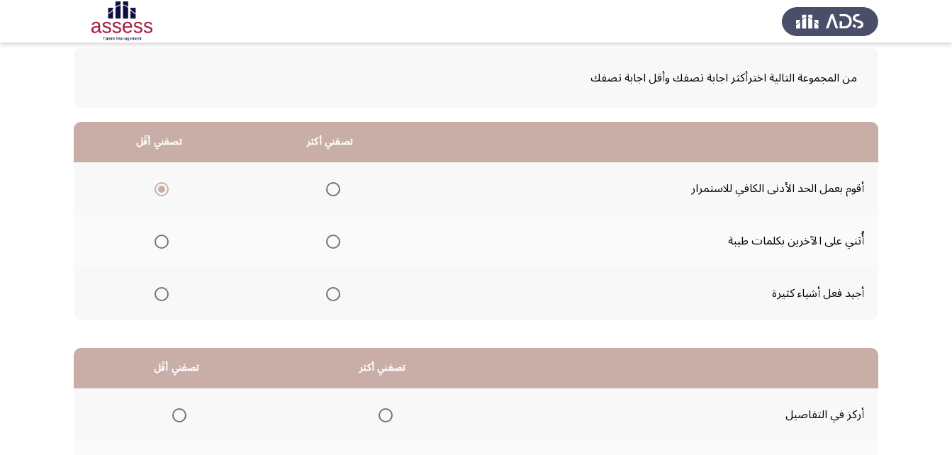
click at [333, 294] on span "Select an option" at bounding box center [333, 294] width 14 height 14
click at [333, 294] on input "Select an option" at bounding box center [333, 294] width 14 height 14
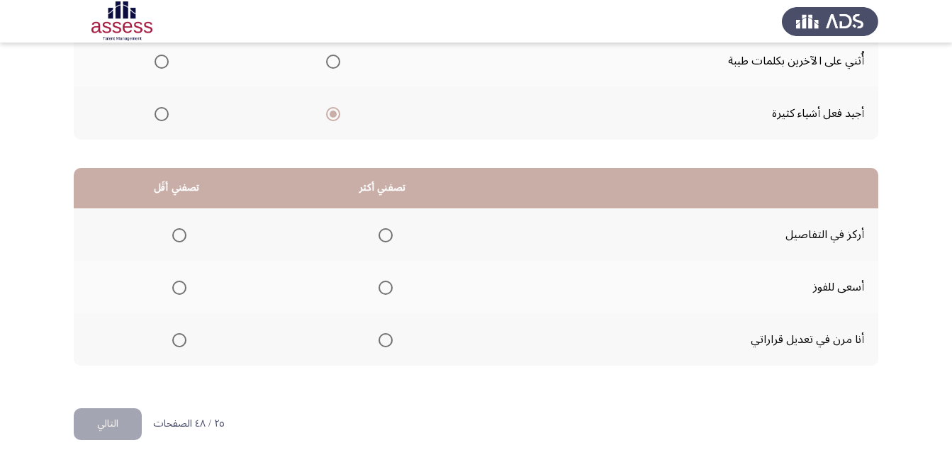
scroll to position [261, 0]
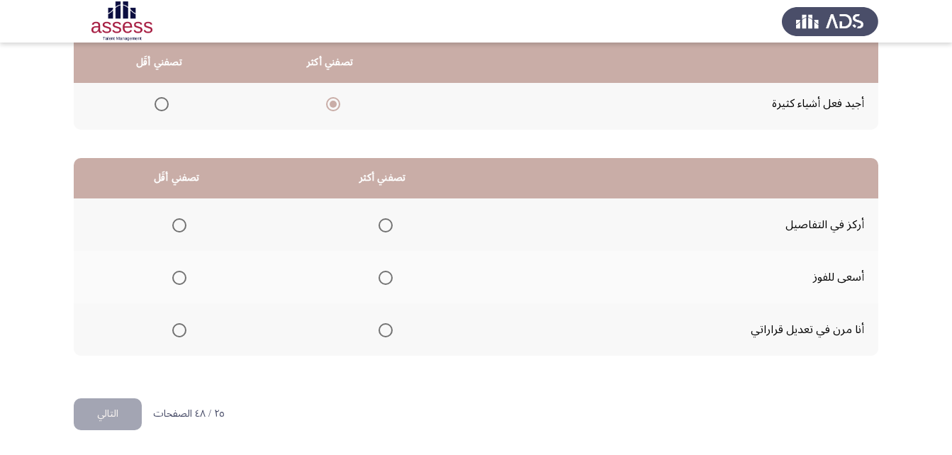
click at [381, 227] on span "Select an option" at bounding box center [385, 225] width 14 height 14
click at [381, 227] on input "Select an option" at bounding box center [385, 225] width 14 height 14
click at [175, 327] on span "Select an option" at bounding box center [179, 330] width 14 height 14
click at [175, 327] on input "Select an option" at bounding box center [179, 330] width 14 height 14
click at [124, 412] on button "التالي" at bounding box center [108, 414] width 68 height 32
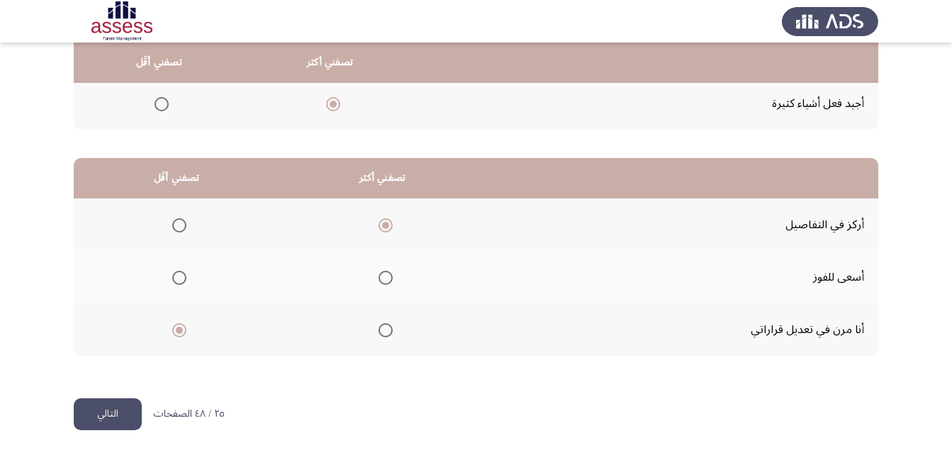
scroll to position [0, 0]
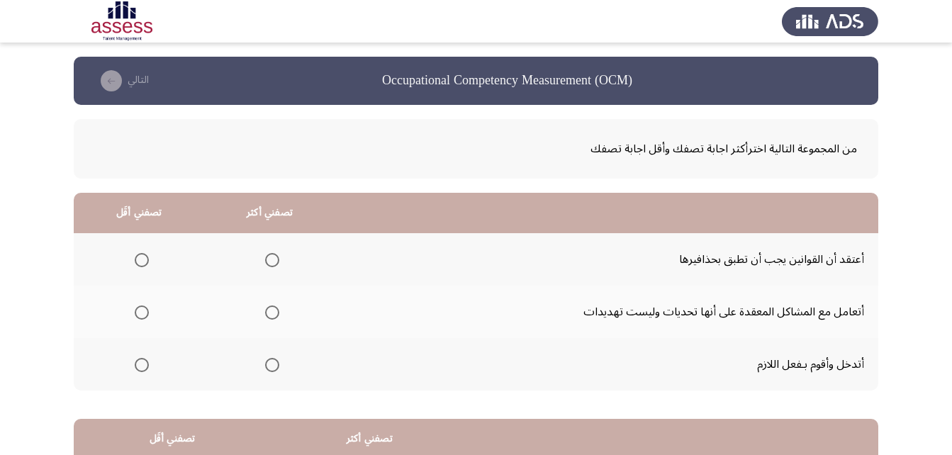
click at [268, 310] on span "Select an option" at bounding box center [272, 312] width 14 height 14
click at [268, 310] on input "Select an option" at bounding box center [272, 312] width 14 height 14
click at [140, 263] on span "Select an option" at bounding box center [142, 260] width 14 height 14
click at [140, 263] on input "Select an option" at bounding box center [142, 260] width 14 height 14
click at [142, 365] on span "Select an option" at bounding box center [142, 365] width 0 height 0
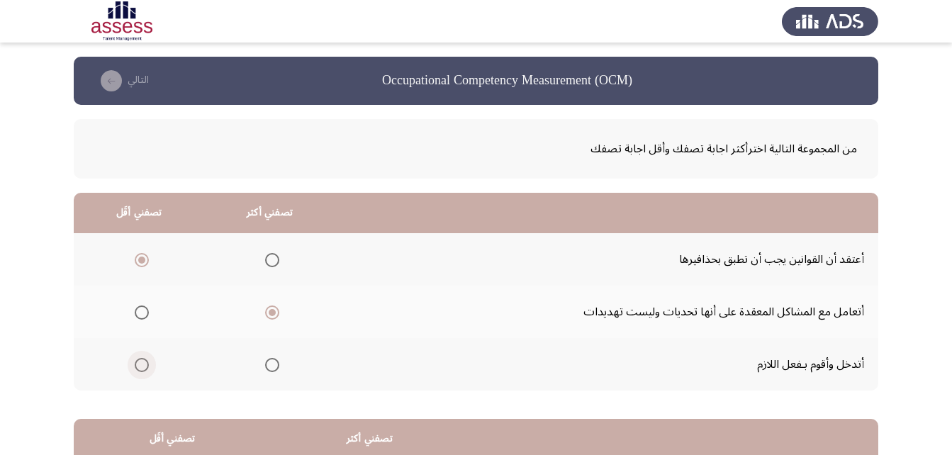
click at [142, 364] on input "Select an option" at bounding box center [142, 365] width 14 height 14
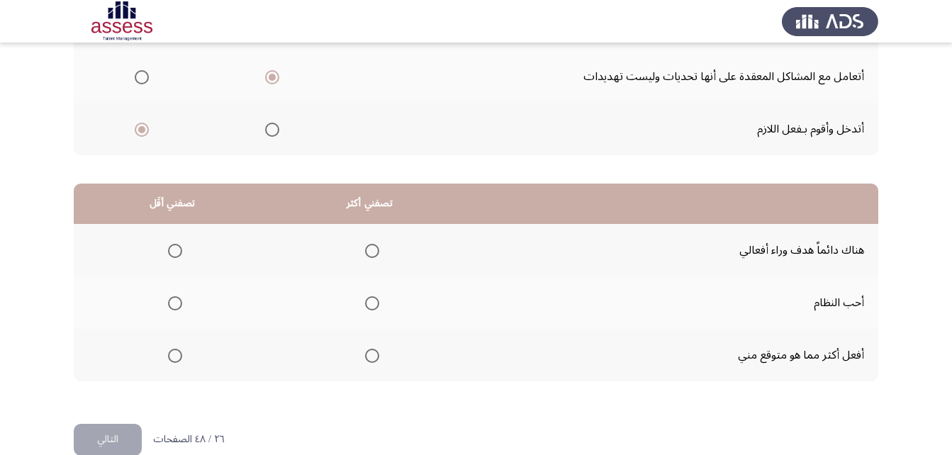
scroll to position [261, 0]
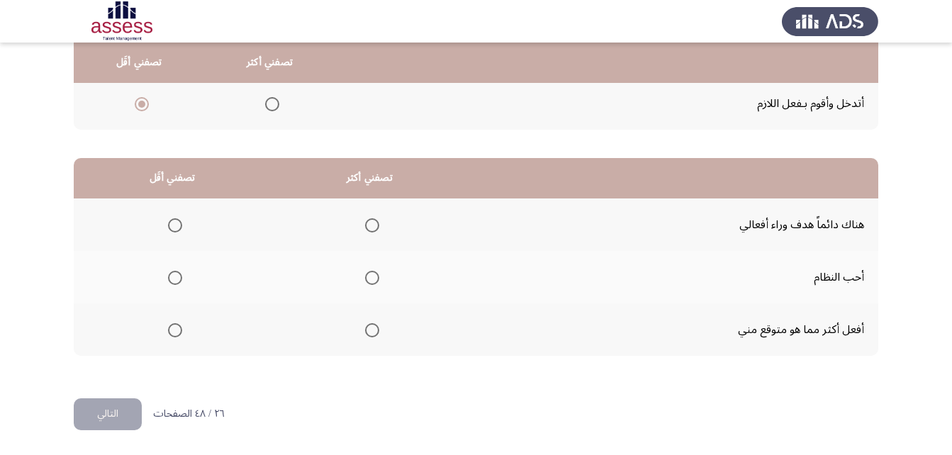
click at [373, 227] on span "Select an option" at bounding box center [372, 225] width 14 height 14
click at [373, 227] on input "Select an option" at bounding box center [372, 225] width 14 height 14
click at [176, 332] on span "Select an option" at bounding box center [175, 330] width 14 height 14
click at [176, 332] on input "Select an option" at bounding box center [175, 330] width 14 height 14
click at [84, 418] on button "التالي" at bounding box center [108, 414] width 68 height 32
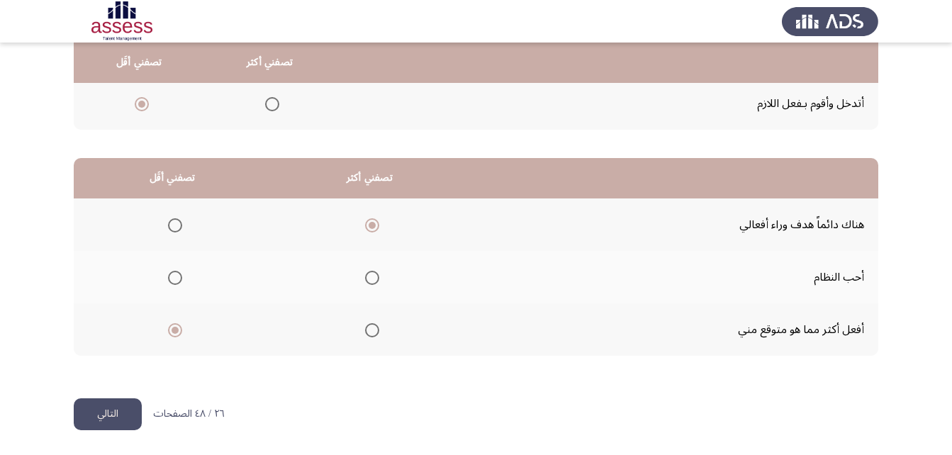
scroll to position [0, 0]
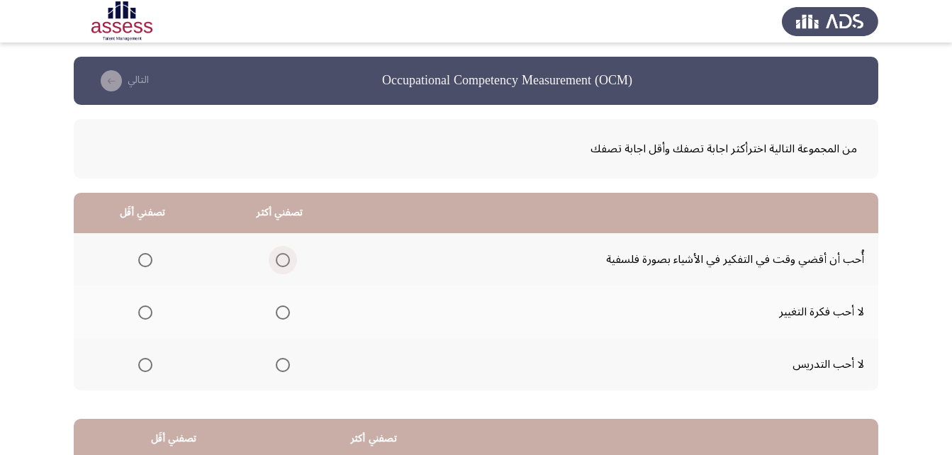
click at [282, 261] on span "Select an option" at bounding box center [283, 260] width 14 height 14
click at [282, 261] on input "Select an option" at bounding box center [283, 260] width 14 height 14
click at [145, 310] on span "Select an option" at bounding box center [145, 312] width 14 height 14
click at [145, 310] on input "Select an option" at bounding box center [145, 312] width 14 height 14
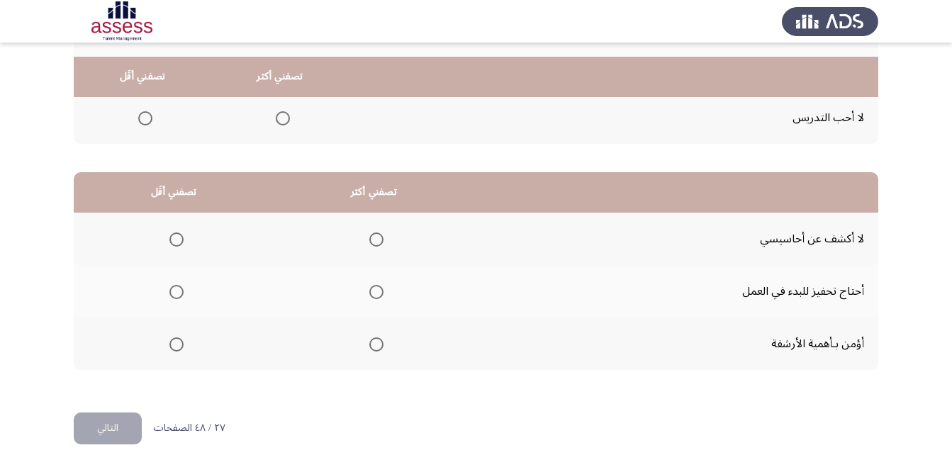
scroll to position [261, 0]
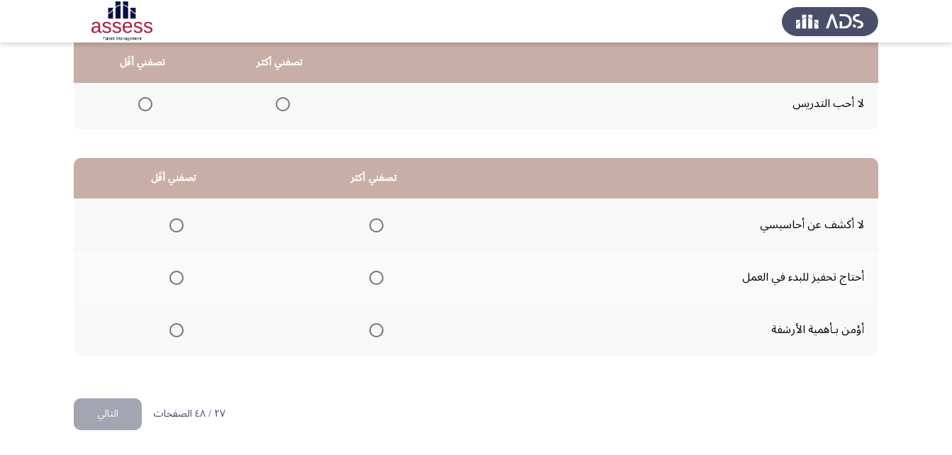
click at [370, 230] on span "Select an option" at bounding box center [376, 225] width 14 height 14
click at [370, 230] on input "Select an option" at bounding box center [376, 225] width 14 height 14
click at [179, 278] on span "Select an option" at bounding box center [176, 278] width 14 height 14
click at [179, 278] on input "Select an option" at bounding box center [176, 278] width 14 height 14
click at [115, 412] on button "التالي" at bounding box center [108, 414] width 68 height 32
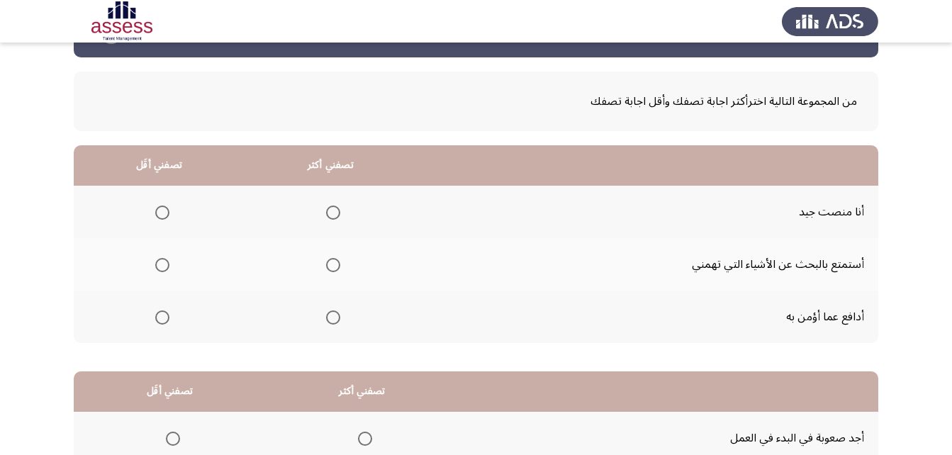
scroll to position [71, 0]
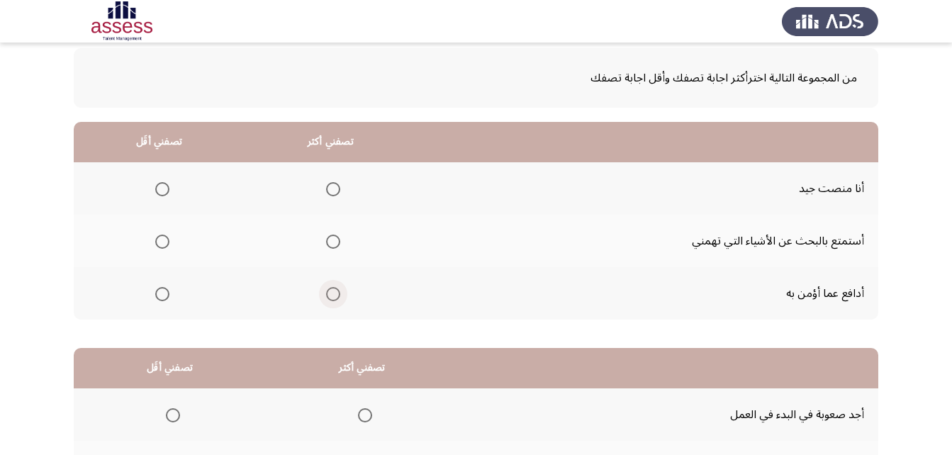
click at [329, 297] on span "Select an option" at bounding box center [333, 294] width 14 height 14
click at [329, 297] on input "Select an option" at bounding box center [333, 294] width 14 height 14
click at [159, 244] on span "Select an option" at bounding box center [162, 242] width 14 height 14
click at [159, 244] on input "Select an option" at bounding box center [162, 242] width 14 height 14
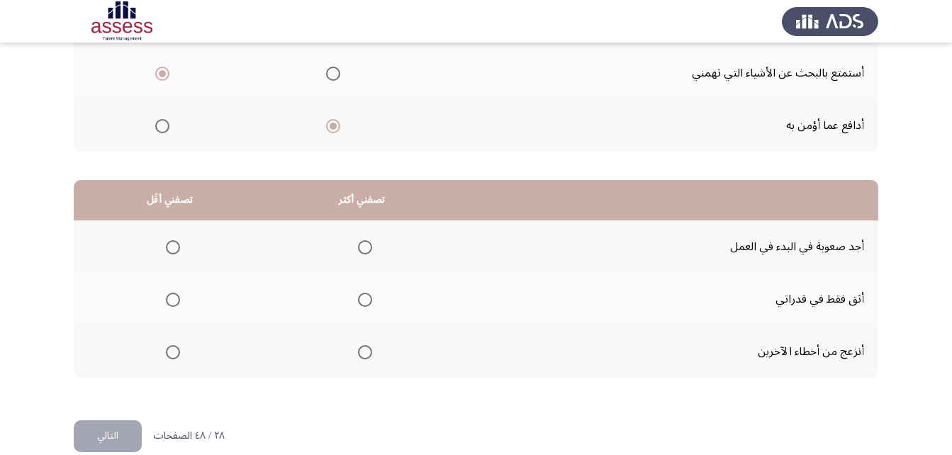
scroll to position [261, 0]
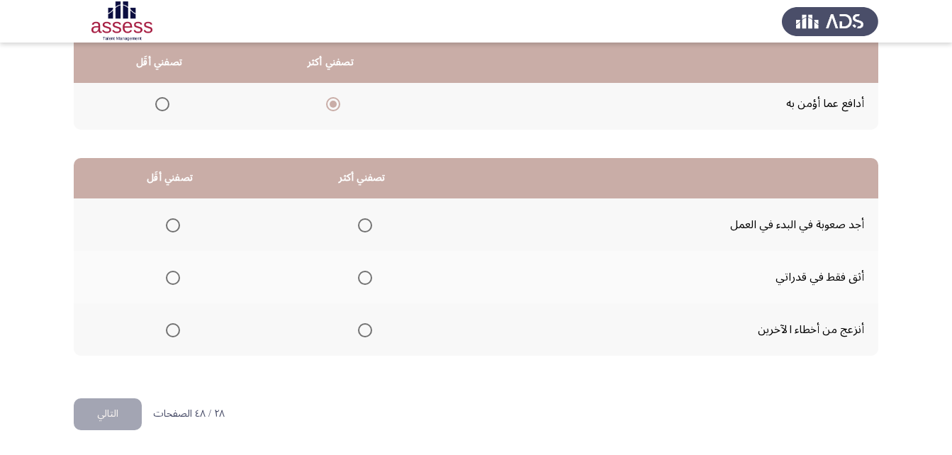
click at [170, 332] on span "Select an option" at bounding box center [173, 330] width 14 height 14
click at [170, 332] on input "Select an option" at bounding box center [173, 330] width 14 height 14
click at [358, 279] on span "Select an option" at bounding box center [365, 278] width 14 height 14
click at [358, 279] on input "Select an option" at bounding box center [365, 278] width 14 height 14
click at [120, 411] on button "التالي" at bounding box center [108, 414] width 68 height 32
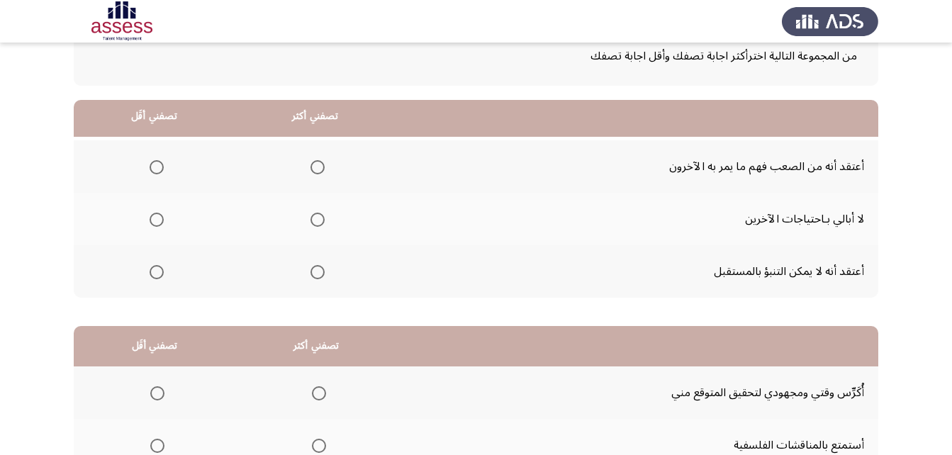
scroll to position [48, 0]
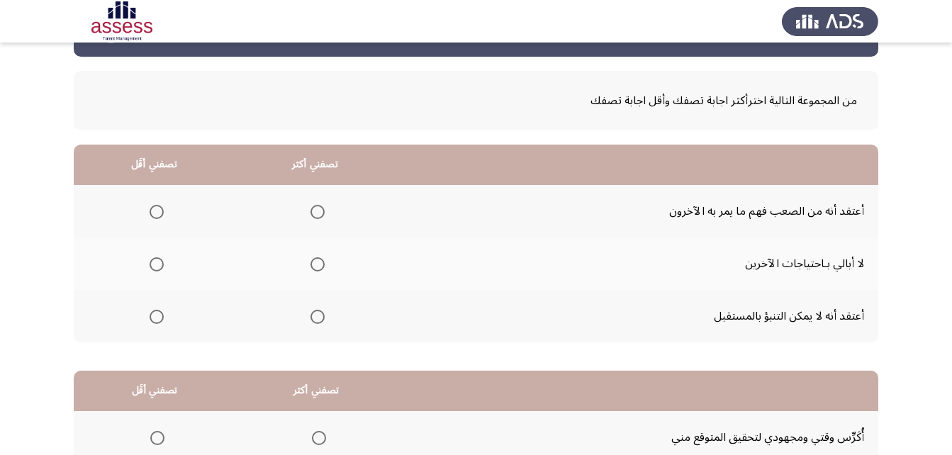
click at [318, 213] on span "Select an option" at bounding box center [317, 212] width 14 height 14
click at [318, 213] on input "Select an option" at bounding box center [317, 212] width 14 height 14
click at [152, 315] on span "Select an option" at bounding box center [157, 317] width 14 height 14
click at [152, 315] on input "Select an option" at bounding box center [157, 317] width 14 height 14
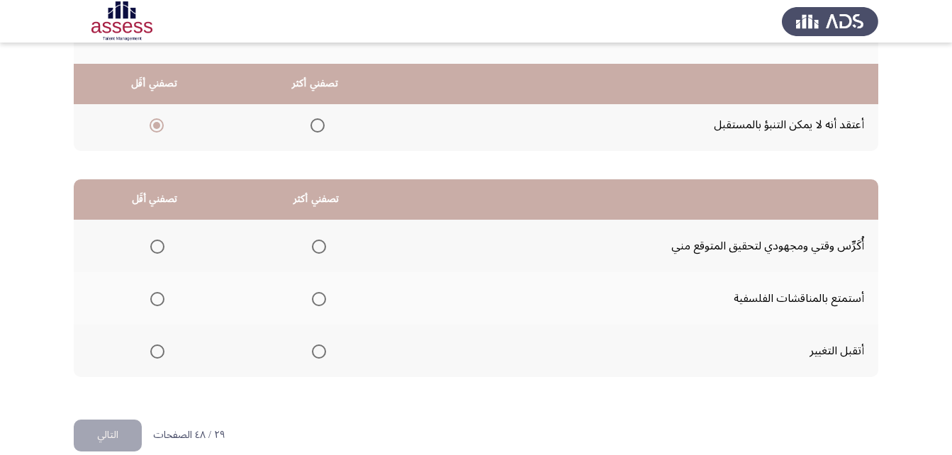
scroll to position [261, 0]
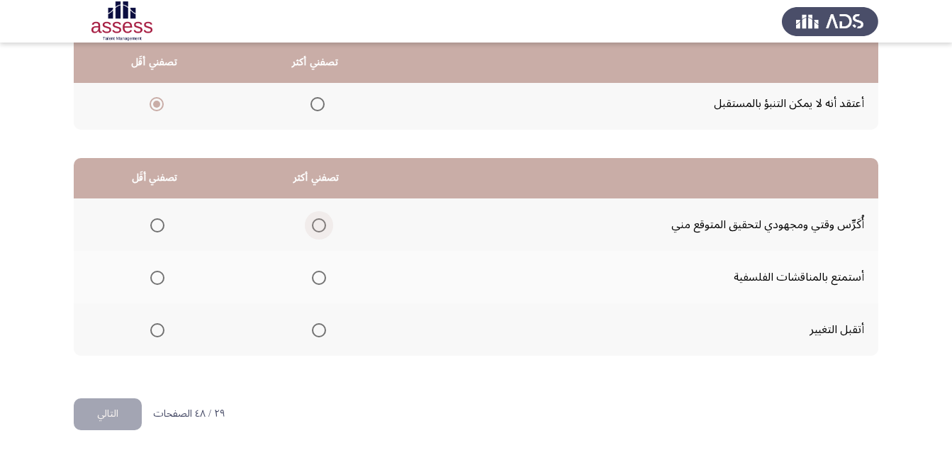
click at [313, 225] on span "Select an option" at bounding box center [319, 225] width 14 height 14
click at [313, 225] on input "Select an option" at bounding box center [319, 225] width 14 height 14
click at [152, 275] on span "Select an option" at bounding box center [157, 278] width 14 height 14
click at [152, 275] on input "Select an option" at bounding box center [157, 278] width 14 height 14
click at [130, 412] on button "التالي" at bounding box center [108, 414] width 68 height 32
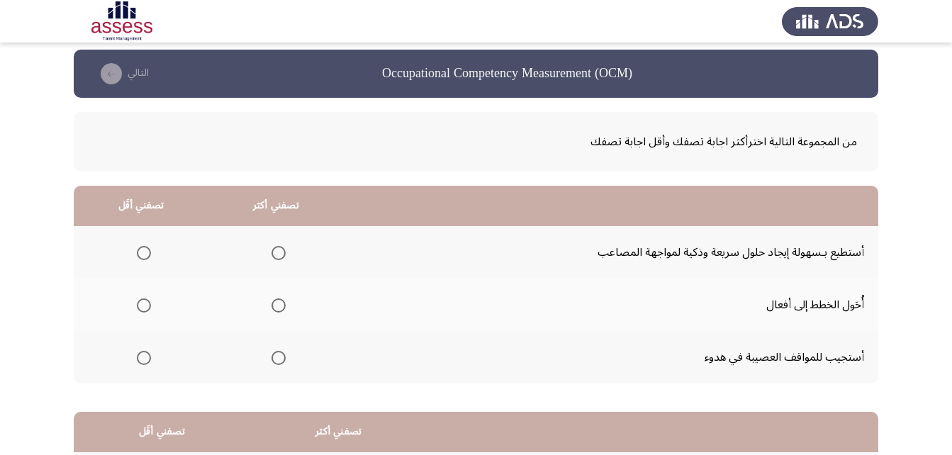
scroll to position [0, 0]
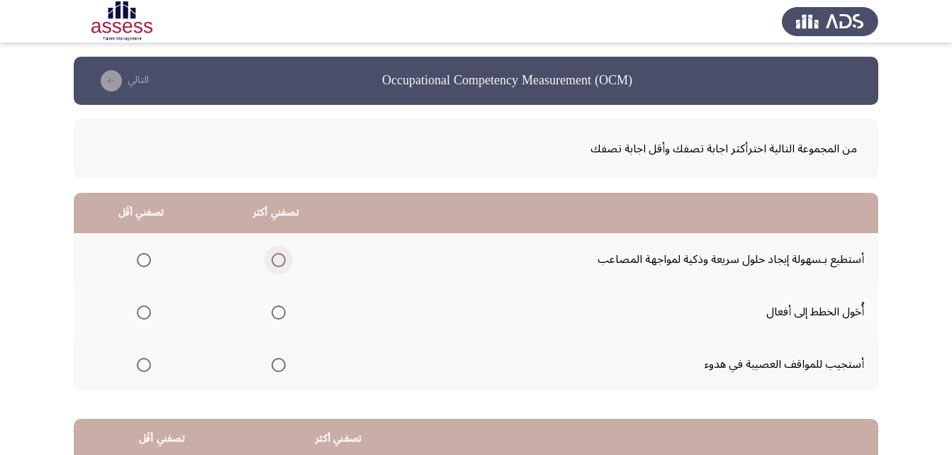
click at [277, 259] on span "Select an option" at bounding box center [278, 260] width 14 height 14
click at [277, 259] on input "Select an option" at bounding box center [278, 260] width 14 height 14
click at [145, 364] on span "Select an option" at bounding box center [144, 365] width 14 height 14
click at [145, 364] on input "Select an option" at bounding box center [144, 365] width 14 height 14
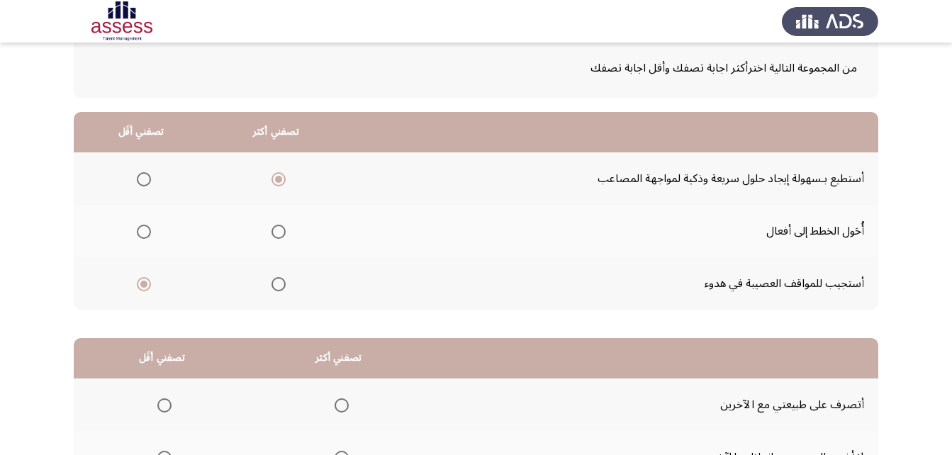
scroll to position [261, 0]
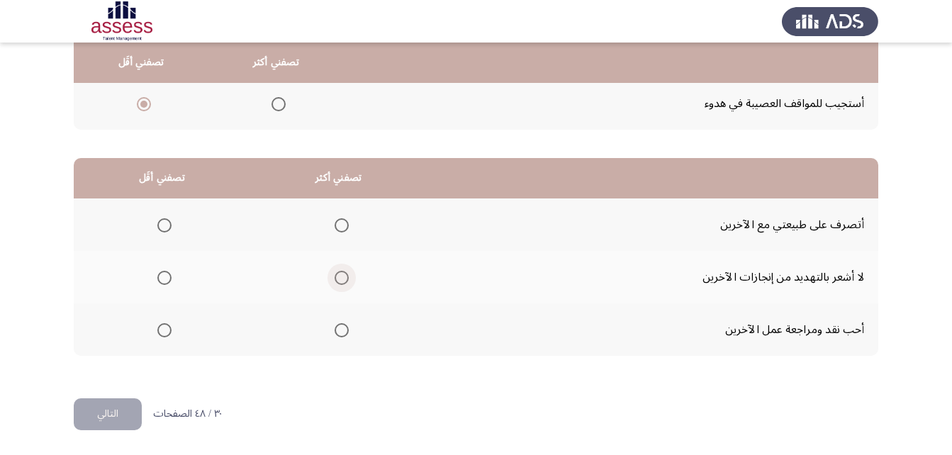
click at [341, 280] on span "Select an option" at bounding box center [342, 278] width 14 height 14
click at [341, 280] on input "Select an option" at bounding box center [342, 278] width 14 height 14
click at [162, 328] on span "Select an option" at bounding box center [164, 330] width 14 height 14
click at [162, 328] on input "Select an option" at bounding box center [164, 330] width 14 height 14
click at [159, 223] on span "Select an option" at bounding box center [164, 225] width 14 height 14
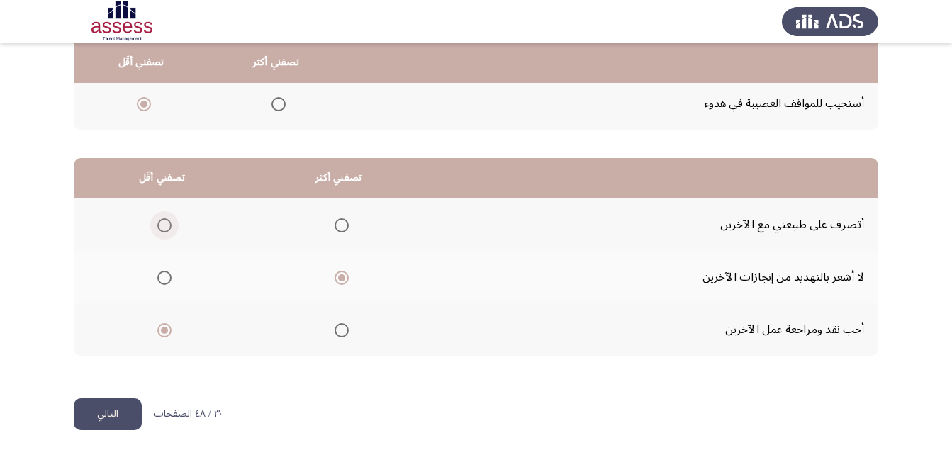
click at [159, 223] on input "Select an option" at bounding box center [164, 225] width 14 height 14
click at [111, 410] on button "التالي" at bounding box center [108, 414] width 68 height 32
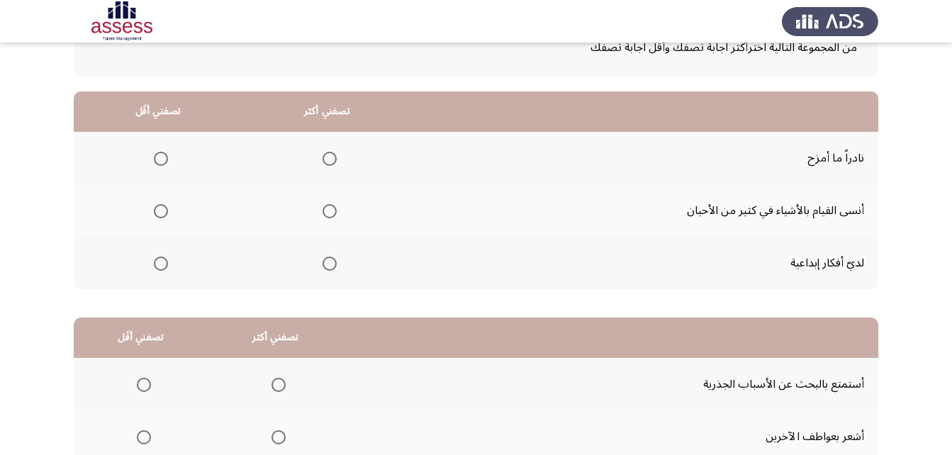
scroll to position [48, 0]
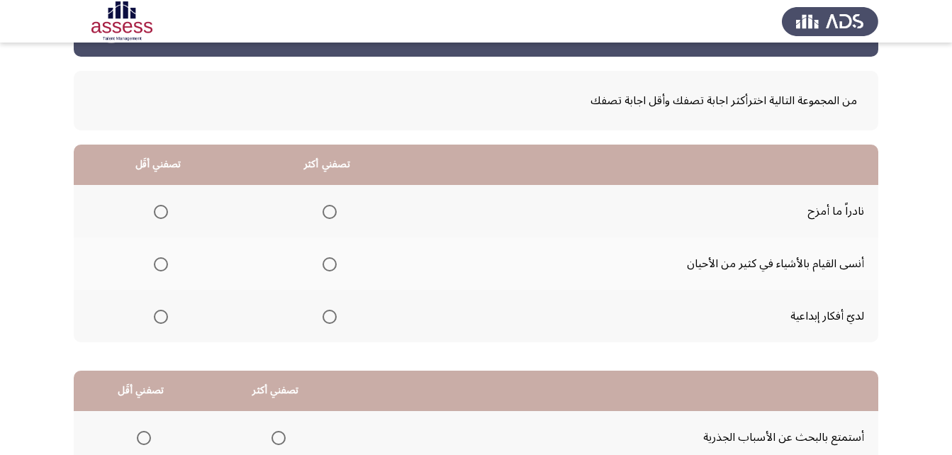
click at [157, 267] on span "Select an option" at bounding box center [161, 264] width 14 height 14
click at [157, 267] on input "Select an option" at bounding box center [161, 264] width 14 height 14
click at [329, 312] on span "Select an option" at bounding box center [329, 317] width 14 height 14
click at [329, 312] on input "Select an option" at bounding box center [329, 317] width 14 height 14
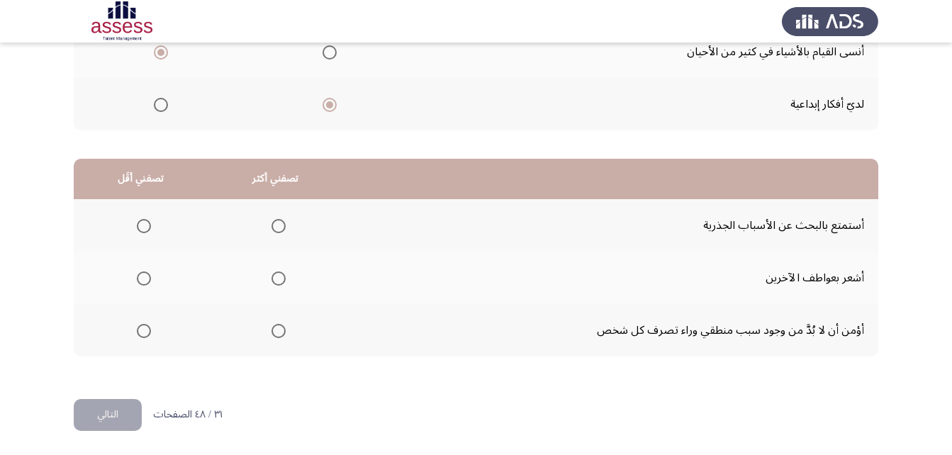
scroll to position [261, 0]
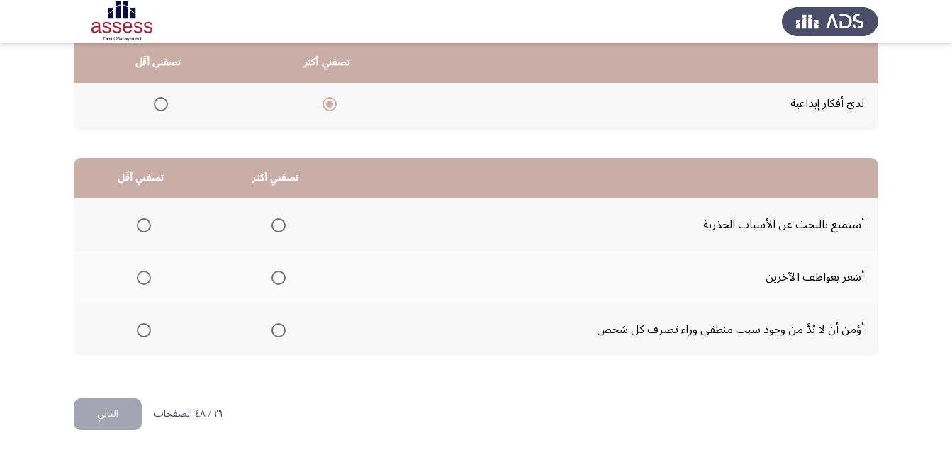
click at [145, 277] on span "Select an option" at bounding box center [144, 278] width 14 height 14
click at [145, 277] on input "Select an option" at bounding box center [144, 278] width 14 height 14
click at [282, 331] on span "Select an option" at bounding box center [278, 330] width 14 height 14
click at [282, 331] on input "Select an option" at bounding box center [278, 330] width 14 height 14
click at [104, 417] on button "التالي" at bounding box center [108, 414] width 68 height 32
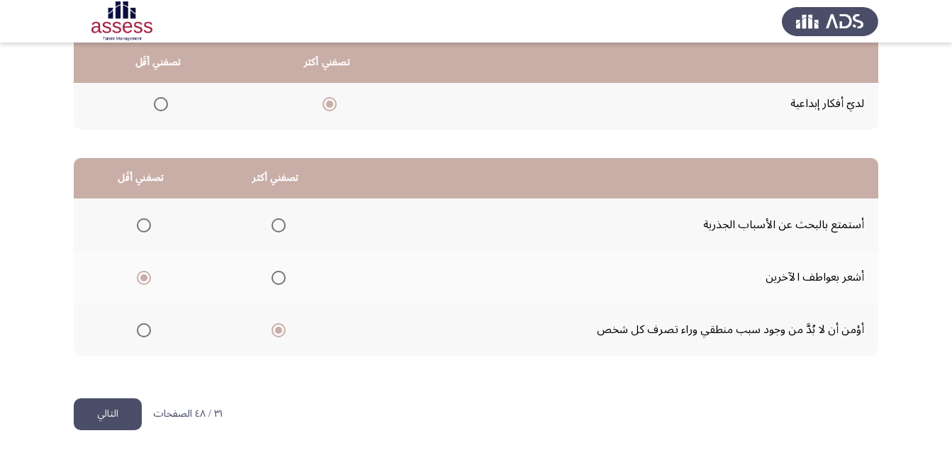
scroll to position [0, 0]
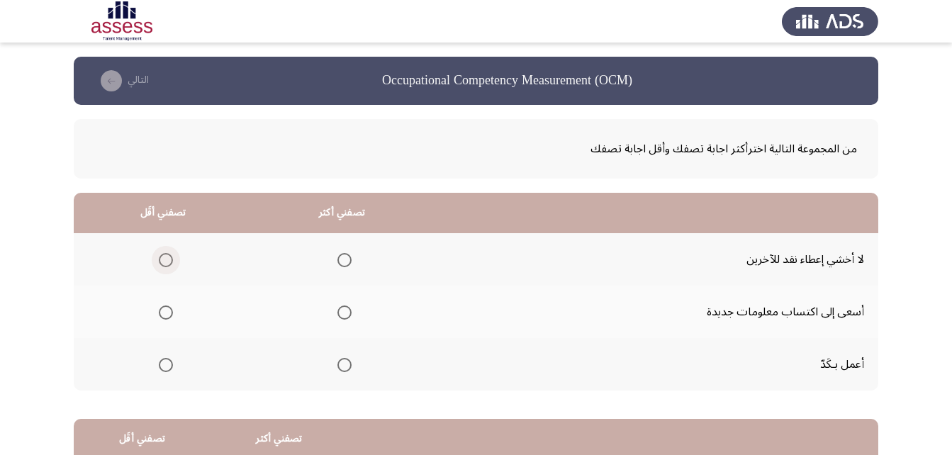
click at [170, 259] on span "Select an option" at bounding box center [166, 260] width 14 height 14
click at [170, 259] on input "Select an option" at bounding box center [166, 260] width 14 height 14
click at [341, 313] on span "Select an option" at bounding box center [344, 312] width 14 height 14
click at [341, 313] on input "Select an option" at bounding box center [344, 312] width 14 height 14
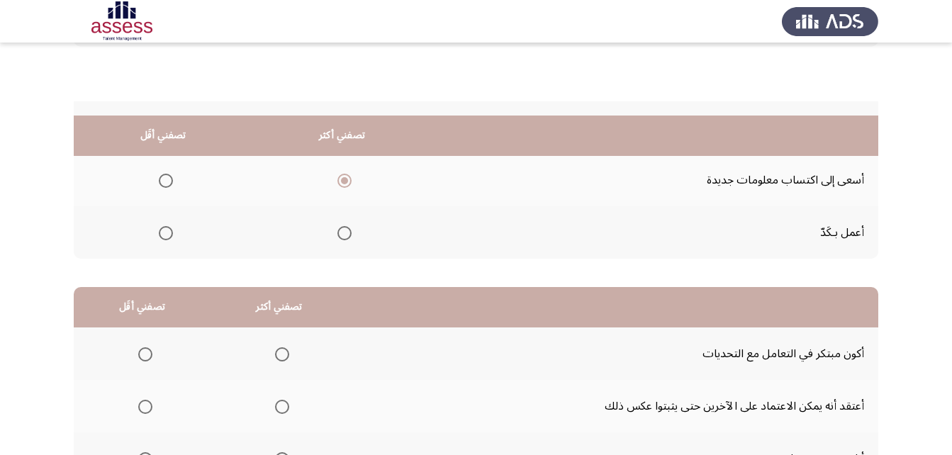
scroll to position [213, 0]
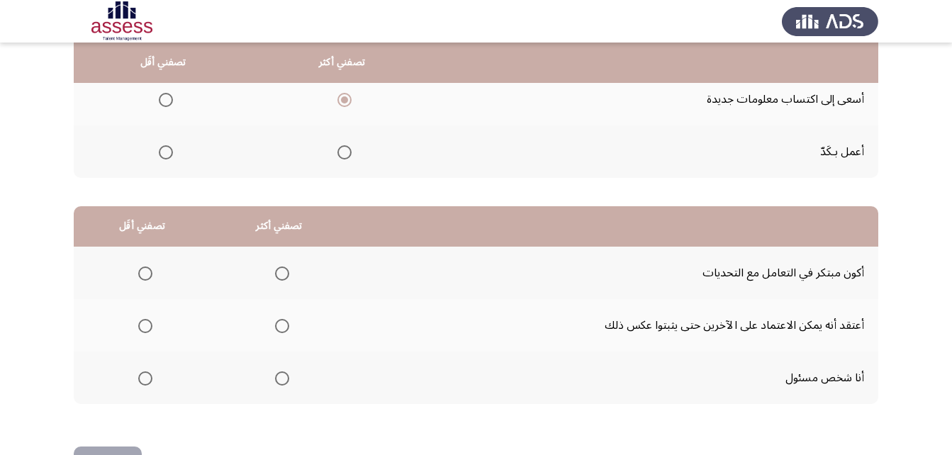
click at [280, 276] on span "Select an option" at bounding box center [282, 273] width 14 height 14
click at [280, 276] on input "Select an option" at bounding box center [282, 273] width 14 height 14
click at [143, 326] on span "Select an option" at bounding box center [145, 326] width 14 height 14
click at [143, 326] on input "Select an option" at bounding box center [145, 326] width 14 height 14
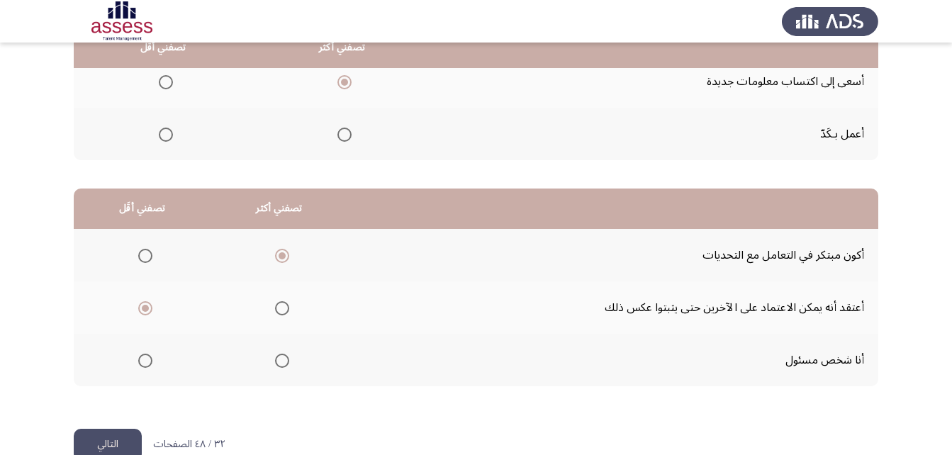
scroll to position [261, 0]
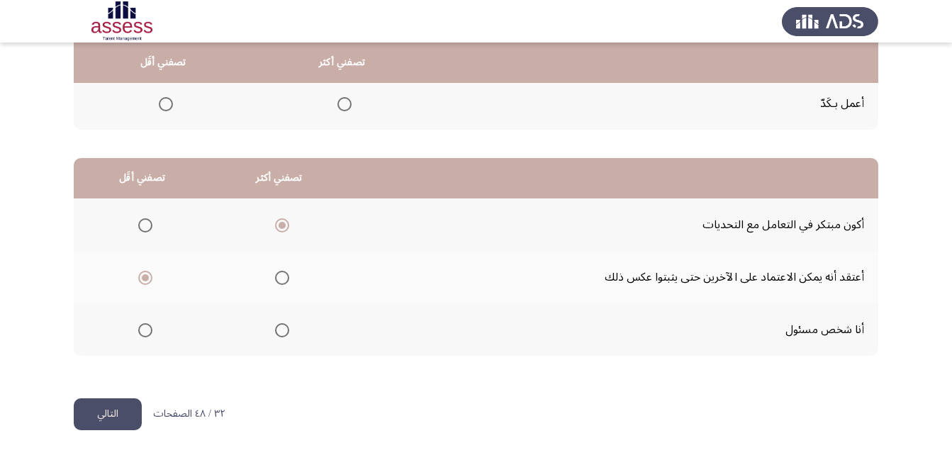
click at [107, 415] on button "التالي" at bounding box center [108, 414] width 68 height 32
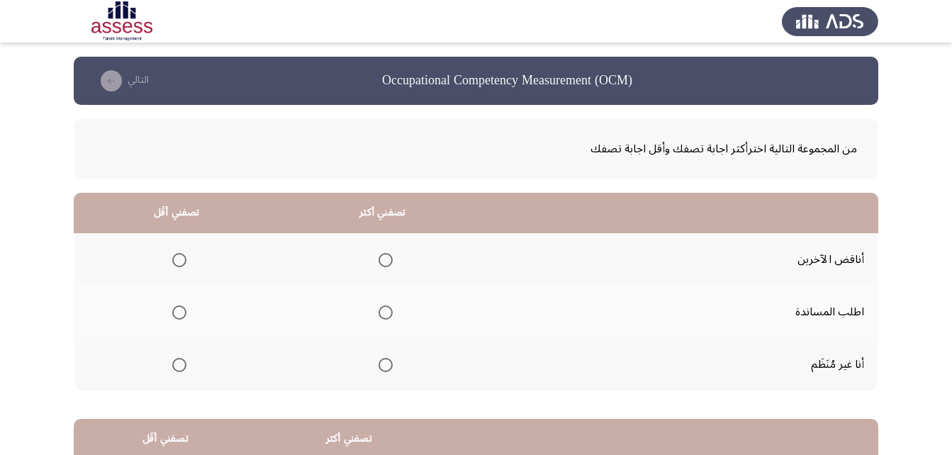
click at [179, 360] on span "Select an option" at bounding box center [179, 365] width 14 height 14
click at [179, 360] on input "Select an option" at bounding box center [179, 365] width 14 height 14
click at [383, 315] on span "Select an option" at bounding box center [385, 312] width 14 height 14
click at [383, 315] on input "Select an option" at bounding box center [385, 312] width 14 height 14
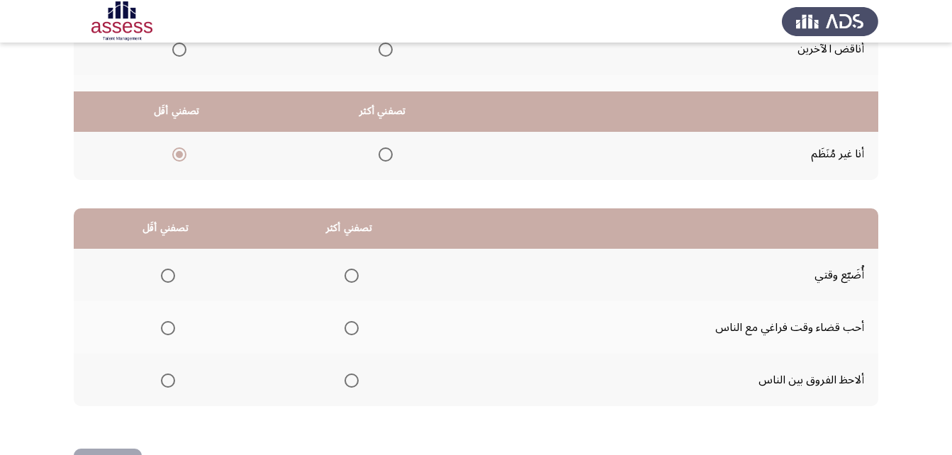
scroll to position [261, 0]
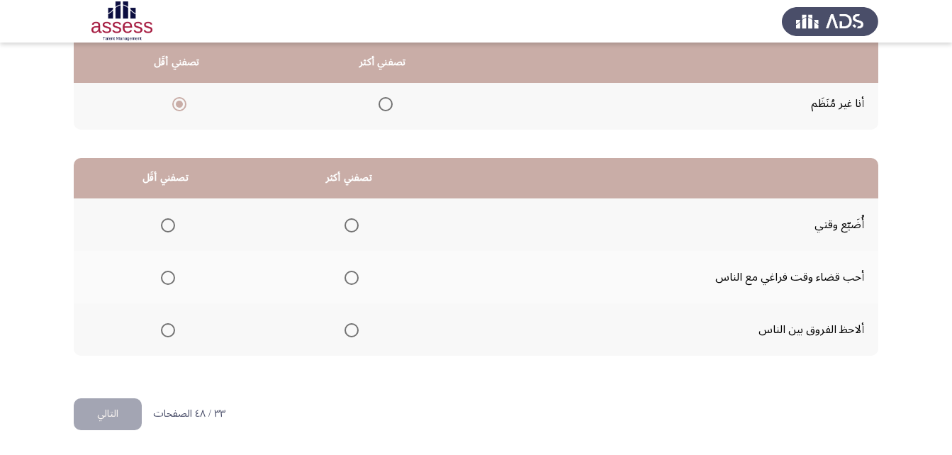
click at [165, 225] on span "Select an option" at bounding box center [168, 225] width 14 height 14
click at [165, 225] on input "Select an option" at bounding box center [168, 225] width 14 height 14
click at [352, 325] on span "Select an option" at bounding box center [351, 330] width 14 height 14
click at [352, 325] on input "Select an option" at bounding box center [351, 330] width 14 height 14
click at [135, 418] on button "التالي" at bounding box center [108, 414] width 68 height 32
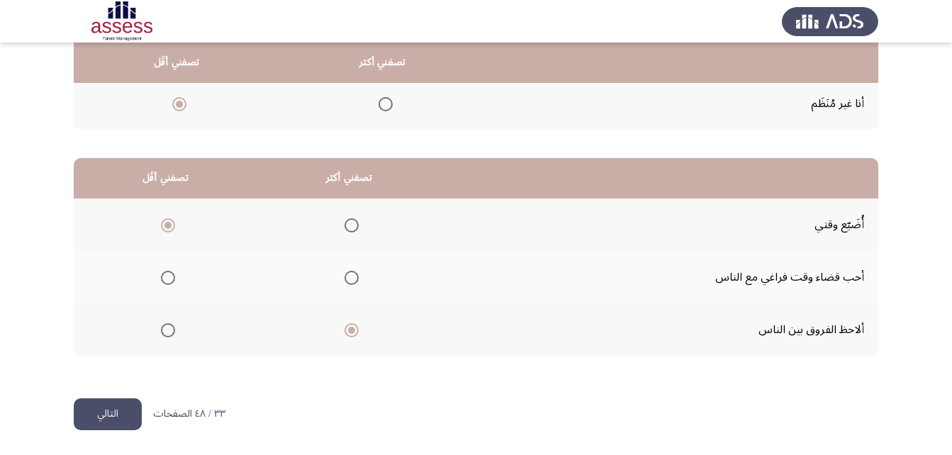
scroll to position [0, 0]
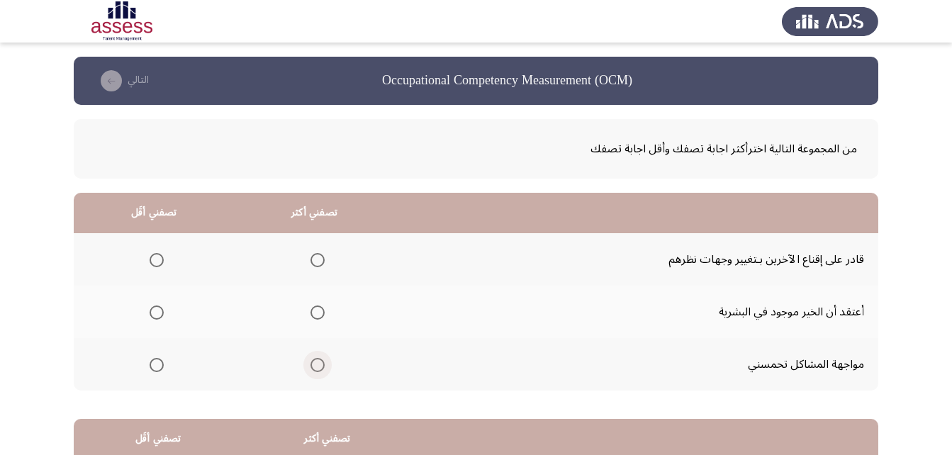
click at [316, 365] on span "Select an option" at bounding box center [317, 365] width 14 height 14
click at [316, 365] on input "Select an option" at bounding box center [317, 365] width 14 height 14
click at [155, 263] on span "Select an option" at bounding box center [157, 260] width 14 height 14
click at [155, 263] on input "Select an option" at bounding box center [157, 260] width 14 height 14
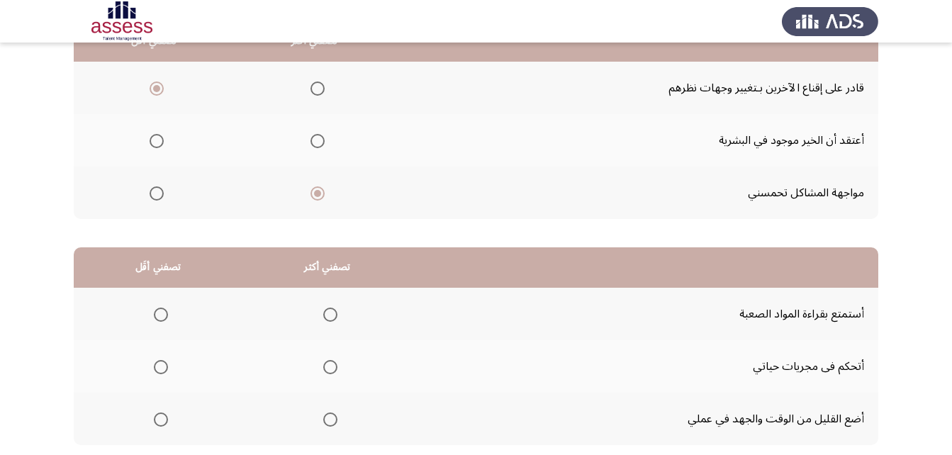
scroll to position [261, 0]
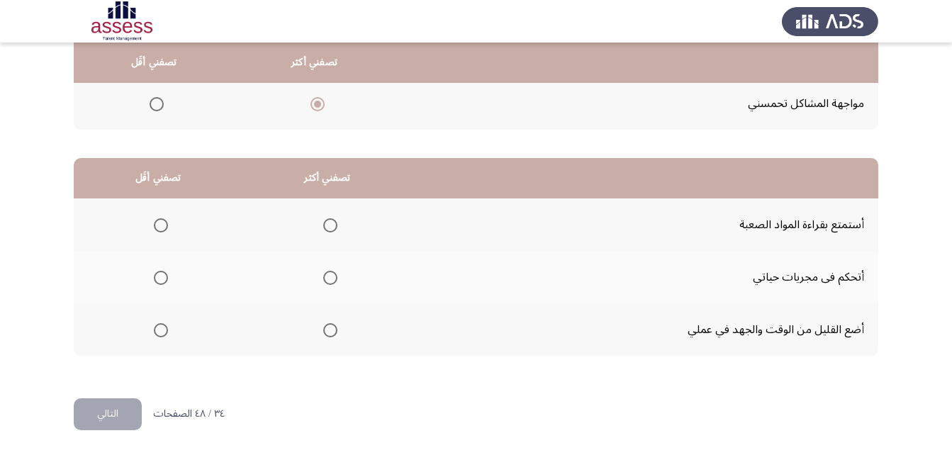
click at [158, 335] on span "Select an option" at bounding box center [161, 330] width 14 height 14
click at [158, 335] on input "Select an option" at bounding box center [161, 330] width 14 height 14
click at [331, 229] on span "Select an option" at bounding box center [330, 225] width 14 height 14
click at [331, 229] on input "Select an option" at bounding box center [330, 225] width 14 height 14
click at [120, 402] on button "التالي" at bounding box center [108, 414] width 68 height 32
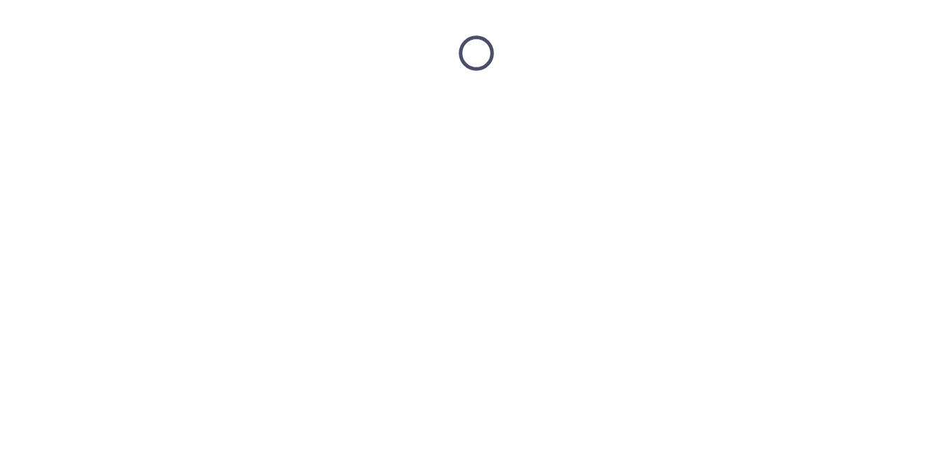
scroll to position [0, 0]
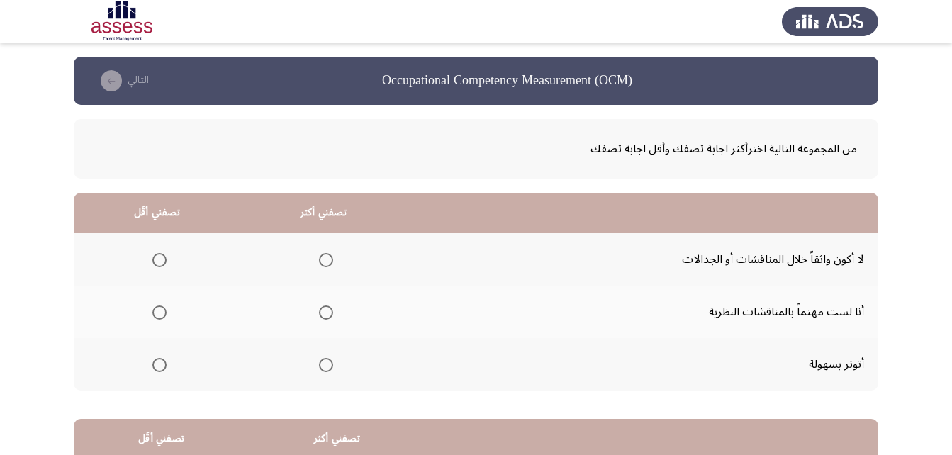
click at [154, 265] on span "Select an option" at bounding box center [159, 260] width 14 height 14
click at [154, 265] on input "Select an option" at bounding box center [159, 260] width 14 height 14
click at [327, 315] on span "Select an option" at bounding box center [326, 312] width 14 height 14
click at [327, 315] on input "Select an option" at bounding box center [326, 312] width 14 height 14
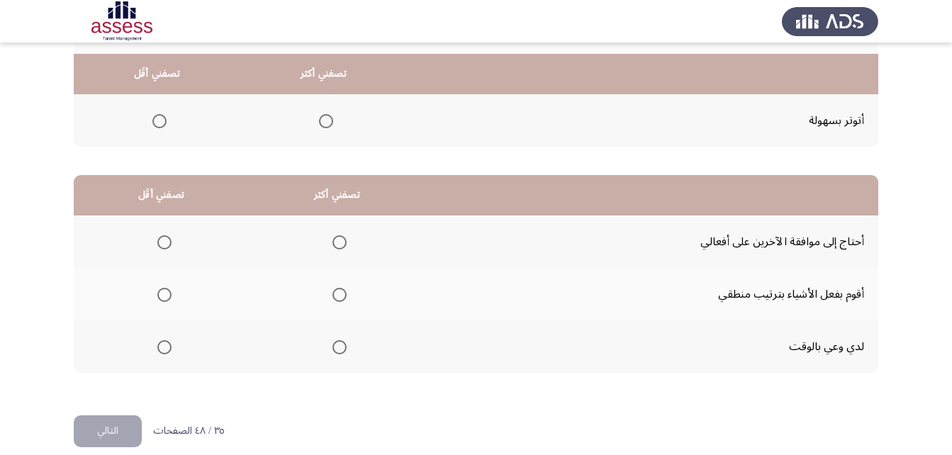
scroll to position [261, 0]
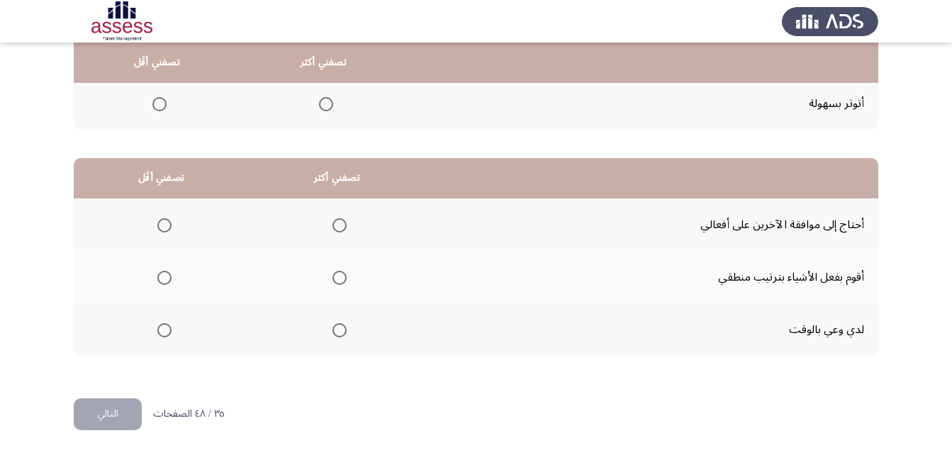
click at [162, 225] on span "Select an option" at bounding box center [164, 225] width 14 height 14
click at [162, 225] on input "Select an option" at bounding box center [164, 225] width 14 height 14
click at [334, 277] on span "Select an option" at bounding box center [339, 278] width 14 height 14
click at [334, 277] on input "Select an option" at bounding box center [339, 278] width 14 height 14
click at [122, 411] on button "التالي" at bounding box center [108, 414] width 68 height 32
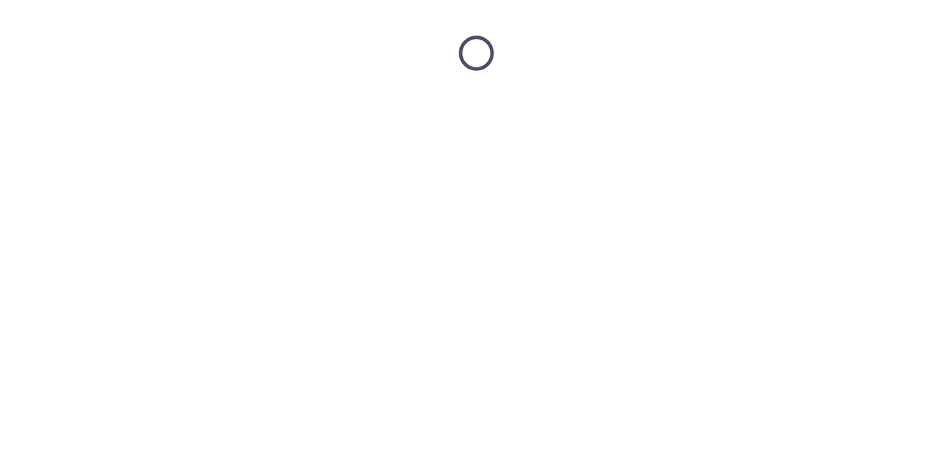
scroll to position [0, 0]
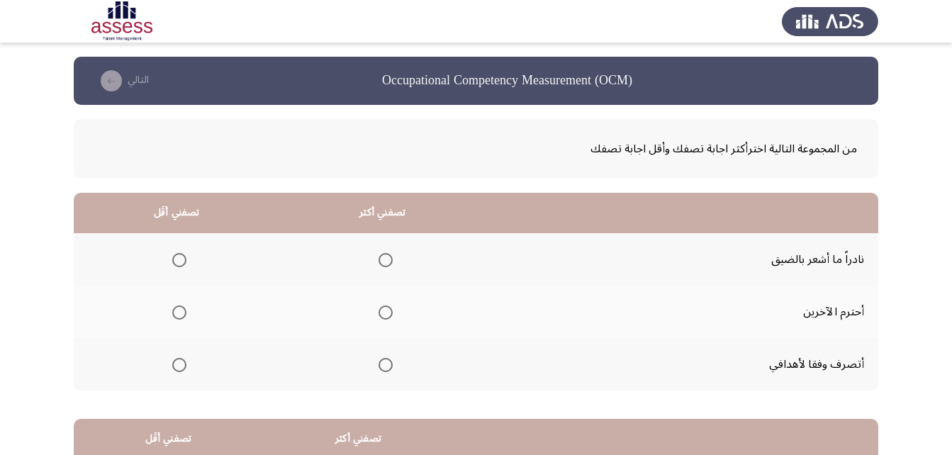
click at [381, 362] on span "Select an option" at bounding box center [385, 365] width 14 height 14
click at [381, 362] on input "Select an option" at bounding box center [385, 365] width 14 height 14
click at [179, 257] on span "Select an option" at bounding box center [179, 260] width 14 height 14
click at [179, 257] on input "Select an option" at bounding box center [179, 260] width 14 height 14
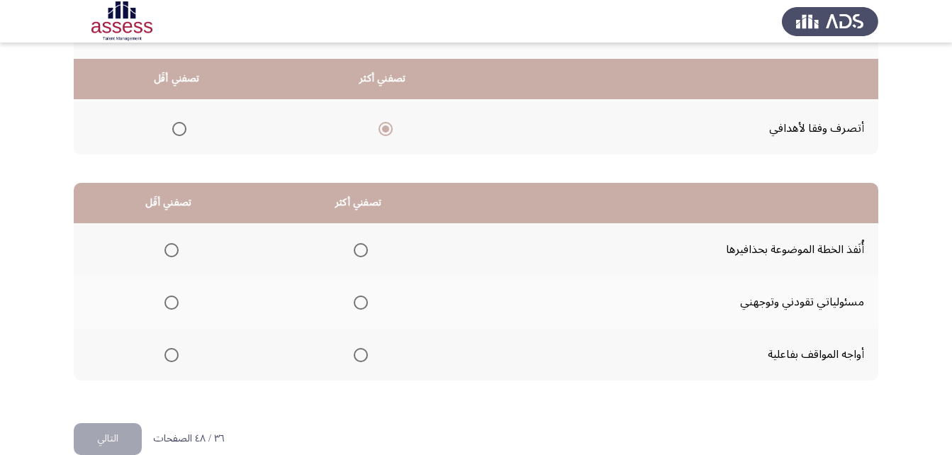
scroll to position [261, 0]
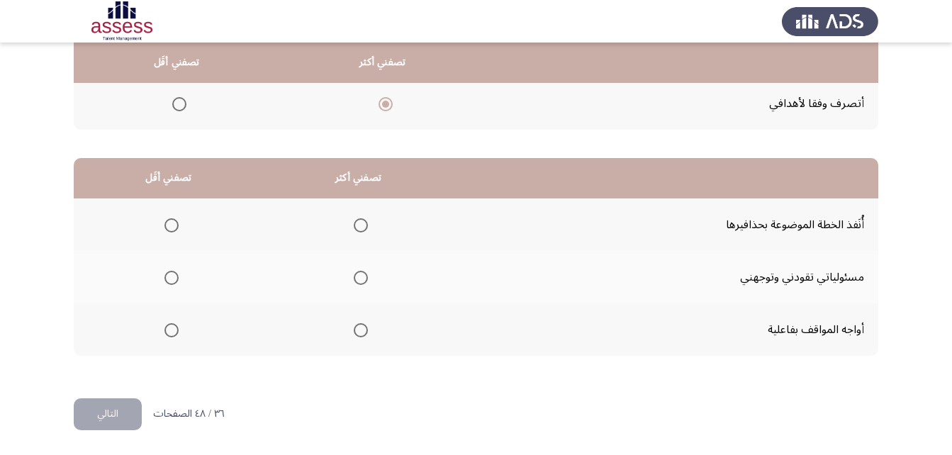
click at [361, 225] on span "Select an option" at bounding box center [361, 225] width 14 height 14
click at [361, 225] on input "Select an option" at bounding box center [361, 225] width 14 height 14
click at [167, 274] on span "Select an option" at bounding box center [171, 278] width 14 height 14
click at [167, 274] on input "Select an option" at bounding box center [171, 278] width 14 height 14
click at [119, 410] on button "التالي" at bounding box center [108, 414] width 68 height 32
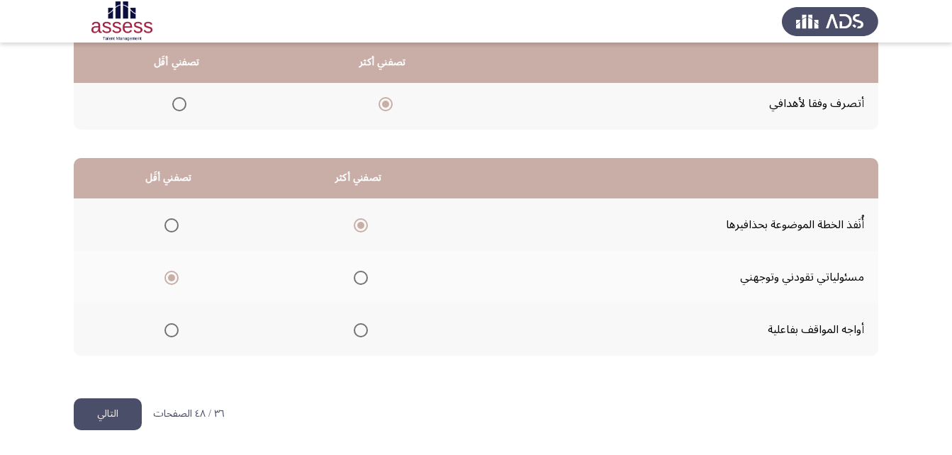
scroll to position [0, 0]
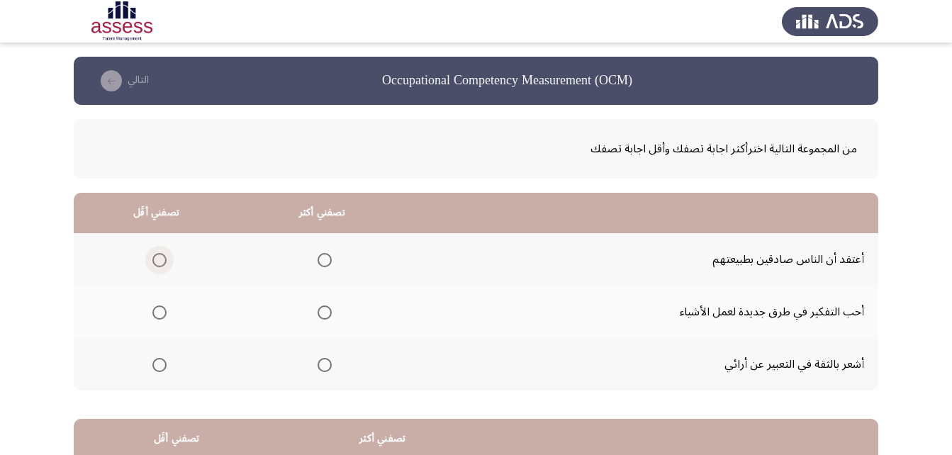
click at [157, 263] on span "Select an option" at bounding box center [159, 260] width 14 height 14
click at [157, 263] on input "Select an option" at bounding box center [159, 260] width 14 height 14
click at [323, 310] on span "Select an option" at bounding box center [325, 312] width 14 height 14
click at [323, 310] on input "Select an option" at bounding box center [325, 312] width 14 height 14
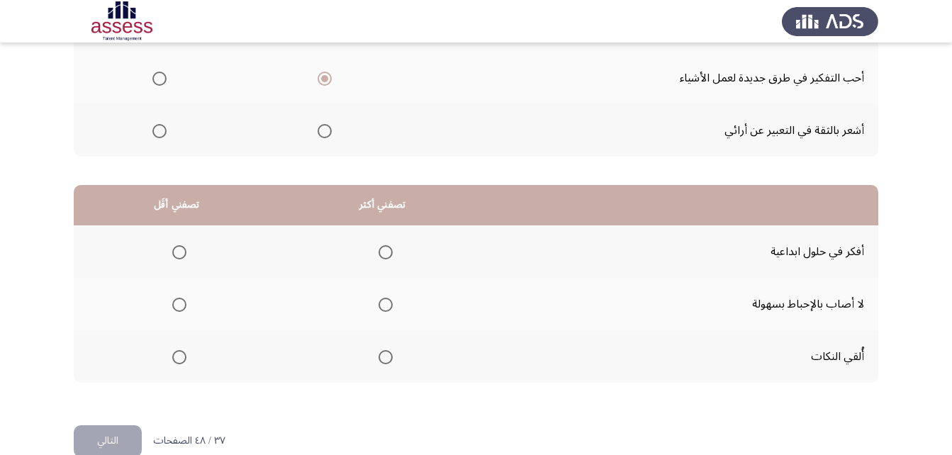
scroll to position [261, 0]
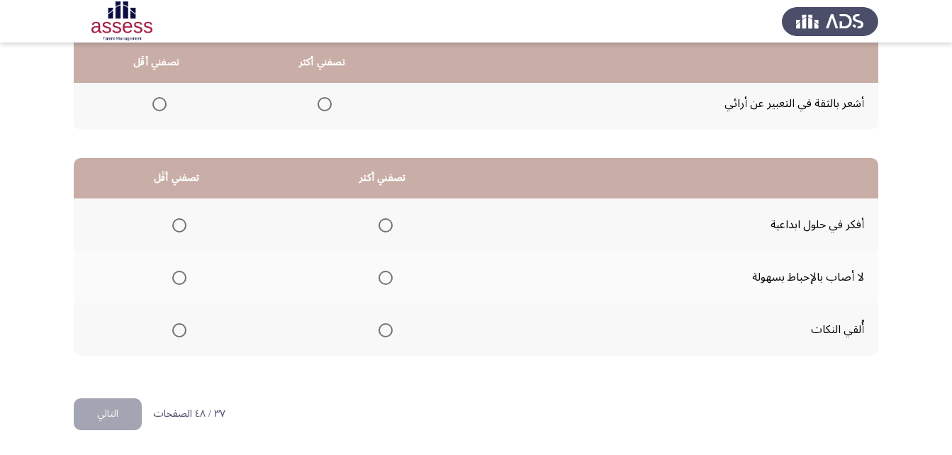
click at [378, 279] on span "Select an option" at bounding box center [385, 278] width 14 height 14
click at [378, 279] on input "Select an option" at bounding box center [385, 278] width 14 height 14
click at [180, 324] on span "Select an option" at bounding box center [179, 330] width 14 height 14
click at [180, 324] on input "Select an option" at bounding box center [179, 330] width 14 height 14
click at [126, 418] on button "التالي" at bounding box center [108, 414] width 68 height 32
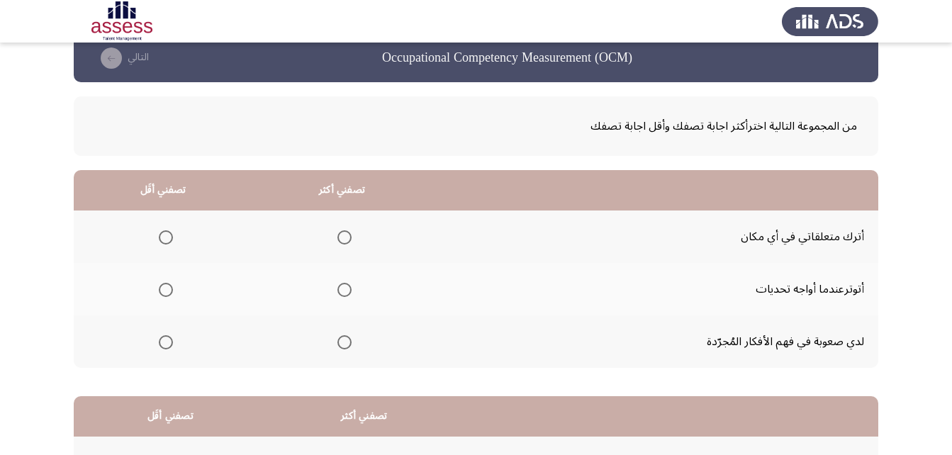
scroll to position [0, 0]
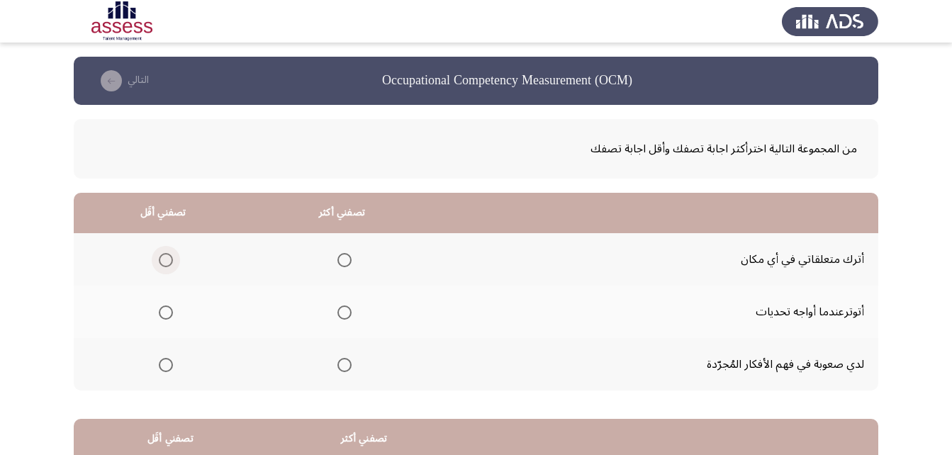
click at [172, 258] on span "Select an option" at bounding box center [166, 260] width 14 height 14
click at [172, 258] on input "Select an option" at bounding box center [166, 260] width 14 height 14
click at [339, 366] on span "Select an option" at bounding box center [344, 365] width 14 height 14
click at [339, 366] on input "Select an option" at bounding box center [344, 365] width 14 height 14
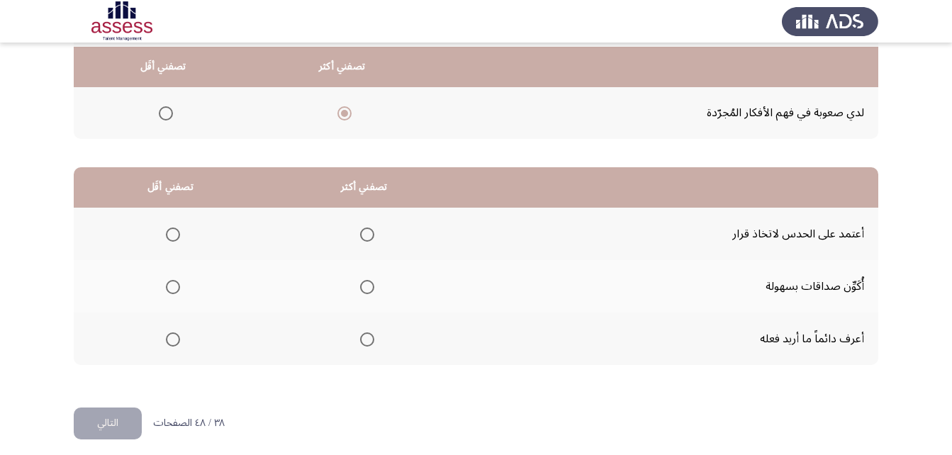
scroll to position [261, 0]
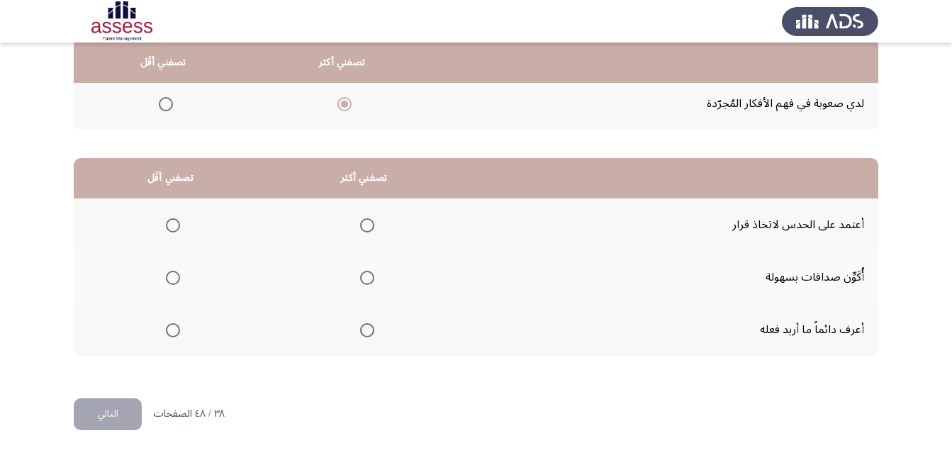
click at [174, 226] on span "Select an option" at bounding box center [173, 225] width 14 height 14
click at [174, 226] on input "Select an option" at bounding box center [173, 225] width 14 height 14
click at [367, 330] on span "Select an option" at bounding box center [367, 330] width 0 height 0
click at [366, 330] on input "Select an option" at bounding box center [367, 330] width 14 height 14
click at [121, 409] on button "التالي" at bounding box center [108, 414] width 68 height 32
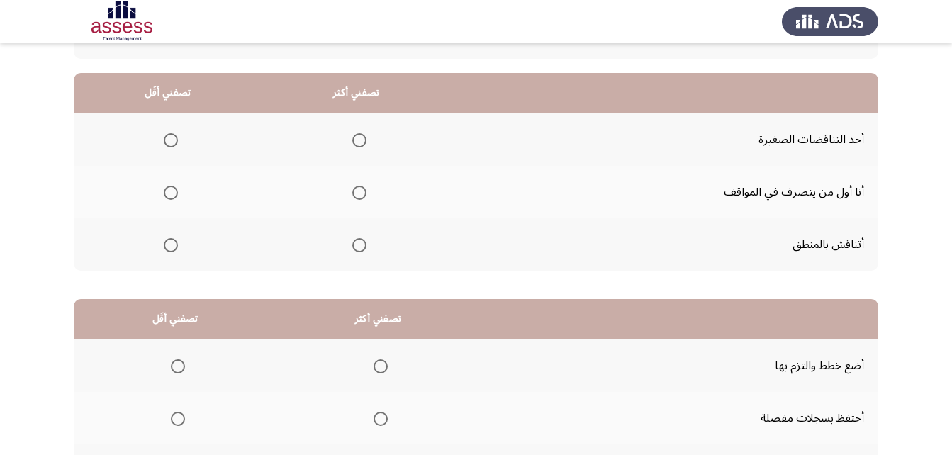
scroll to position [119, 0]
click at [352, 196] on span "Select an option" at bounding box center [359, 193] width 14 height 14
click at [352, 196] on input "Select an option" at bounding box center [359, 193] width 14 height 14
click at [172, 141] on span "Select an option" at bounding box center [171, 141] width 14 height 14
click at [172, 141] on input "Select an option" at bounding box center [171, 141] width 14 height 14
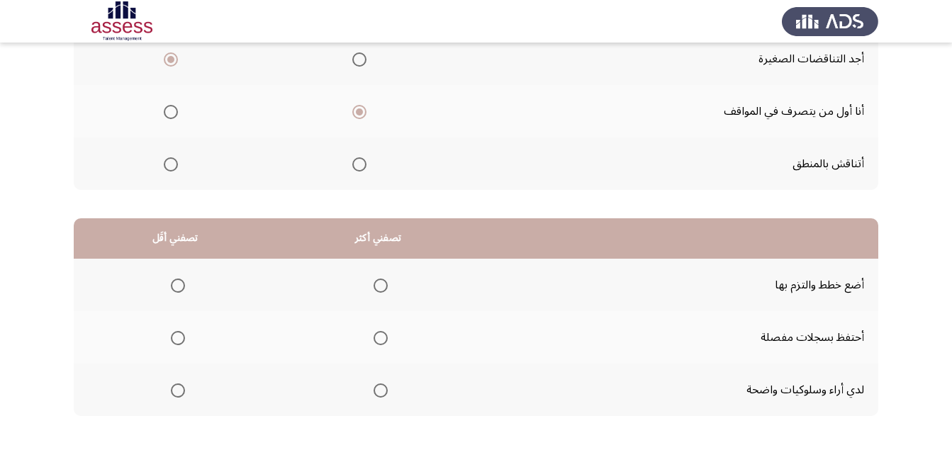
scroll to position [261, 0]
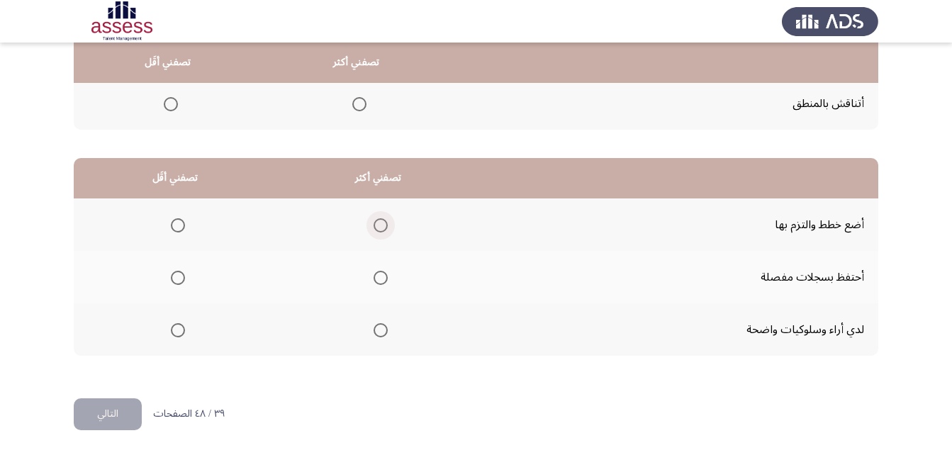
click at [373, 224] on span "Select an option" at bounding box center [380, 225] width 14 height 14
click at [373, 224] on input "Select an option" at bounding box center [380, 225] width 14 height 14
click at [172, 277] on span "Select an option" at bounding box center [178, 278] width 14 height 14
click at [172, 277] on input "Select an option" at bounding box center [178, 278] width 14 height 14
click at [112, 412] on button "التالي" at bounding box center [108, 414] width 68 height 32
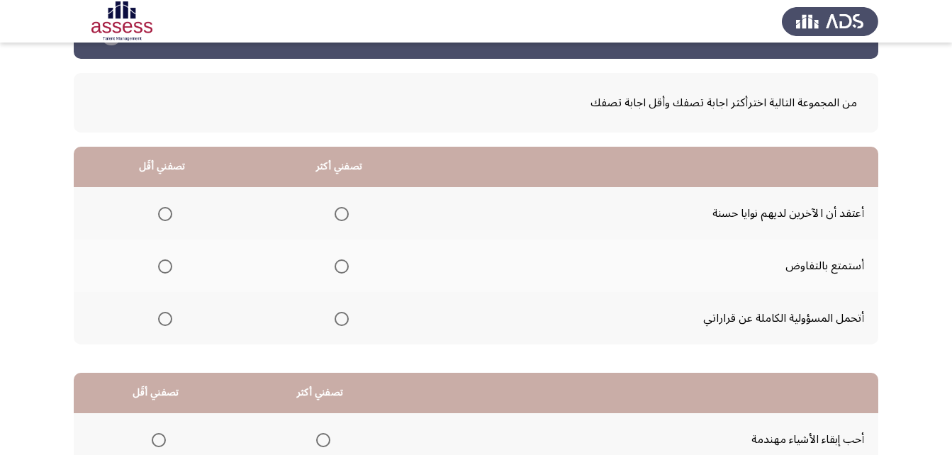
scroll to position [71, 0]
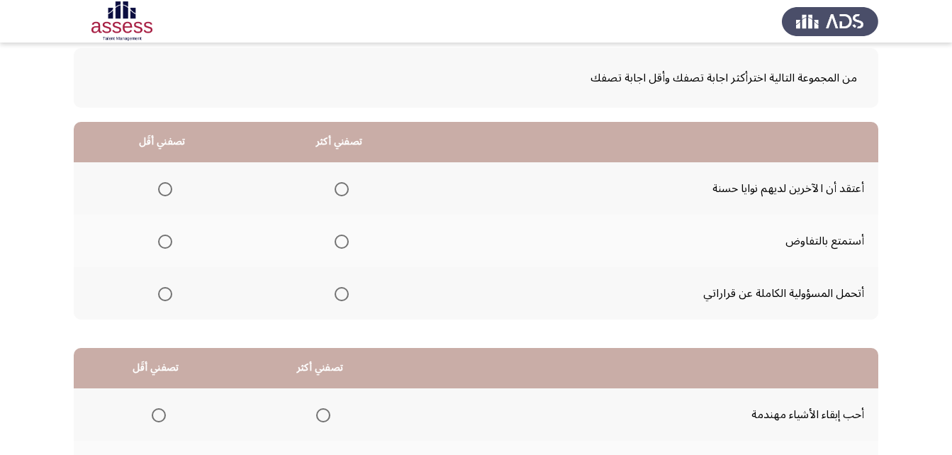
click at [340, 293] on span "Select an option" at bounding box center [342, 294] width 14 height 14
click at [340, 293] on input "Select an option" at bounding box center [342, 294] width 14 height 14
click at [165, 189] on span "Select an option" at bounding box center [165, 189] width 14 height 14
click at [165, 189] on input "Select an option" at bounding box center [165, 189] width 14 height 14
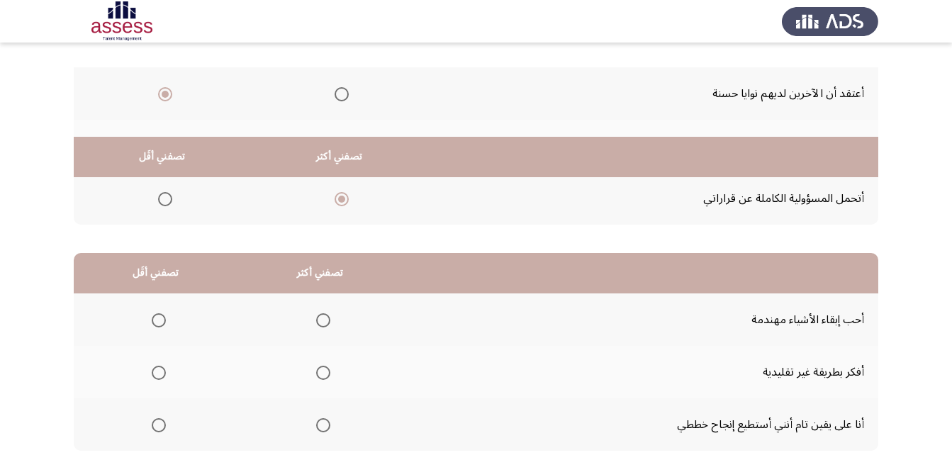
scroll to position [261, 0]
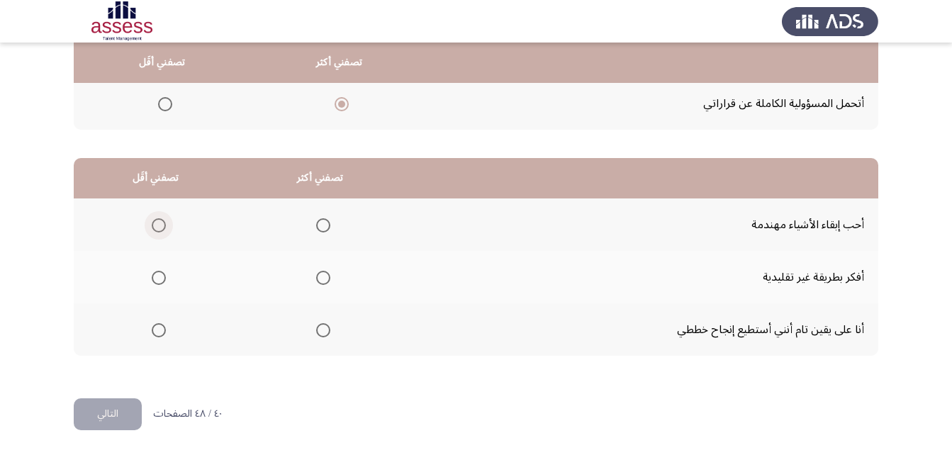
click at [157, 227] on span "Select an option" at bounding box center [159, 225] width 14 height 14
click at [157, 227] on input "Select an option" at bounding box center [159, 225] width 14 height 14
click at [159, 279] on span "Select an option" at bounding box center [159, 278] width 14 height 14
click at [159, 279] on input "Select an option" at bounding box center [159, 278] width 14 height 14
click at [317, 327] on span "Select an option" at bounding box center [323, 330] width 14 height 14
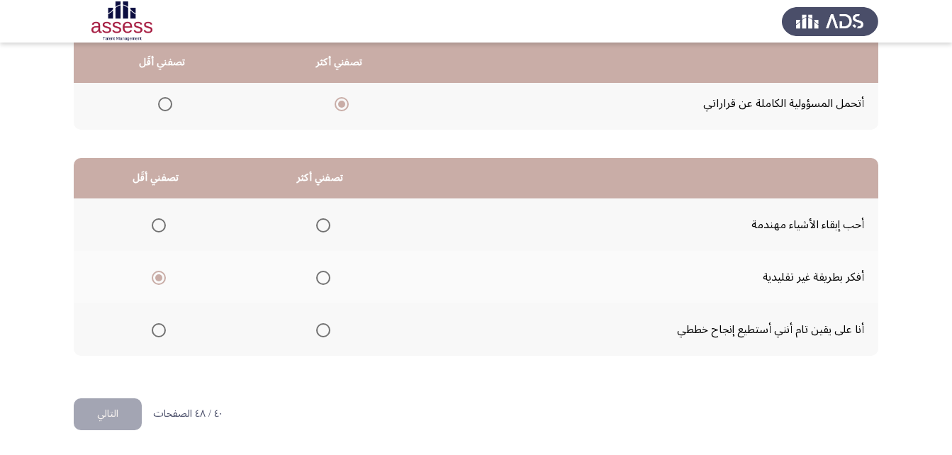
click at [317, 327] on input "Select an option" at bounding box center [323, 330] width 14 height 14
click at [106, 409] on button "التالي" at bounding box center [108, 414] width 68 height 32
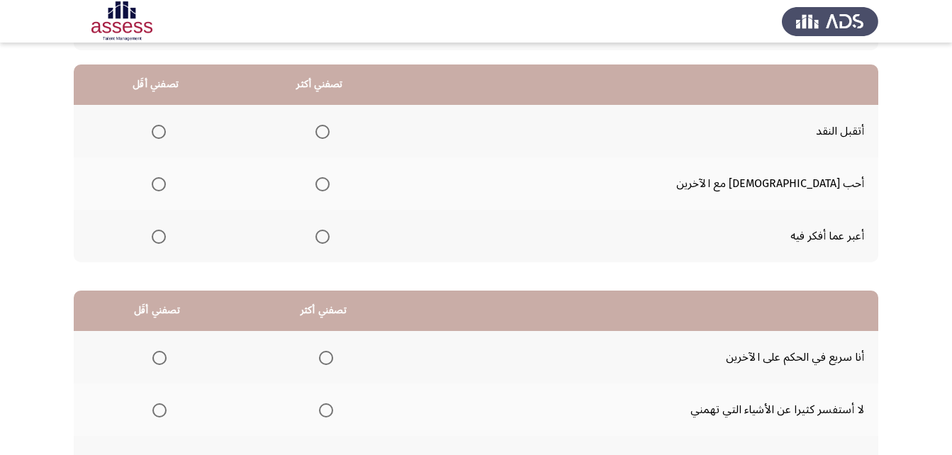
scroll to position [142, 0]
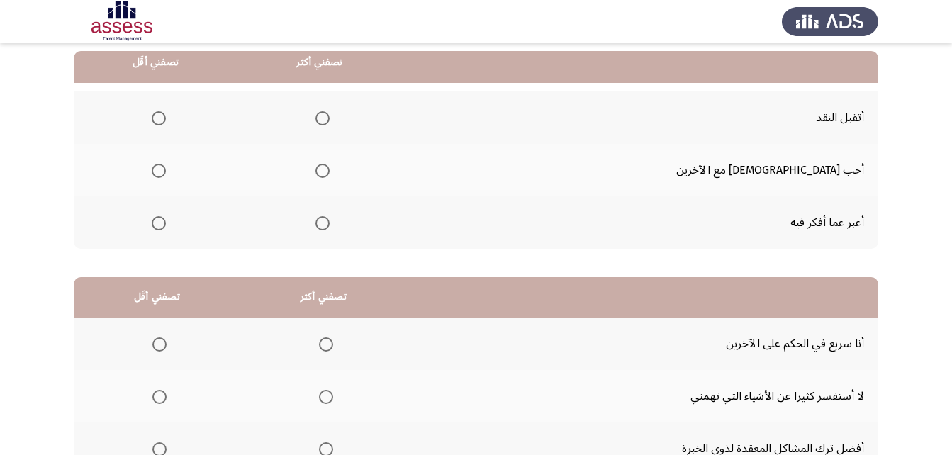
click at [330, 218] on span "Select an option" at bounding box center [322, 223] width 14 height 14
click at [330, 218] on input "Select an option" at bounding box center [322, 223] width 14 height 14
click at [166, 174] on span "Select an option" at bounding box center [159, 171] width 14 height 14
click at [166, 174] on input "Select an option" at bounding box center [159, 171] width 14 height 14
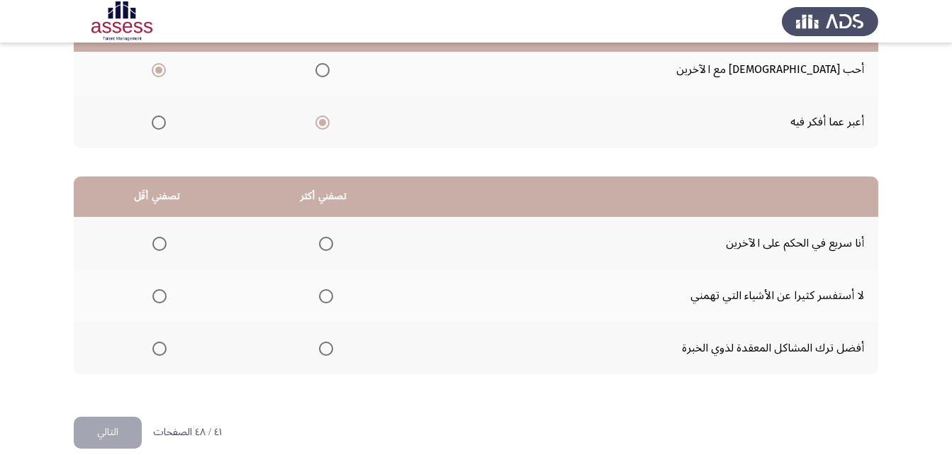
scroll to position [261, 0]
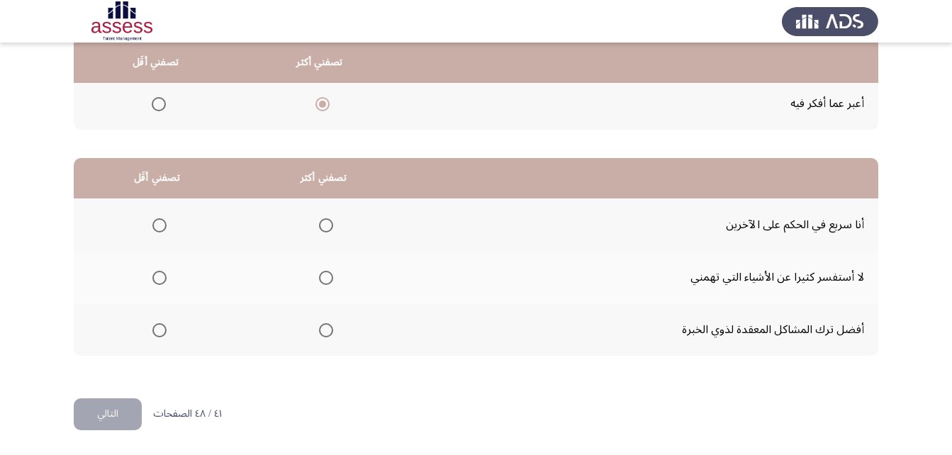
click at [155, 229] on span "Select an option" at bounding box center [159, 225] width 14 height 14
click at [155, 229] on input "Select an option" at bounding box center [159, 225] width 14 height 14
click at [325, 279] on span "Select an option" at bounding box center [326, 278] width 14 height 14
click at [325, 279] on input "Select an option" at bounding box center [326, 278] width 14 height 14
click at [114, 417] on button "التالي" at bounding box center [108, 414] width 68 height 32
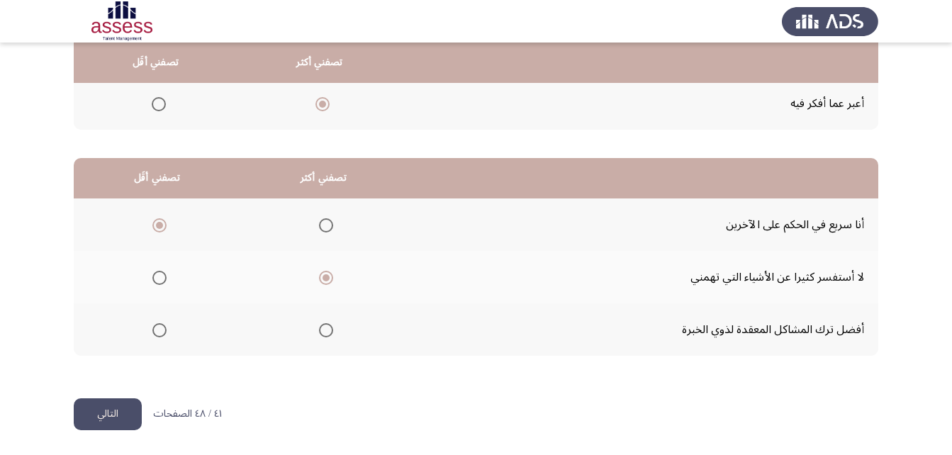
scroll to position [0, 0]
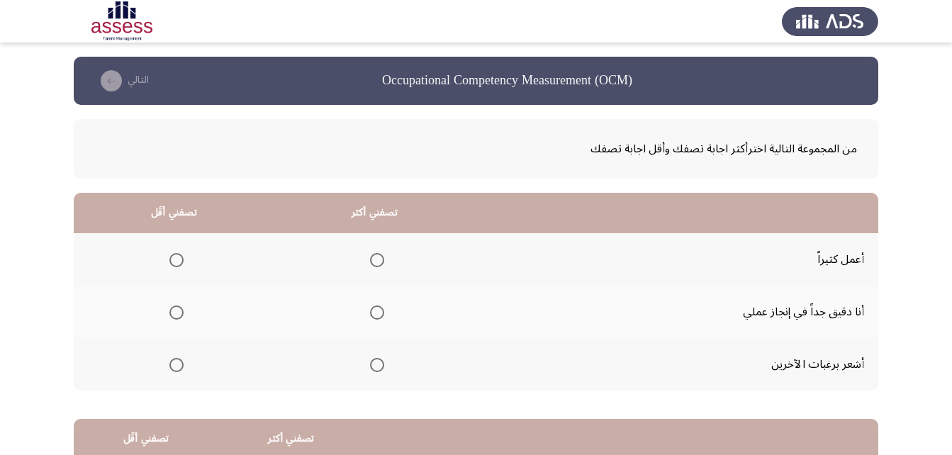
click at [377, 315] on span "Select an option" at bounding box center [377, 312] width 14 height 14
click at [377, 315] on input "Select an option" at bounding box center [377, 312] width 14 height 14
click at [173, 366] on span "Select an option" at bounding box center [176, 365] width 14 height 14
click at [173, 366] on input "Select an option" at bounding box center [176, 365] width 14 height 14
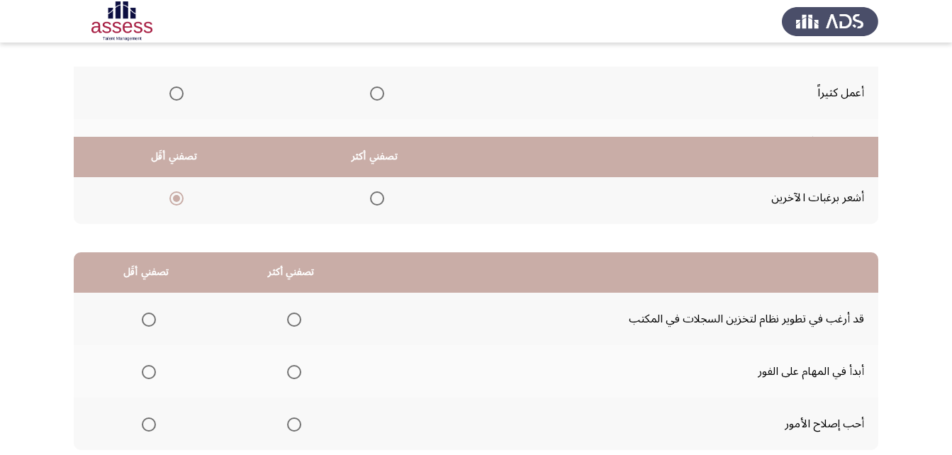
scroll to position [261, 0]
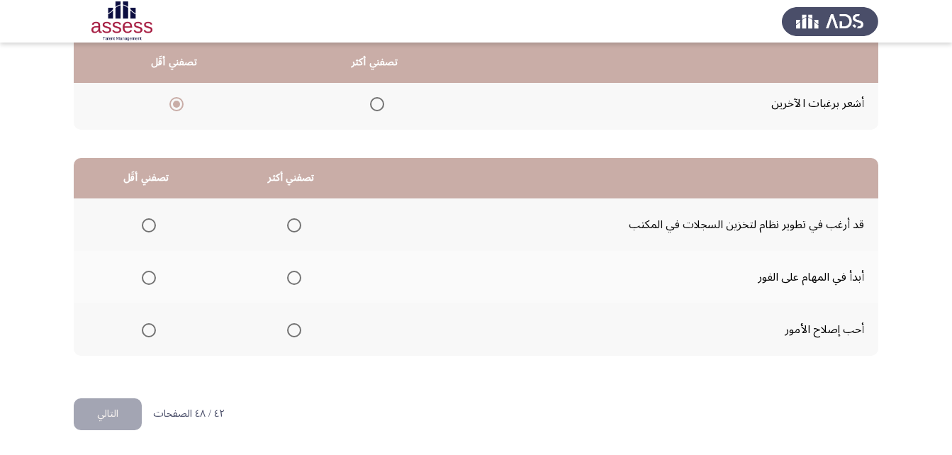
click at [289, 281] on span "Select an option" at bounding box center [294, 278] width 14 height 14
click at [289, 281] on input "Select an option" at bounding box center [294, 278] width 14 height 14
click at [146, 220] on span "Select an option" at bounding box center [149, 225] width 14 height 14
click at [146, 220] on input "Select an option" at bounding box center [149, 225] width 14 height 14
click at [124, 415] on button "التالي" at bounding box center [108, 414] width 68 height 32
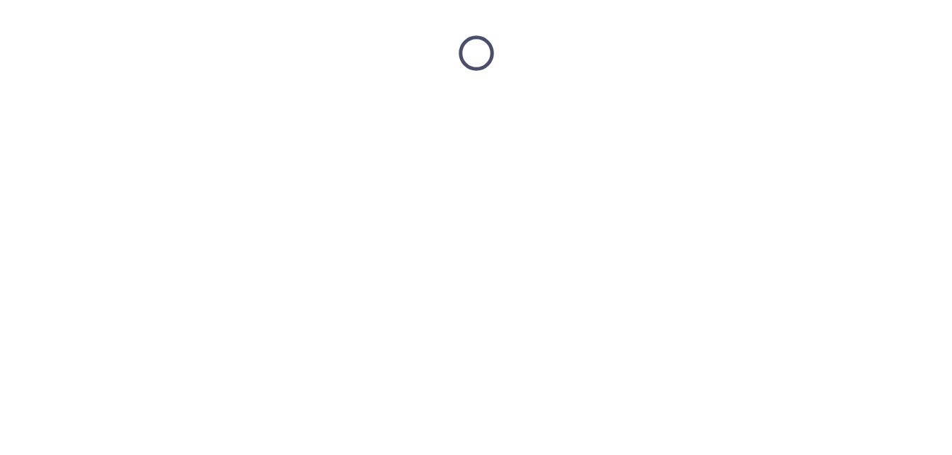
scroll to position [0, 0]
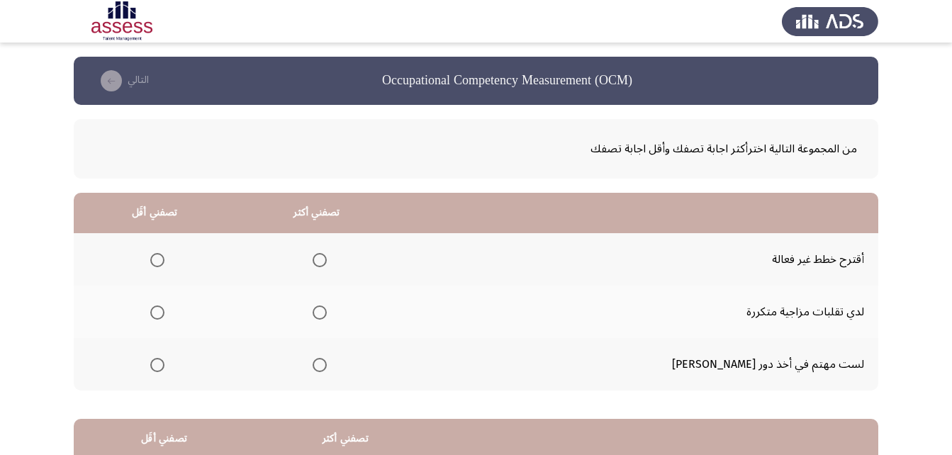
click at [164, 309] on span "Select an option" at bounding box center [157, 312] width 14 height 14
click at [164, 309] on input "Select an option" at bounding box center [157, 312] width 14 height 14
click at [327, 365] on span "Select an option" at bounding box center [320, 365] width 14 height 14
click at [327, 365] on input "Select an option" at bounding box center [320, 365] width 14 height 14
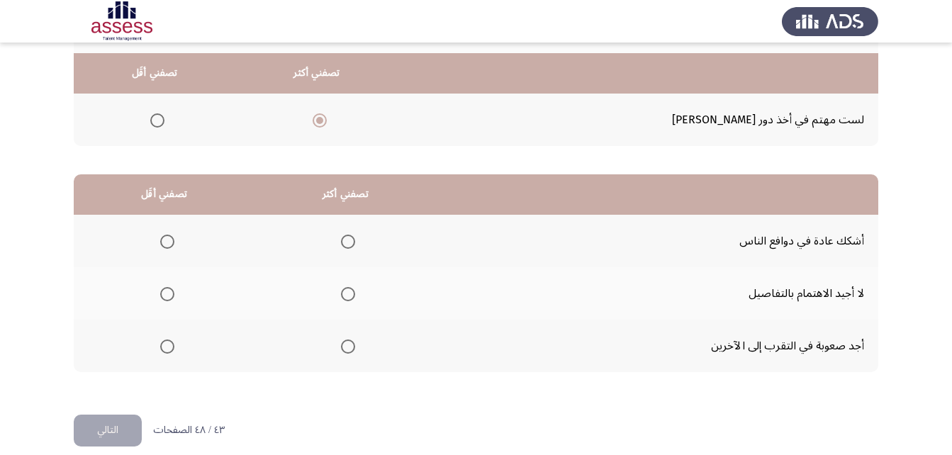
scroll to position [261, 0]
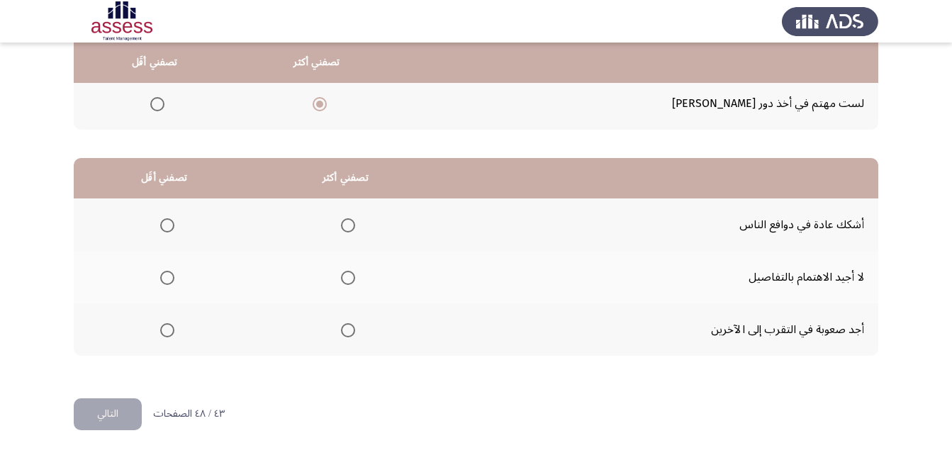
click at [169, 330] on span "Select an option" at bounding box center [167, 330] width 14 height 14
click at [169, 330] on input "Select an option" at bounding box center [167, 330] width 14 height 14
click at [346, 221] on span "Select an option" at bounding box center [348, 225] width 14 height 14
click at [346, 221] on input "Select an option" at bounding box center [348, 225] width 14 height 14
click at [130, 410] on button "التالي" at bounding box center [108, 414] width 68 height 32
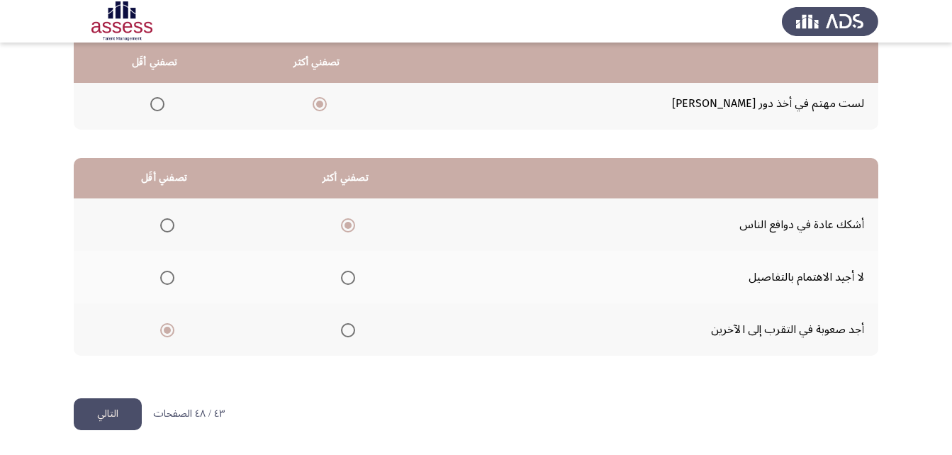
scroll to position [0, 0]
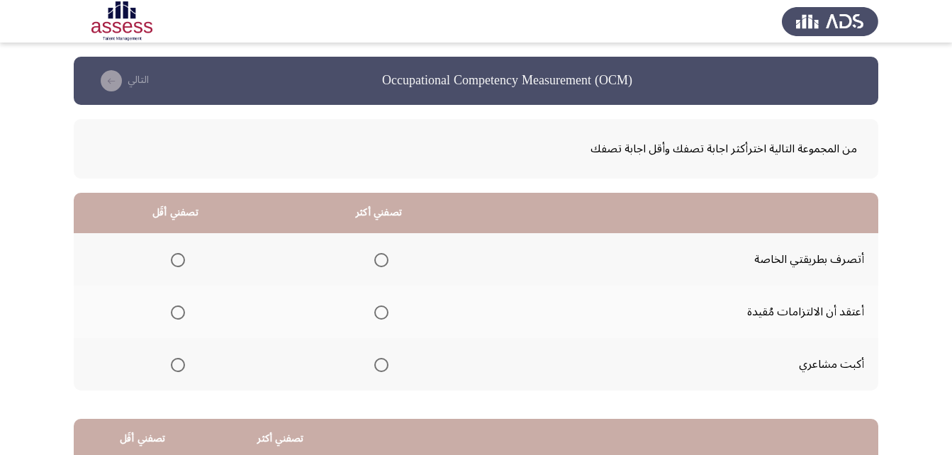
click at [179, 361] on span "Select an option" at bounding box center [178, 365] width 14 height 14
click at [179, 361] on input "Select an option" at bounding box center [178, 365] width 14 height 14
click at [380, 260] on span "Select an option" at bounding box center [381, 260] width 14 height 14
click at [380, 260] on input "Select an option" at bounding box center [381, 260] width 14 height 14
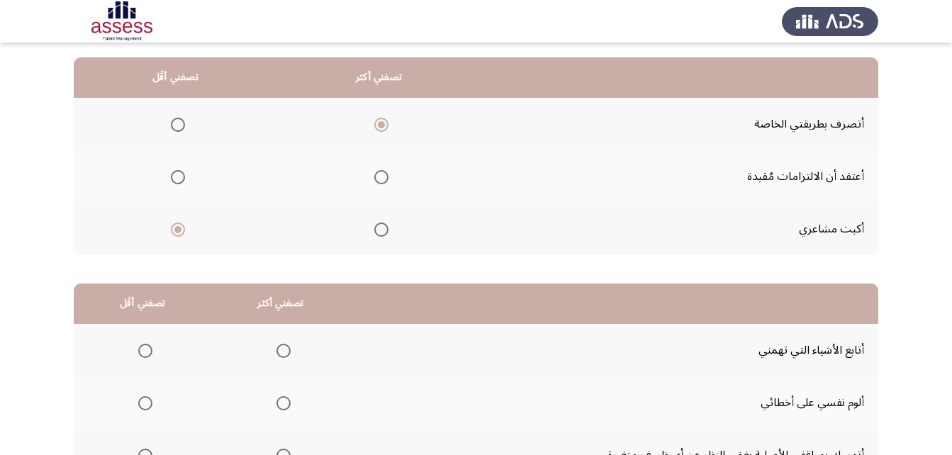
scroll to position [261, 0]
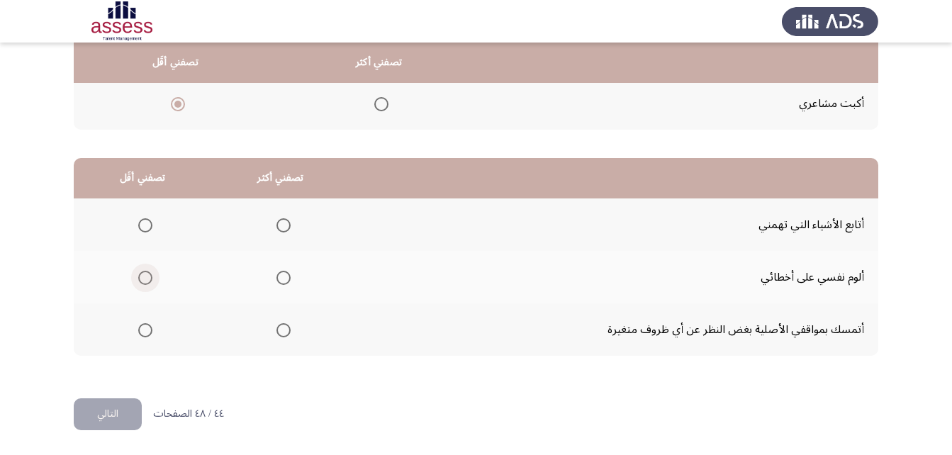
click at [142, 279] on span "Select an option" at bounding box center [145, 278] width 14 height 14
click at [142, 279] on input "Select an option" at bounding box center [145, 278] width 14 height 14
click at [286, 332] on span "Select an option" at bounding box center [283, 330] width 14 height 14
click at [286, 332] on input "Select an option" at bounding box center [283, 330] width 14 height 14
click at [113, 414] on button "التالي" at bounding box center [108, 414] width 68 height 32
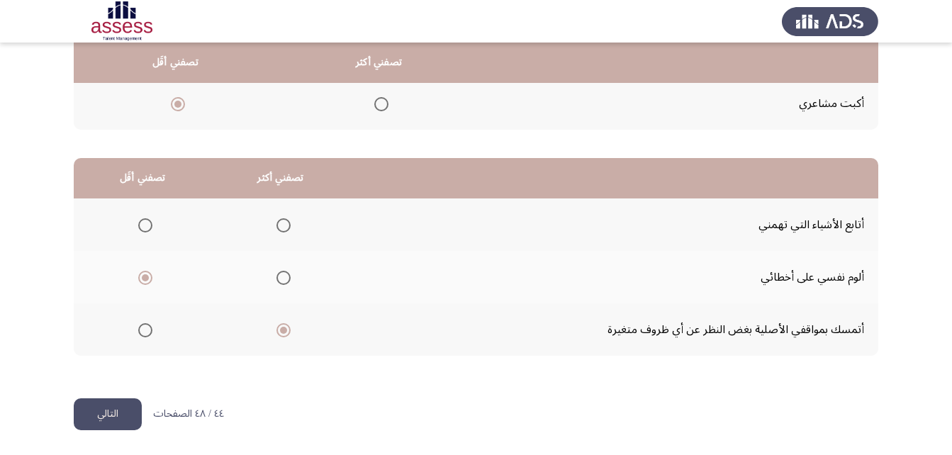
scroll to position [0, 0]
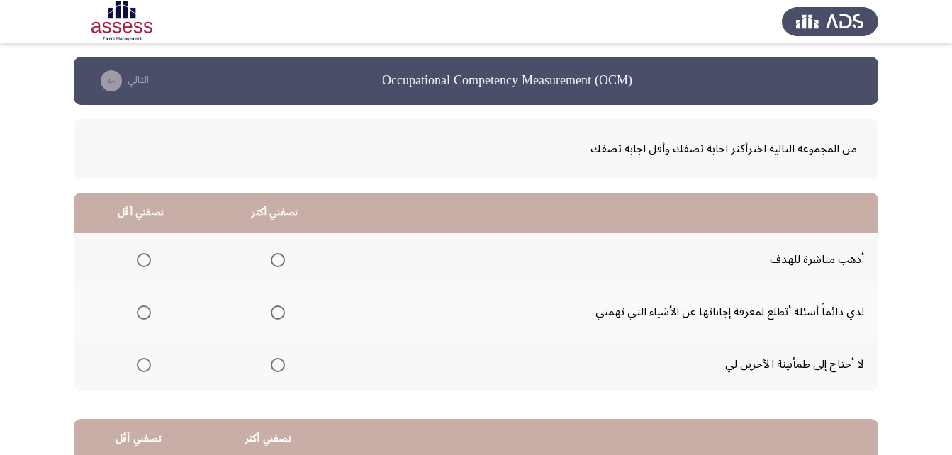
click at [144, 364] on span "Select an option" at bounding box center [144, 365] width 14 height 14
click at [144, 364] on input "Select an option" at bounding box center [144, 365] width 14 height 14
click at [272, 264] on span "Select an option" at bounding box center [278, 260] width 14 height 14
click at [272, 264] on input "Select an option" at bounding box center [278, 260] width 14 height 14
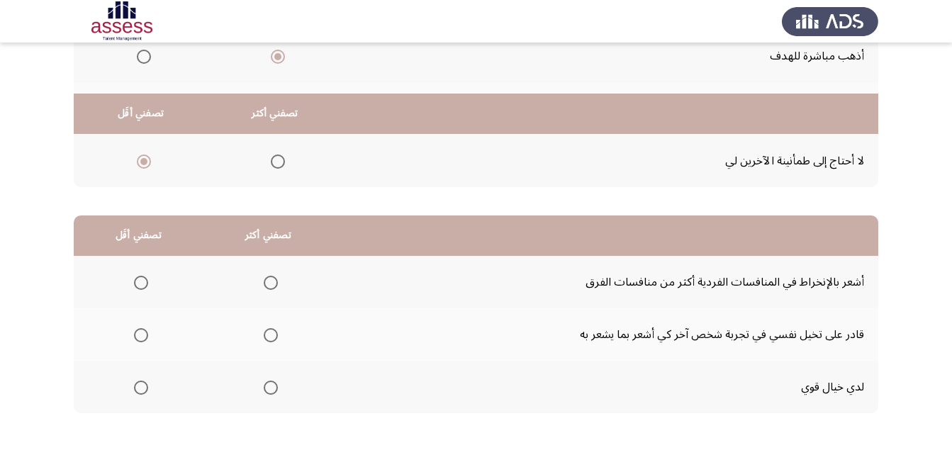
scroll to position [261, 0]
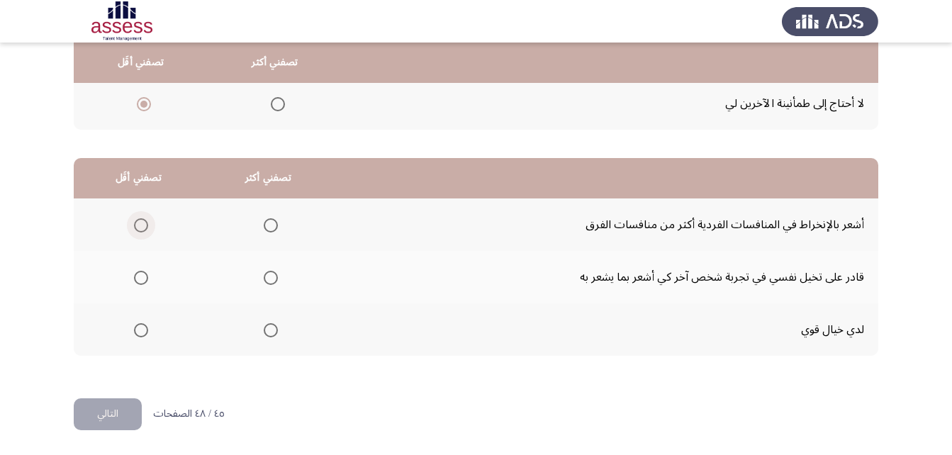
click at [141, 225] on span "Select an option" at bounding box center [141, 225] width 0 height 0
click at [141, 225] on input "Select an option" at bounding box center [141, 225] width 14 height 14
click at [274, 278] on span "Select an option" at bounding box center [271, 278] width 14 height 14
click at [274, 278] on input "Select an option" at bounding box center [271, 278] width 14 height 14
click at [113, 419] on button "التالي" at bounding box center [108, 414] width 68 height 32
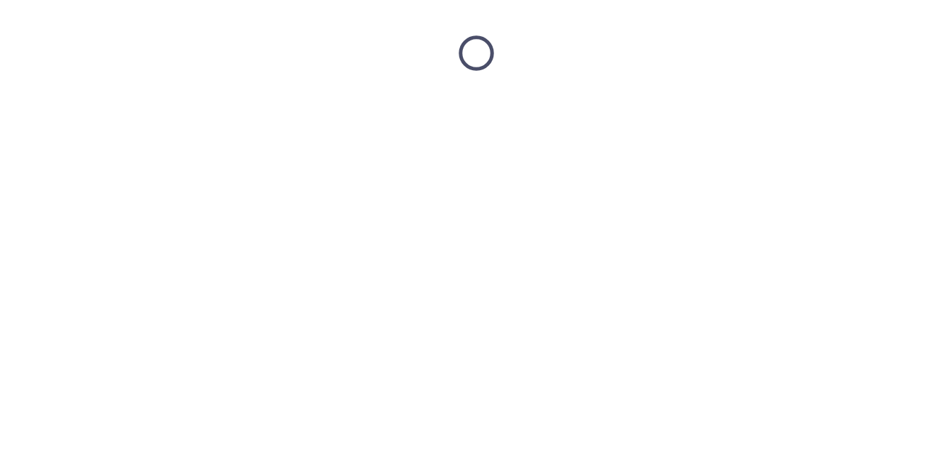
scroll to position [0, 0]
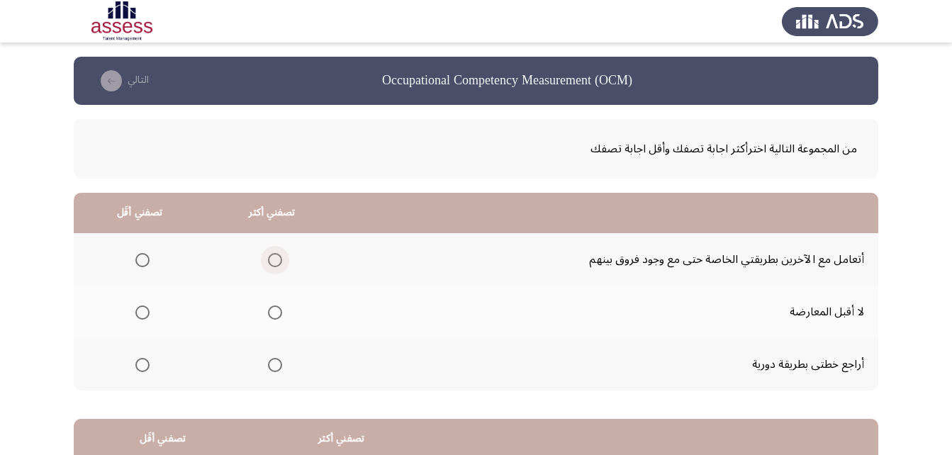
click at [278, 264] on span "Select an option" at bounding box center [275, 260] width 14 height 14
click at [278, 264] on input "Select an option" at bounding box center [275, 260] width 14 height 14
click at [147, 313] on span "Select an option" at bounding box center [142, 312] width 14 height 14
click at [147, 313] on input "Select an option" at bounding box center [142, 312] width 14 height 14
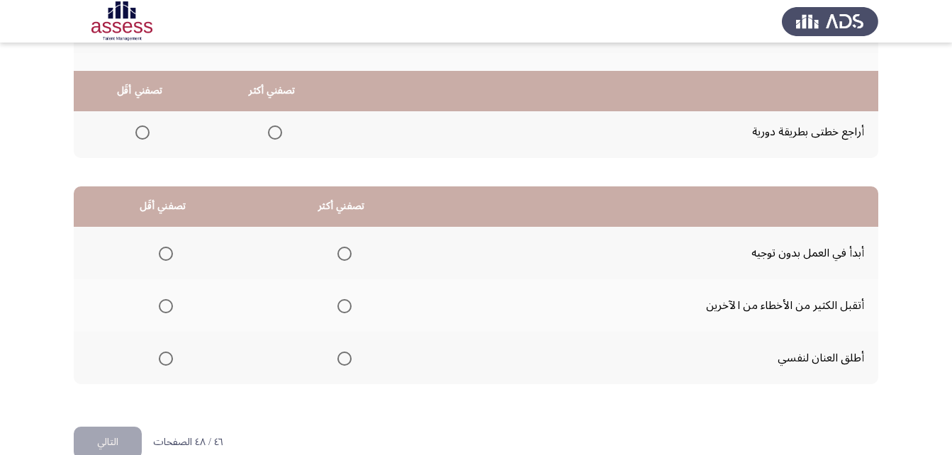
scroll to position [261, 0]
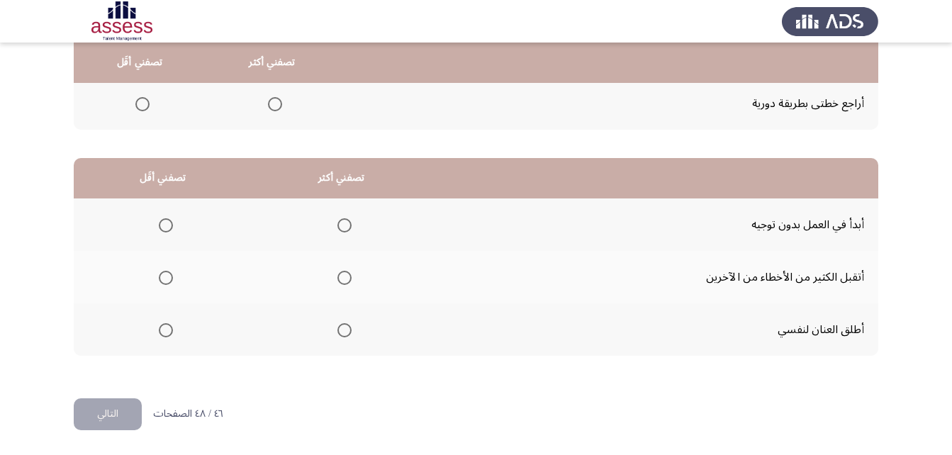
click at [165, 334] on span "Select an option" at bounding box center [166, 330] width 14 height 14
click at [165, 334] on input "Select an option" at bounding box center [166, 330] width 14 height 14
click at [342, 227] on span "Select an option" at bounding box center [344, 225] width 14 height 14
click at [342, 227] on input "Select an option" at bounding box center [344, 225] width 14 height 14
click at [91, 419] on button "التالي" at bounding box center [108, 414] width 68 height 32
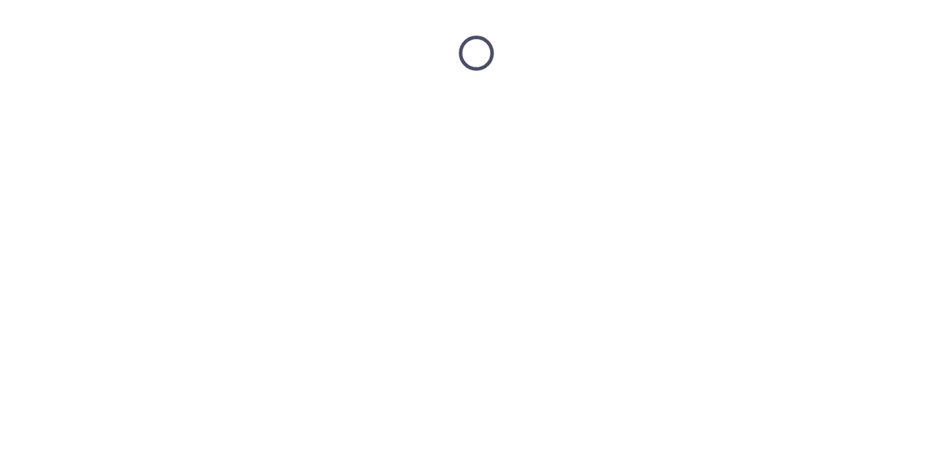
scroll to position [0, 0]
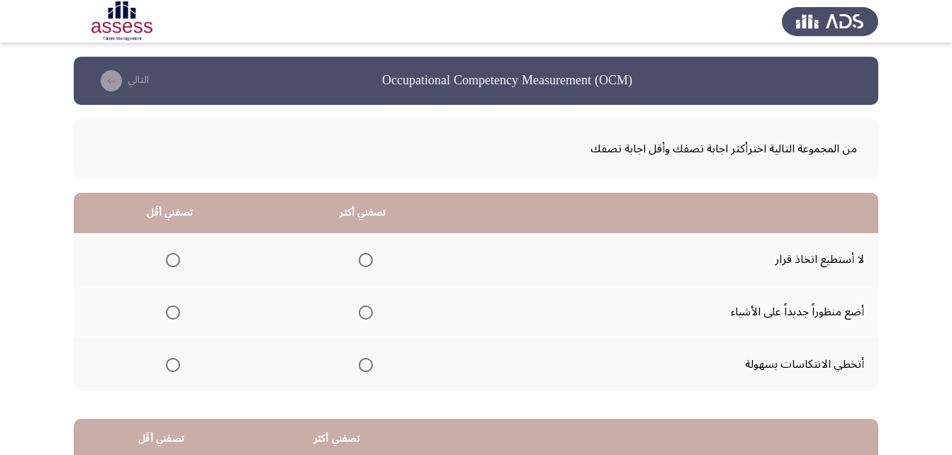
click at [172, 253] on span "Select an option" at bounding box center [173, 260] width 14 height 14
click at [172, 253] on input "Select an option" at bounding box center [173, 260] width 14 height 14
click at [361, 362] on span "Select an option" at bounding box center [366, 365] width 14 height 14
click at [361, 362] on input "Select an option" at bounding box center [366, 365] width 14 height 14
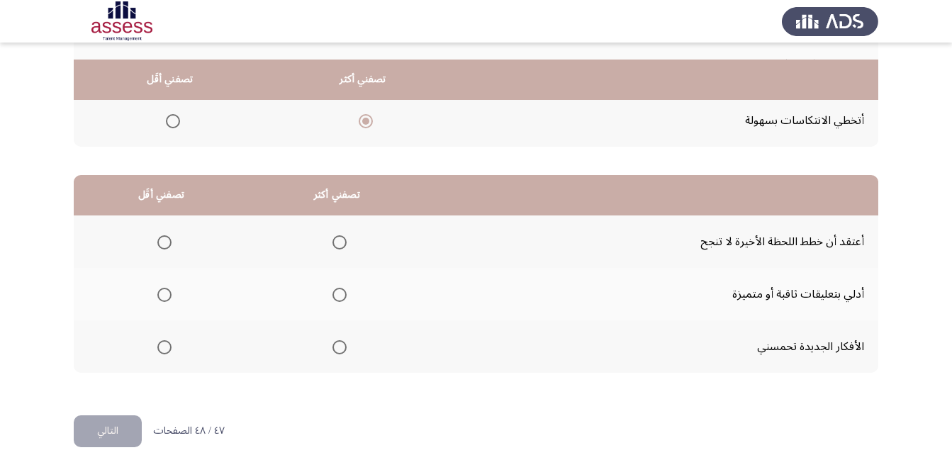
scroll to position [261, 0]
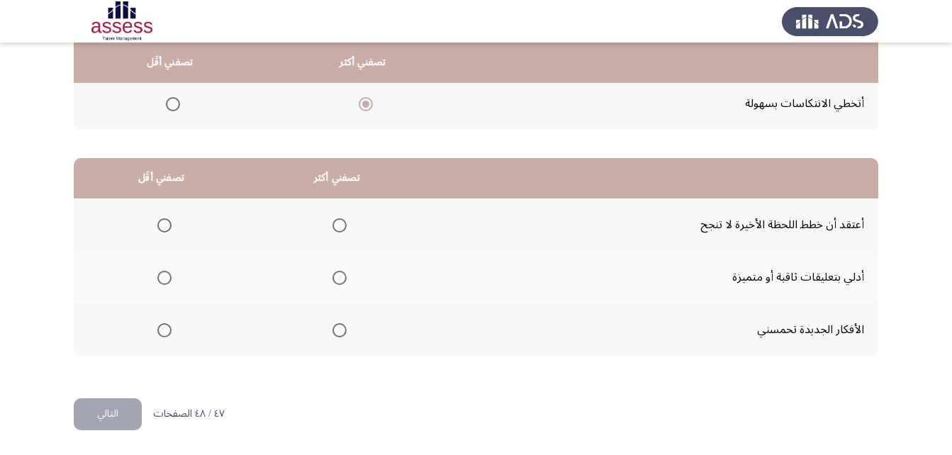
click at [338, 277] on span "Select an option" at bounding box center [339, 278] width 14 height 14
click at [338, 277] on input "Select an option" at bounding box center [339, 278] width 14 height 14
click at [162, 230] on span "Select an option" at bounding box center [164, 225] width 14 height 14
click at [162, 230] on input "Select an option" at bounding box center [164, 225] width 14 height 14
click at [108, 416] on button "التالي" at bounding box center [108, 414] width 68 height 32
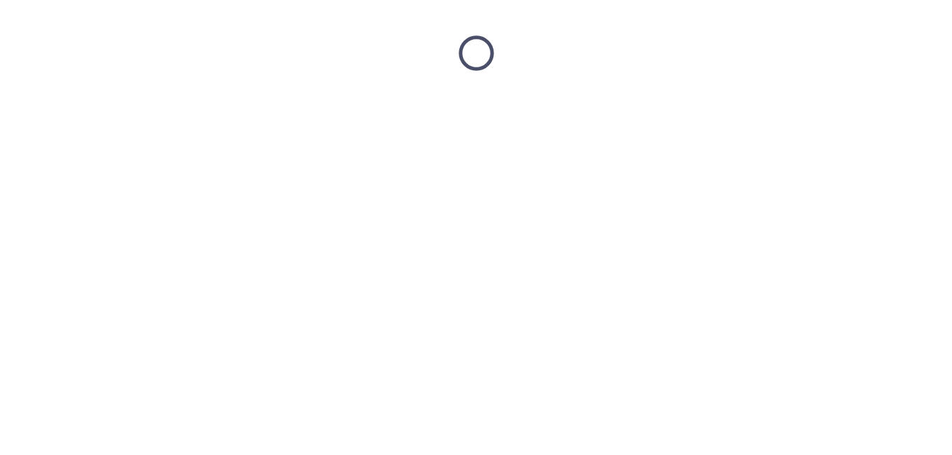
scroll to position [0, 0]
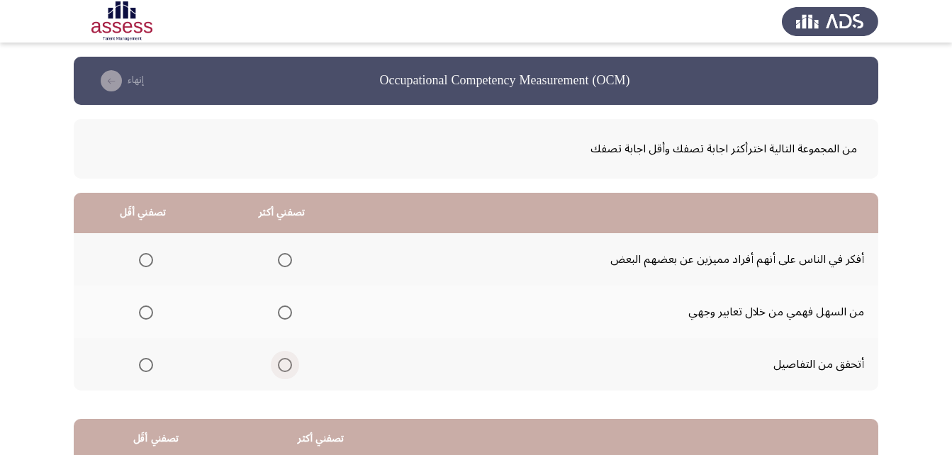
click at [272, 369] on label "Select an option" at bounding box center [282, 365] width 20 height 14
click at [278, 369] on input "Select an option" at bounding box center [285, 365] width 14 height 14
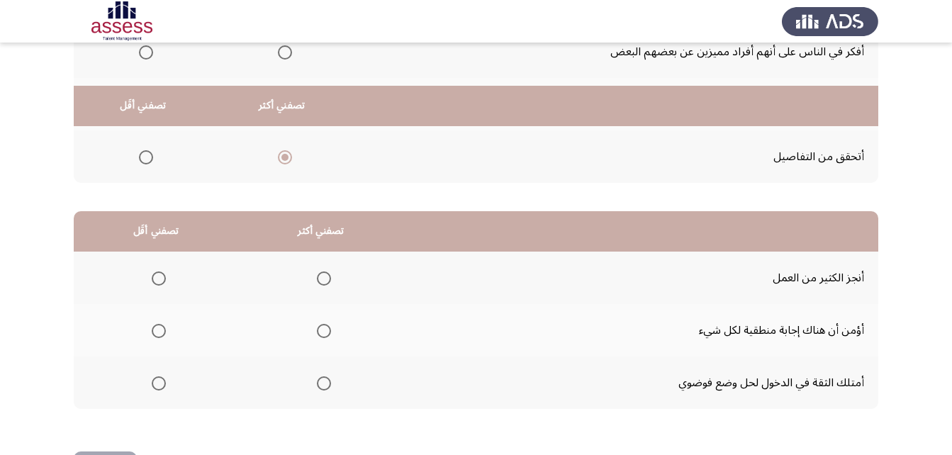
scroll to position [119, 0]
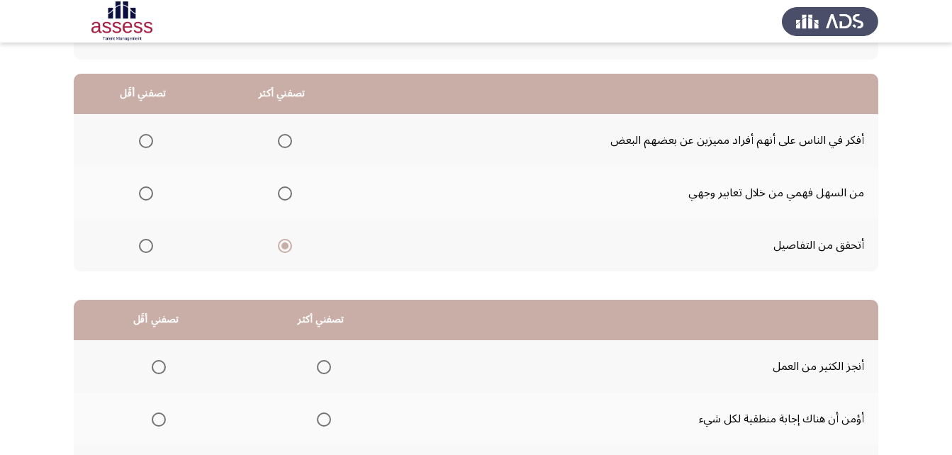
click at [140, 196] on span "Select an option" at bounding box center [146, 193] width 14 height 14
click at [140, 196] on input "Select an option" at bounding box center [146, 193] width 14 height 14
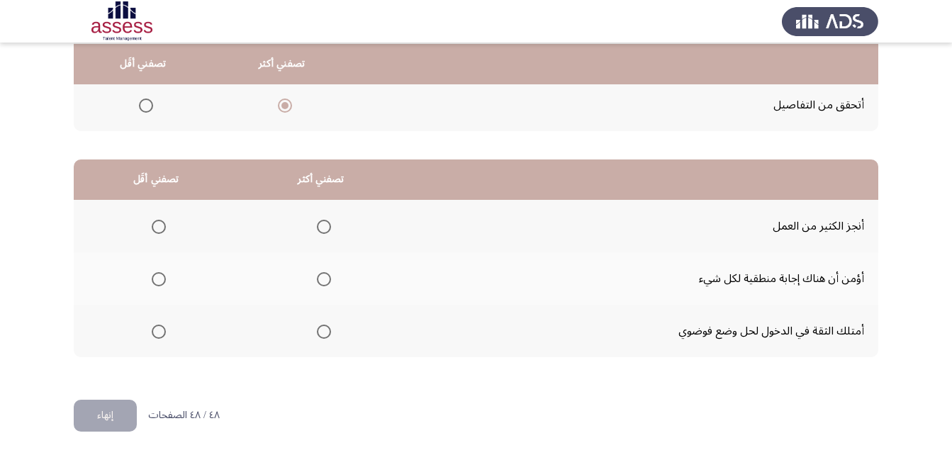
scroll to position [261, 0]
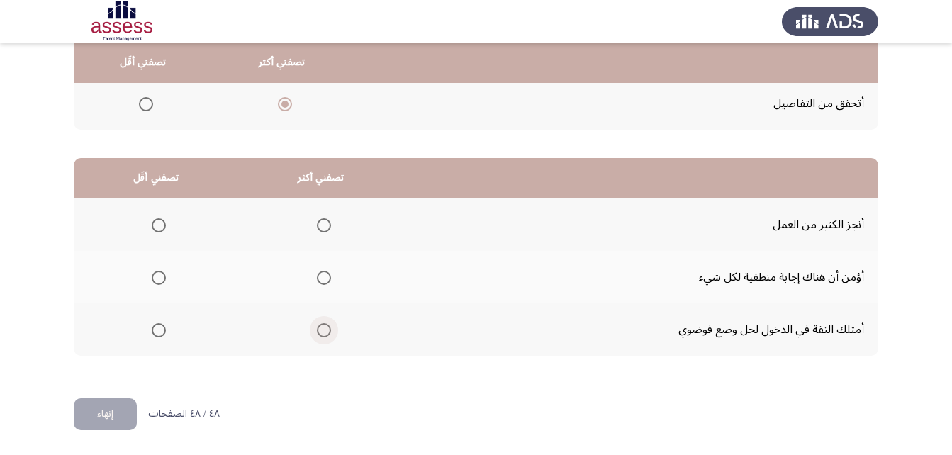
click at [319, 332] on span "Select an option" at bounding box center [324, 330] width 14 height 14
click at [319, 332] on input "Select an option" at bounding box center [324, 330] width 14 height 14
click at [161, 276] on span "Select an option" at bounding box center [159, 278] width 14 height 14
click at [161, 276] on input "Select an option" at bounding box center [159, 278] width 14 height 14
click at [112, 422] on button "إنهاء" at bounding box center [105, 414] width 63 height 32
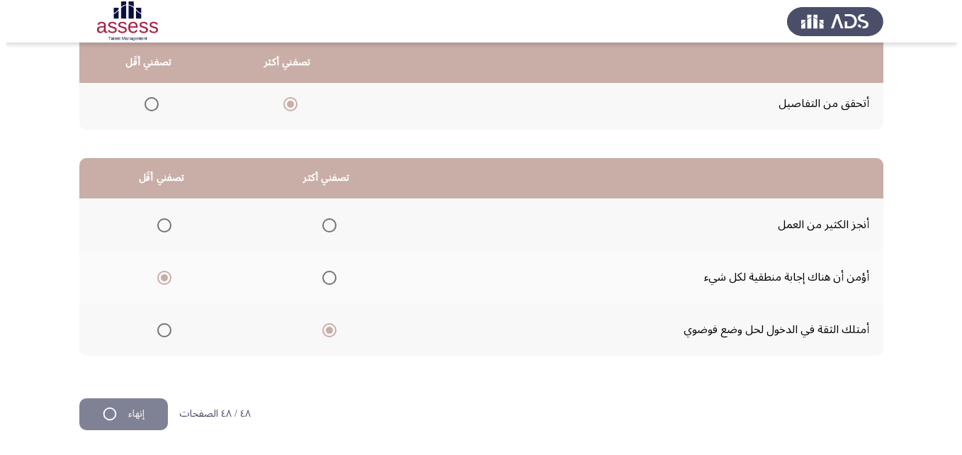
scroll to position [0, 0]
